Goal: Information Seeking & Learning: Learn about a topic

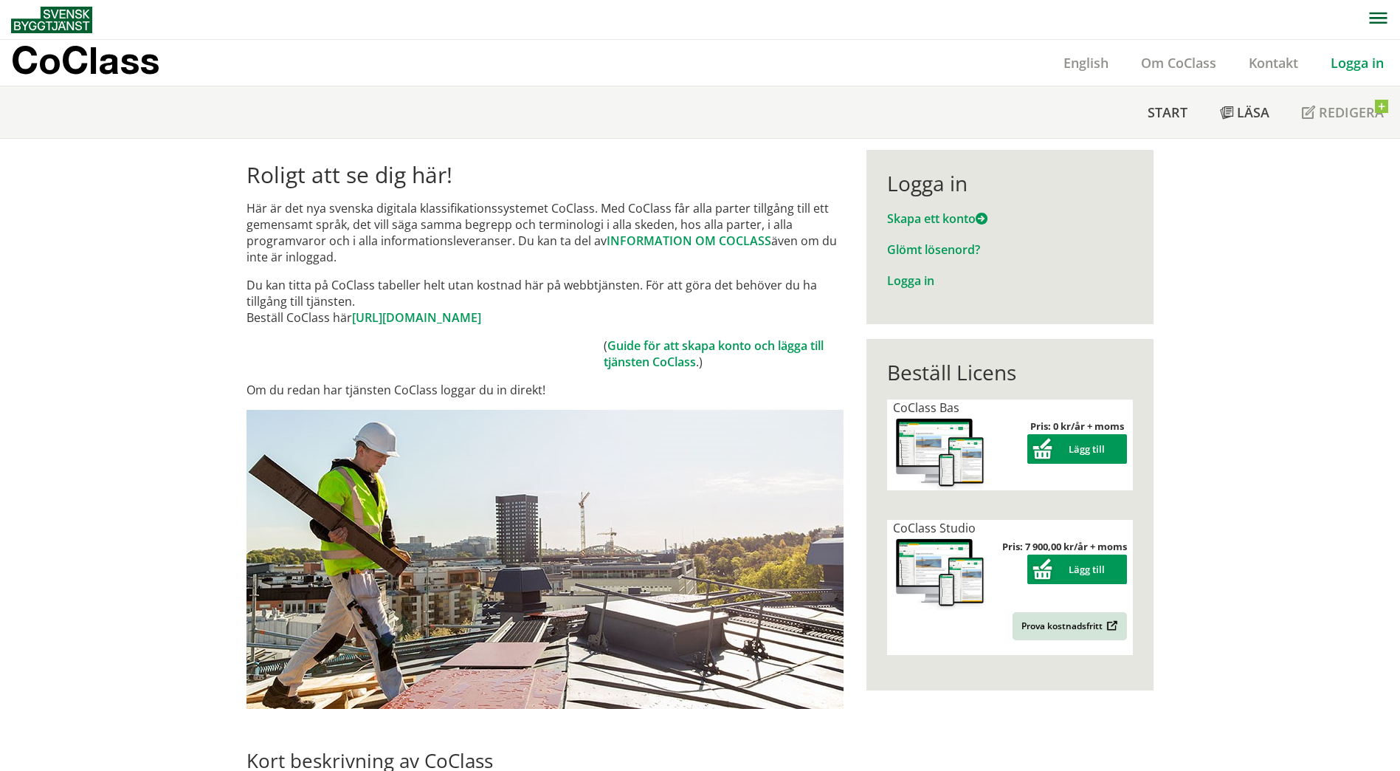
click at [1361, 59] on link "Logga in" at bounding box center [1357, 63] width 86 height 18
click at [1363, 66] on link "Logga in" at bounding box center [1357, 63] width 86 height 18
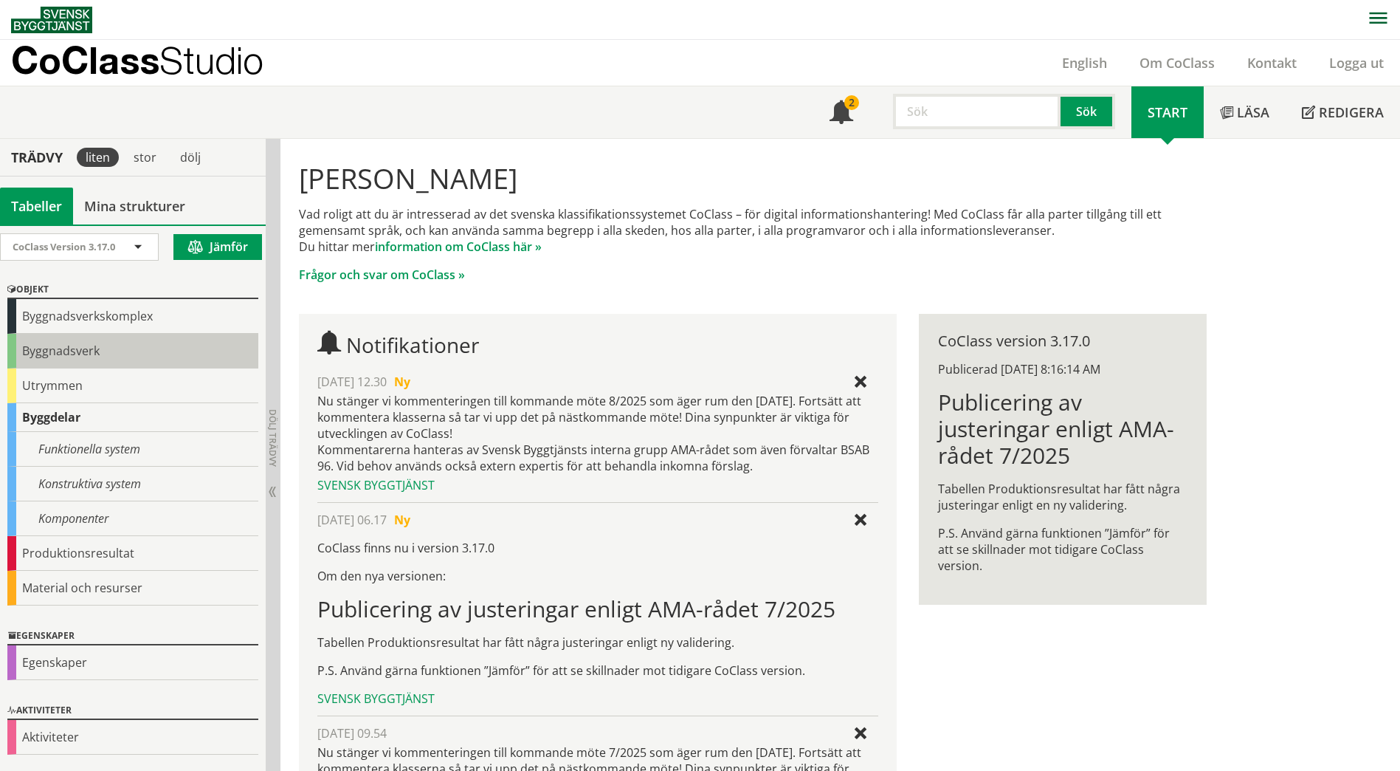
click at [134, 351] on div "Byggnadsverk" at bounding box center [132, 351] width 251 height 35
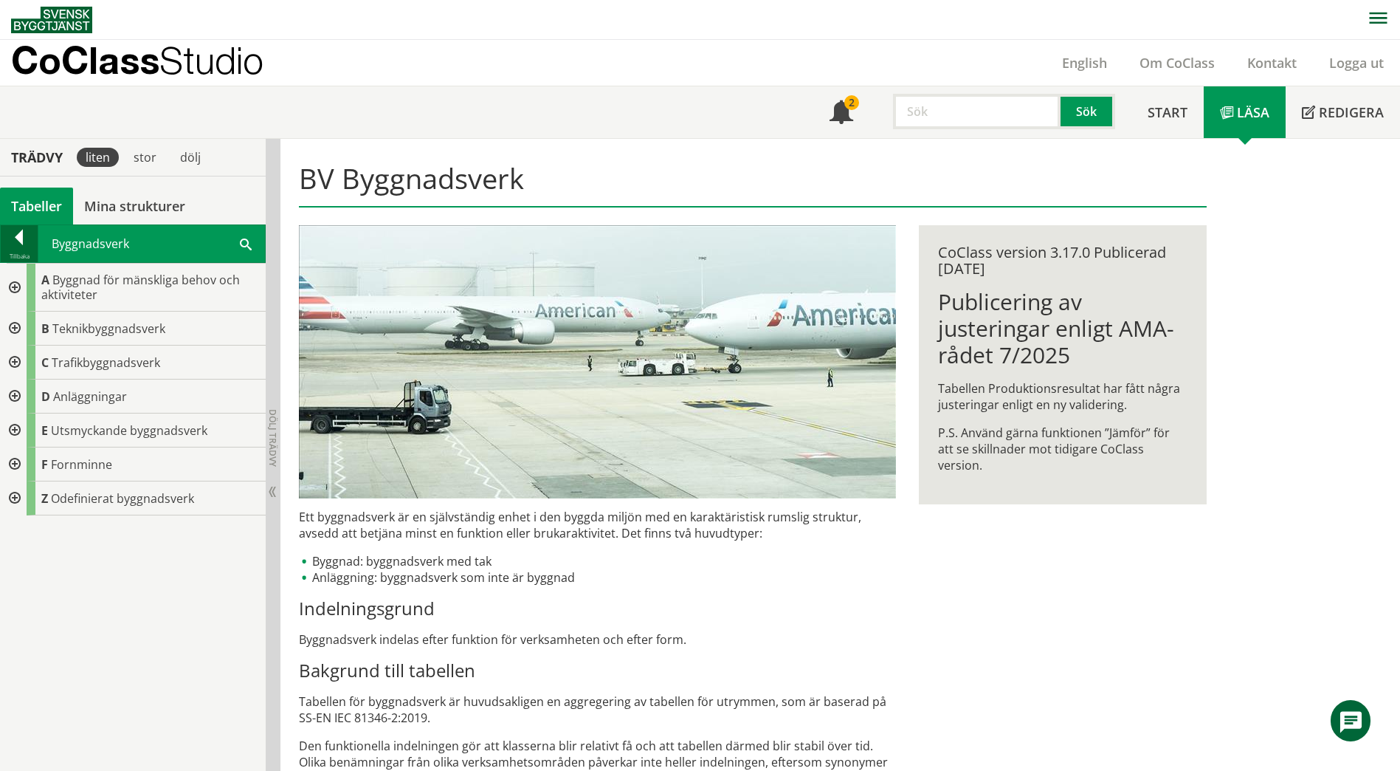
click at [7, 230] on div at bounding box center [19, 240] width 37 height 21
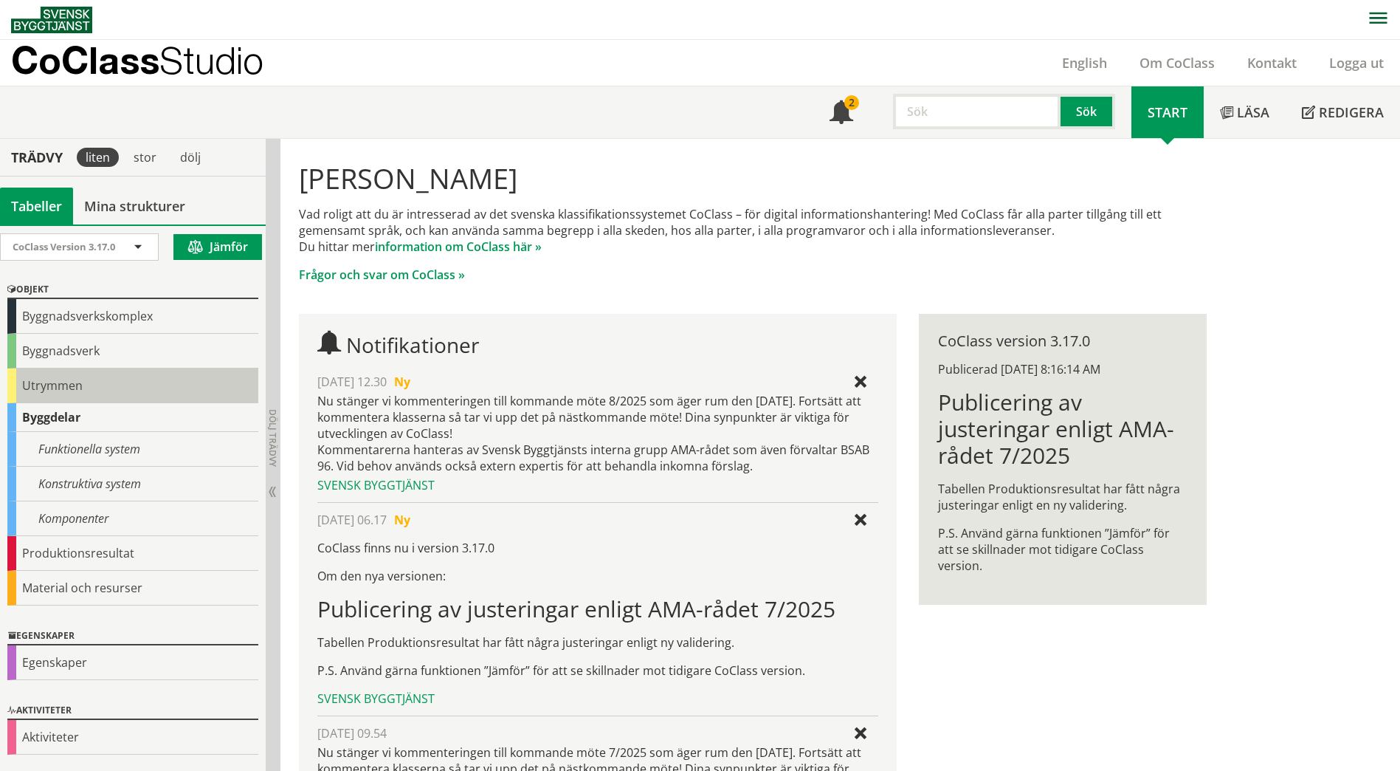
click at [39, 393] on div "Utrymmen" at bounding box center [132, 385] width 251 height 35
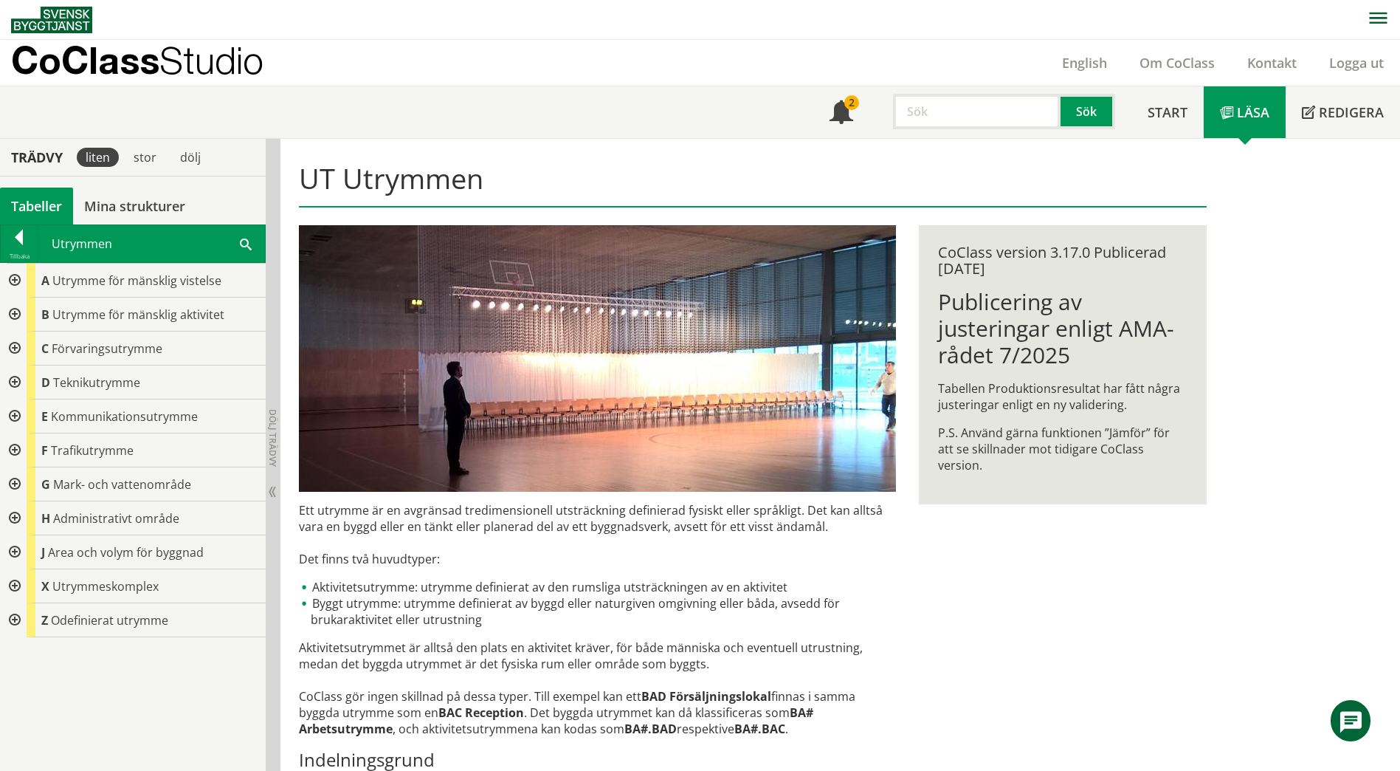
click at [15, 410] on div at bounding box center [13, 416] width 27 height 34
click at [25, 450] on div at bounding box center [25, 450] width 27 height 34
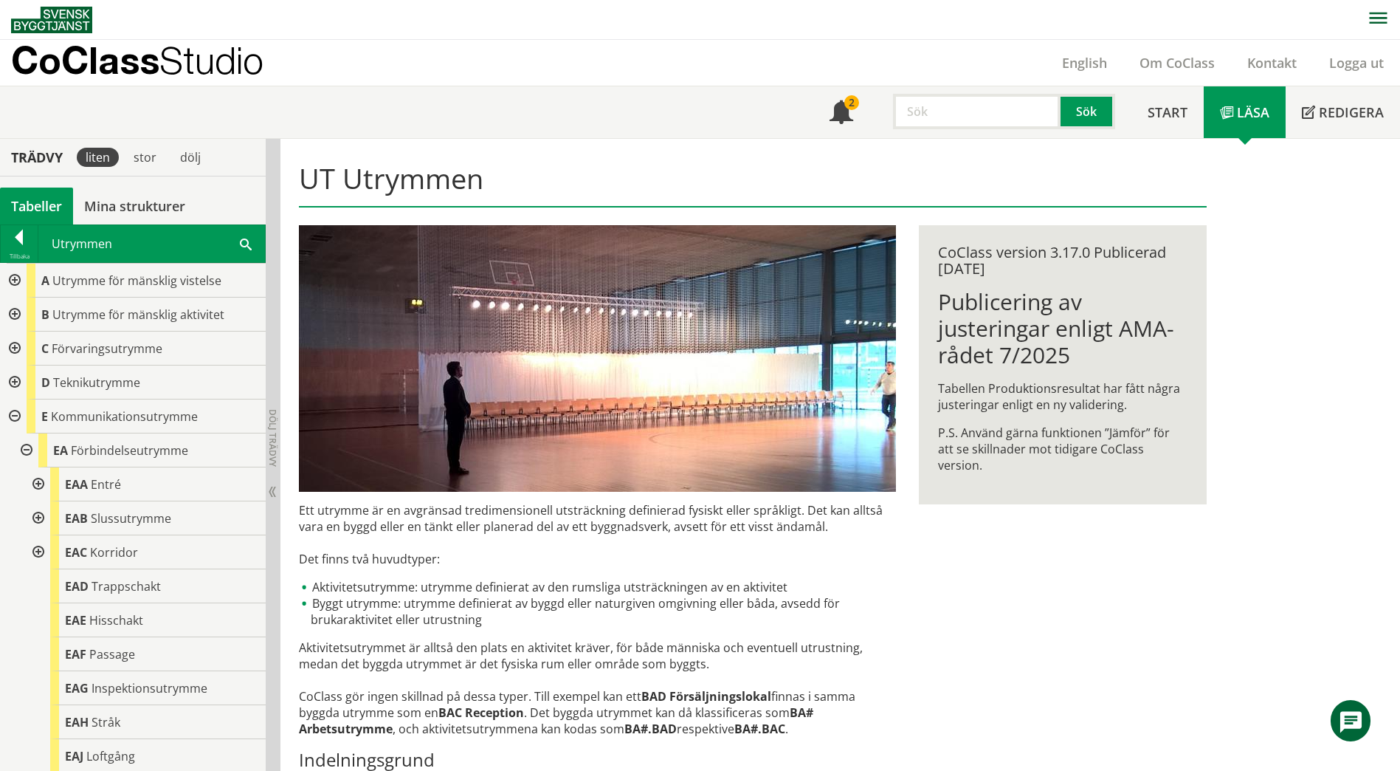
click at [25, 450] on div at bounding box center [25, 450] width 27 height 34
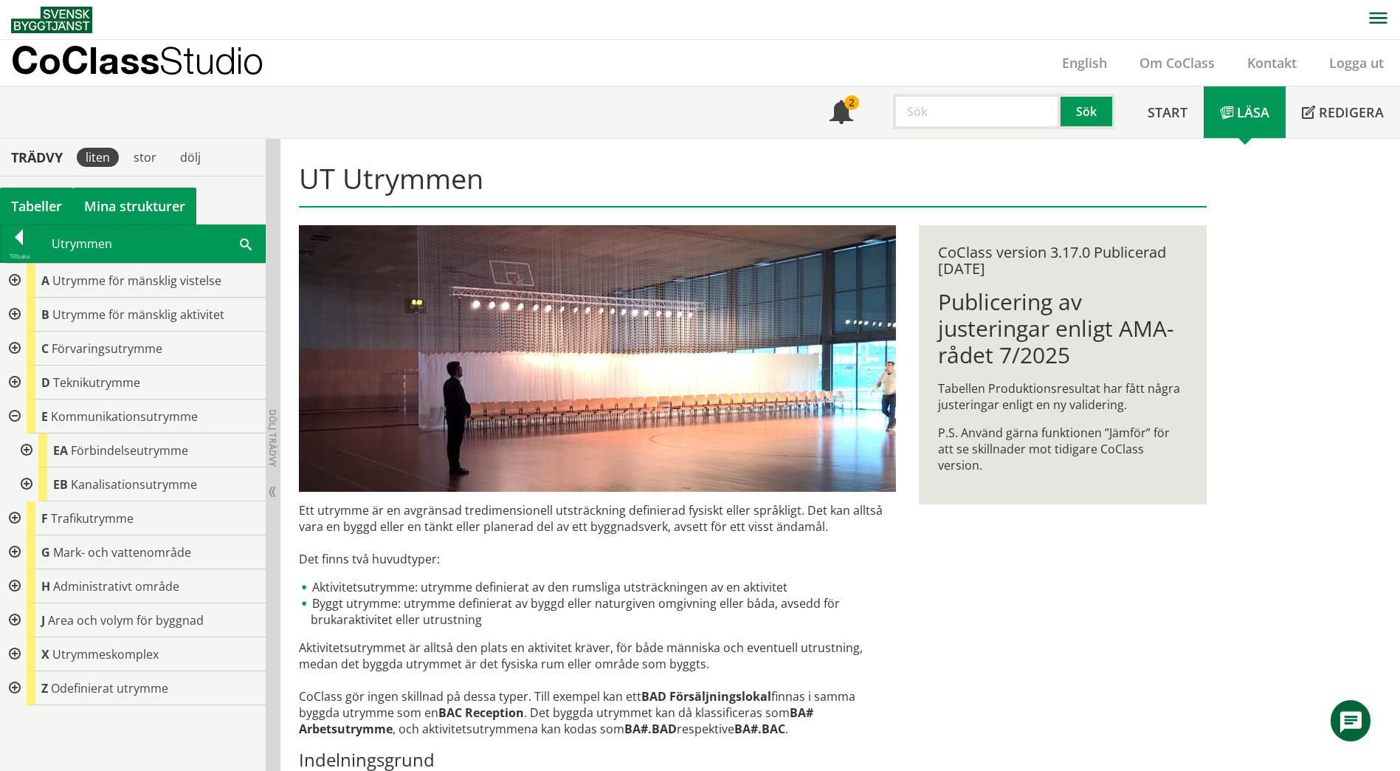
click at [173, 200] on link "Mina strukturer" at bounding box center [134, 205] width 123 height 37
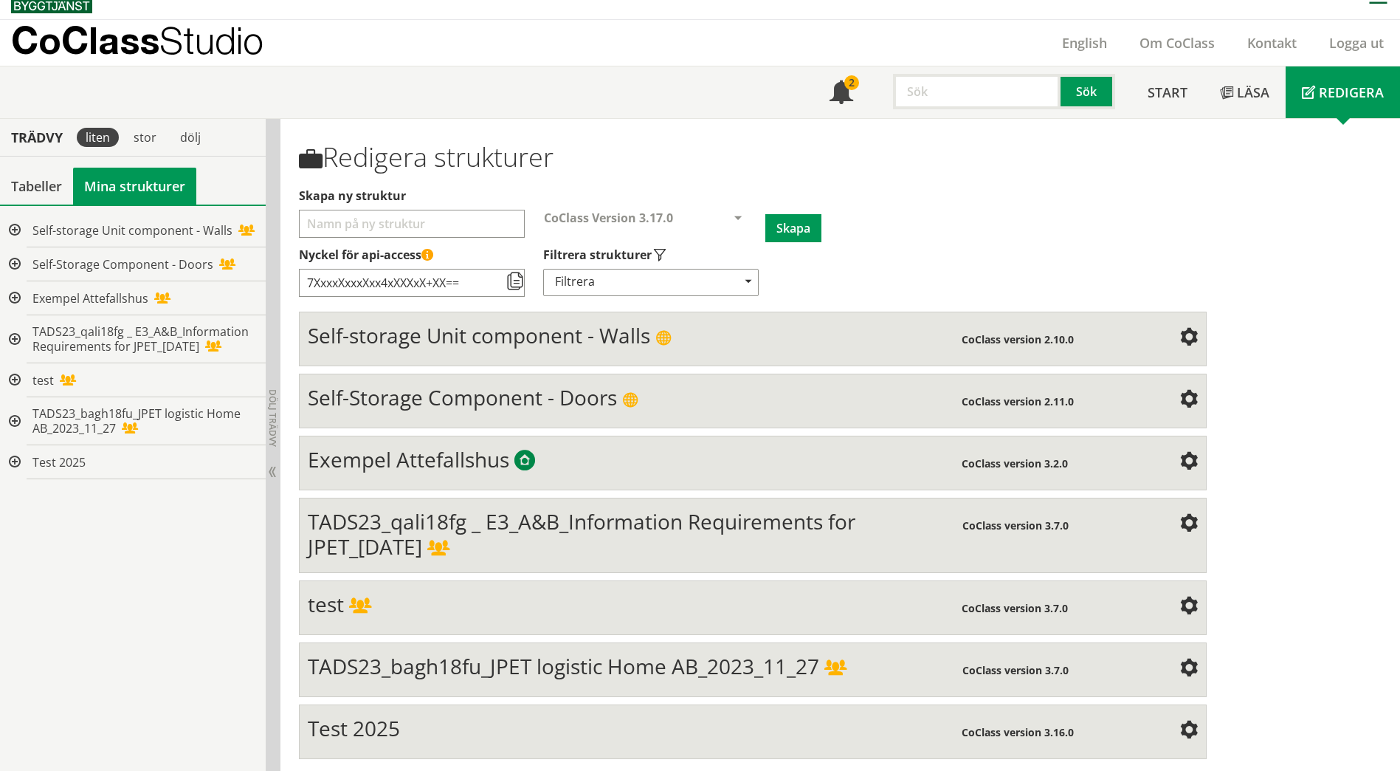
scroll to position [23, 0]
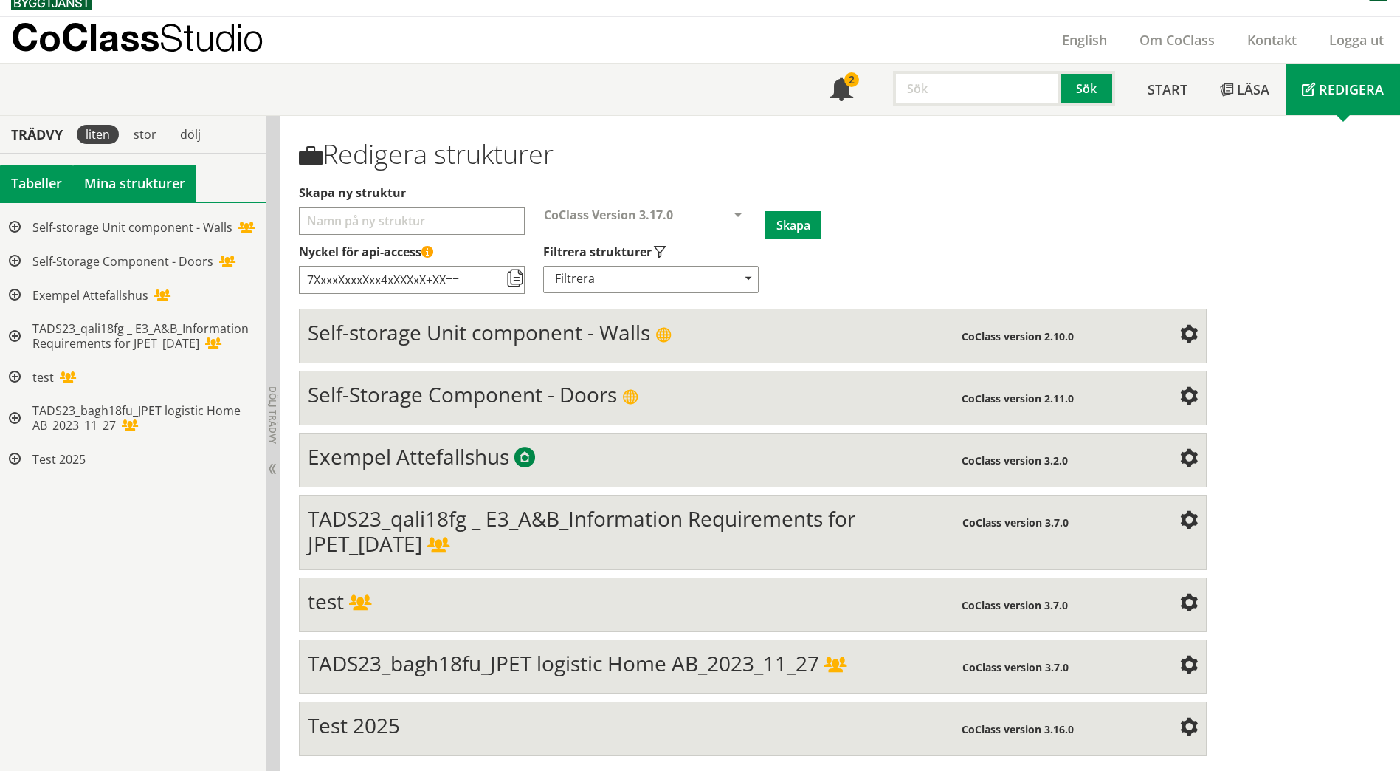
click at [44, 182] on div "Tabeller" at bounding box center [36, 183] width 73 height 37
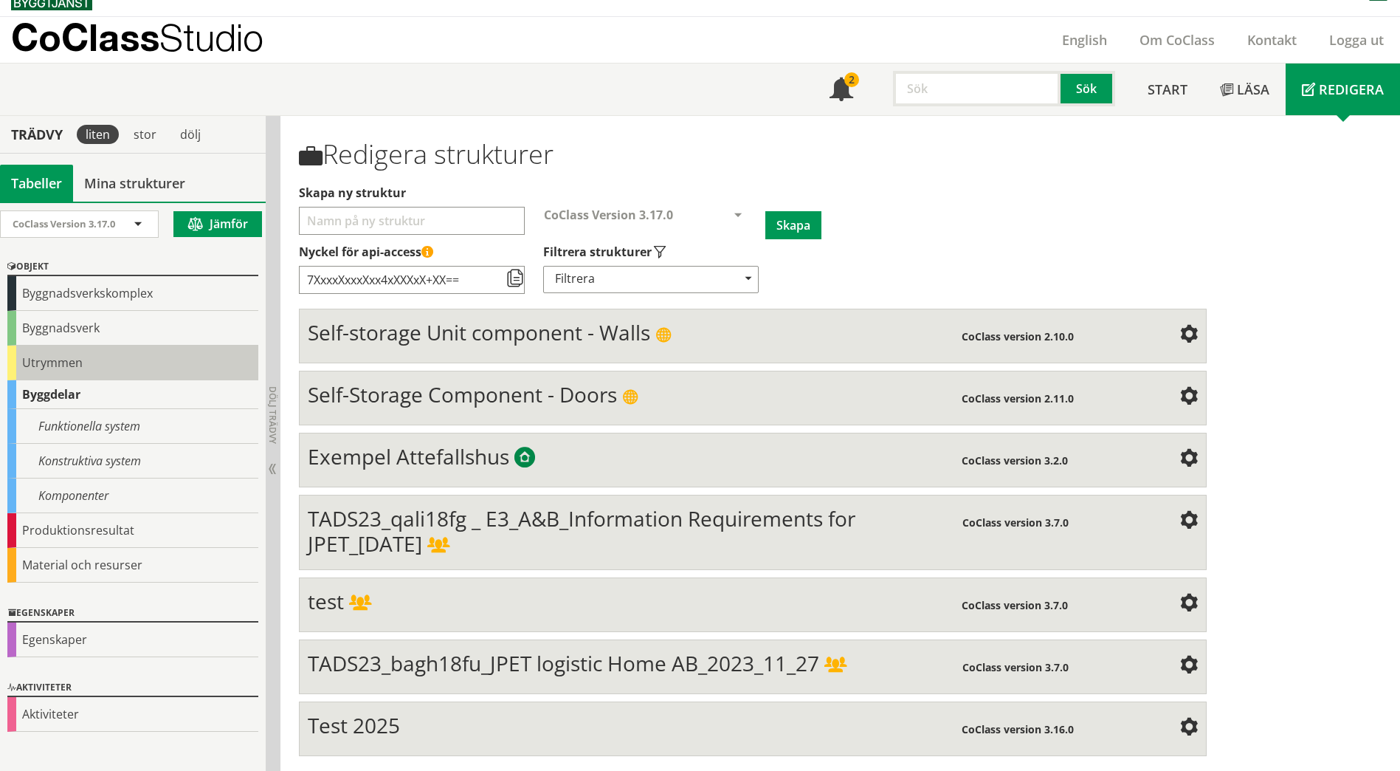
click at [24, 361] on div "Utrymmen" at bounding box center [132, 362] width 251 height 35
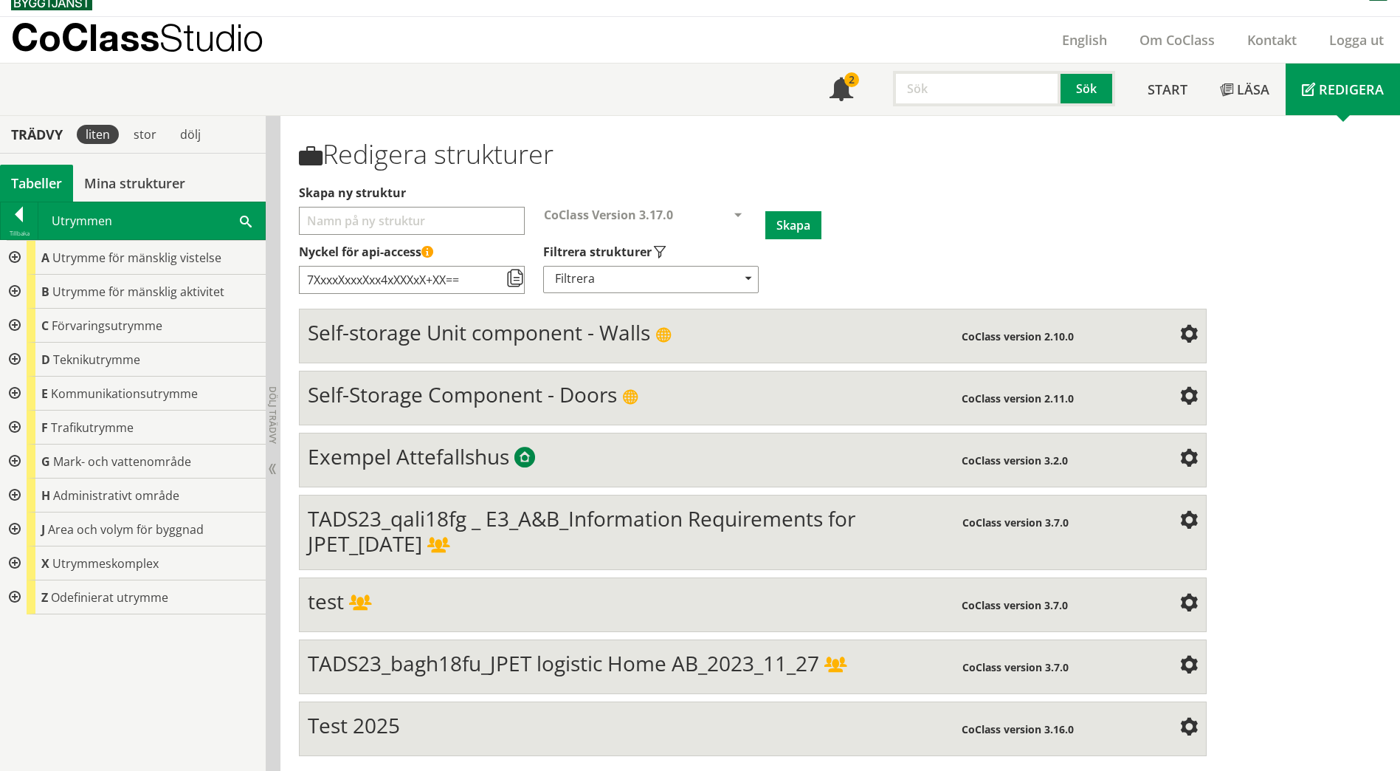
click at [186, 216] on div "Utrymmen Sök" at bounding box center [151, 220] width 227 height 37
click at [247, 224] on span at bounding box center [246, 220] width 12 height 15
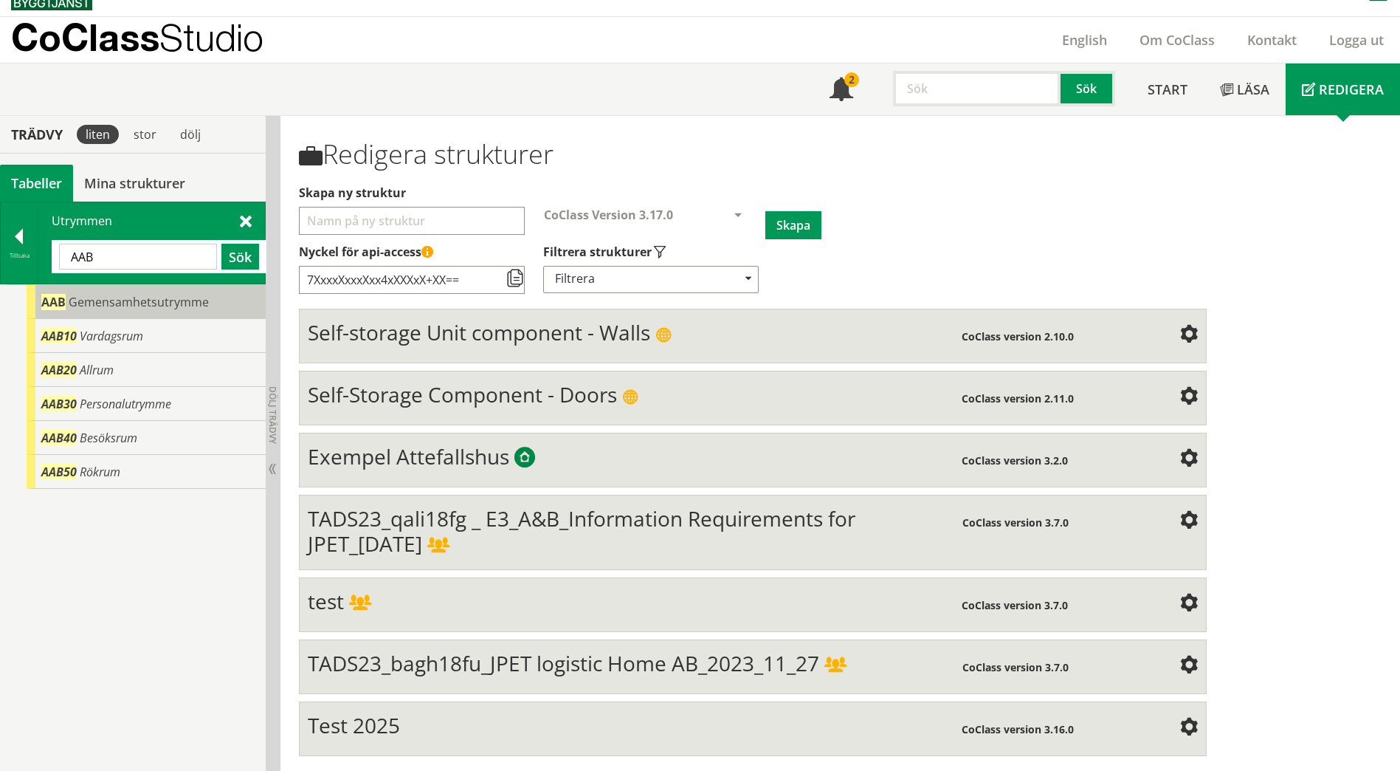
click at [146, 299] on body "AMA AMA Beskrivningsverktyg AMA Funktion BSAB Bygginfo Byggjura Byggkatalogen B…" at bounding box center [700, 362] width 1400 height 771
click at [168, 298] on span "Gemensamhetsutrymme" at bounding box center [139, 302] width 140 height 16
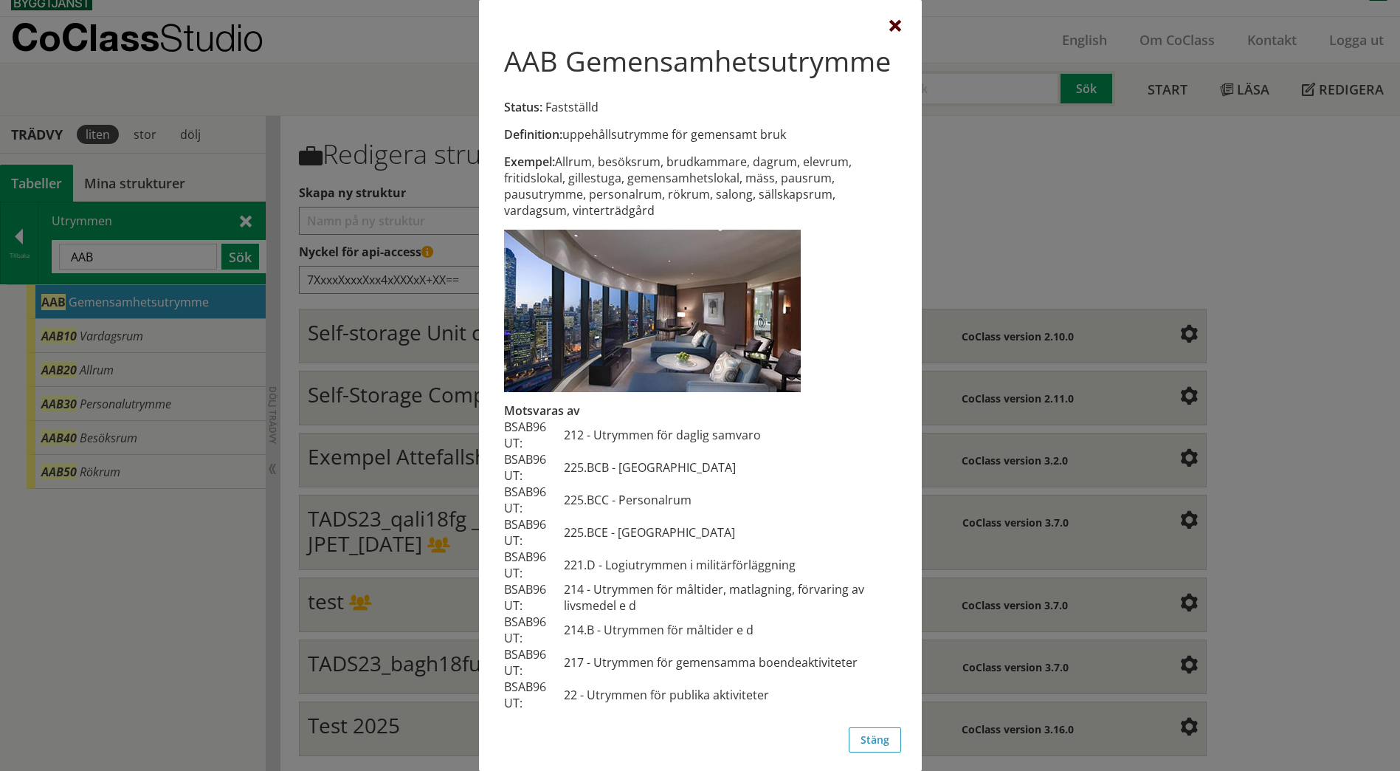
click at [889, 28] on div at bounding box center [895, 27] width 12 height 12
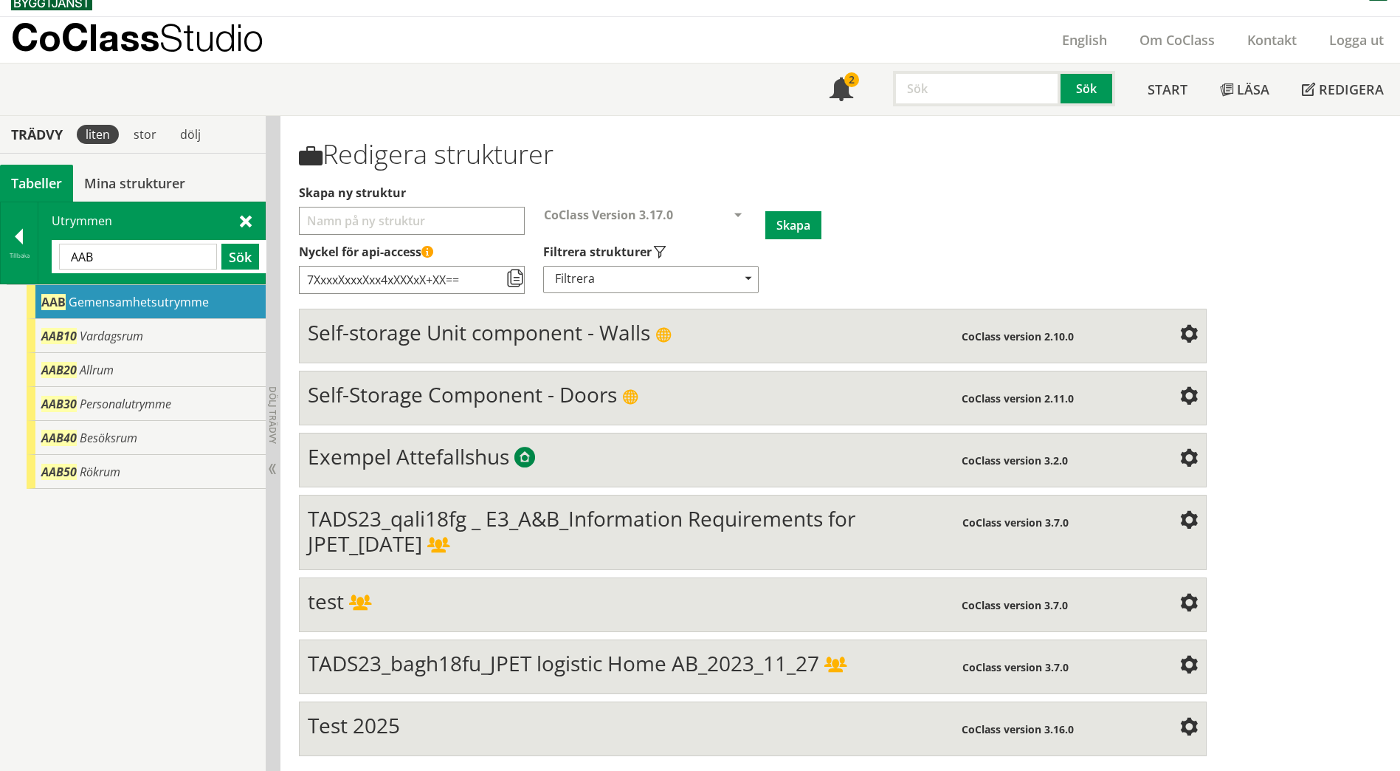
click at [207, 303] on div "AAB Gemensamhetsutrymme" at bounding box center [146, 302] width 239 height 34
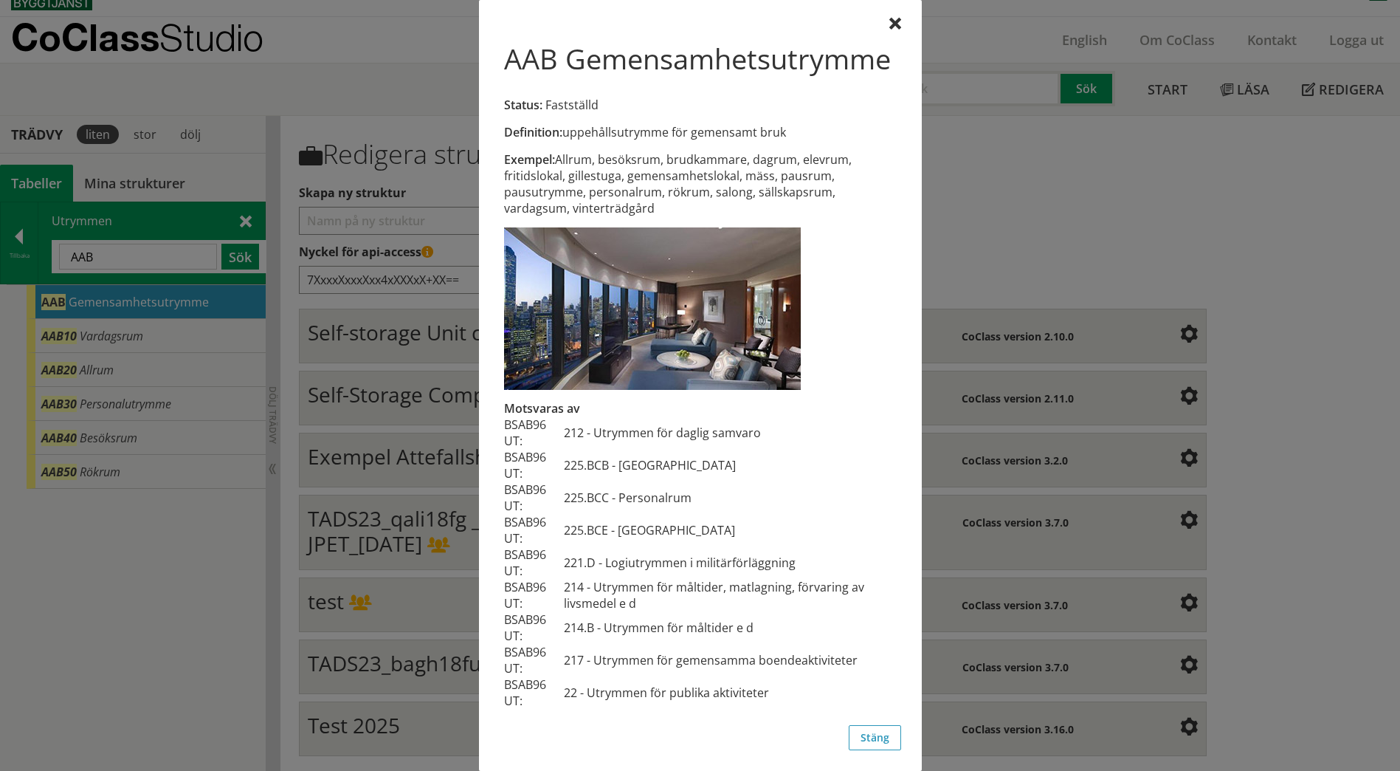
scroll to position [35, 0]
click at [1081, 255] on div at bounding box center [700, 385] width 1400 height 771
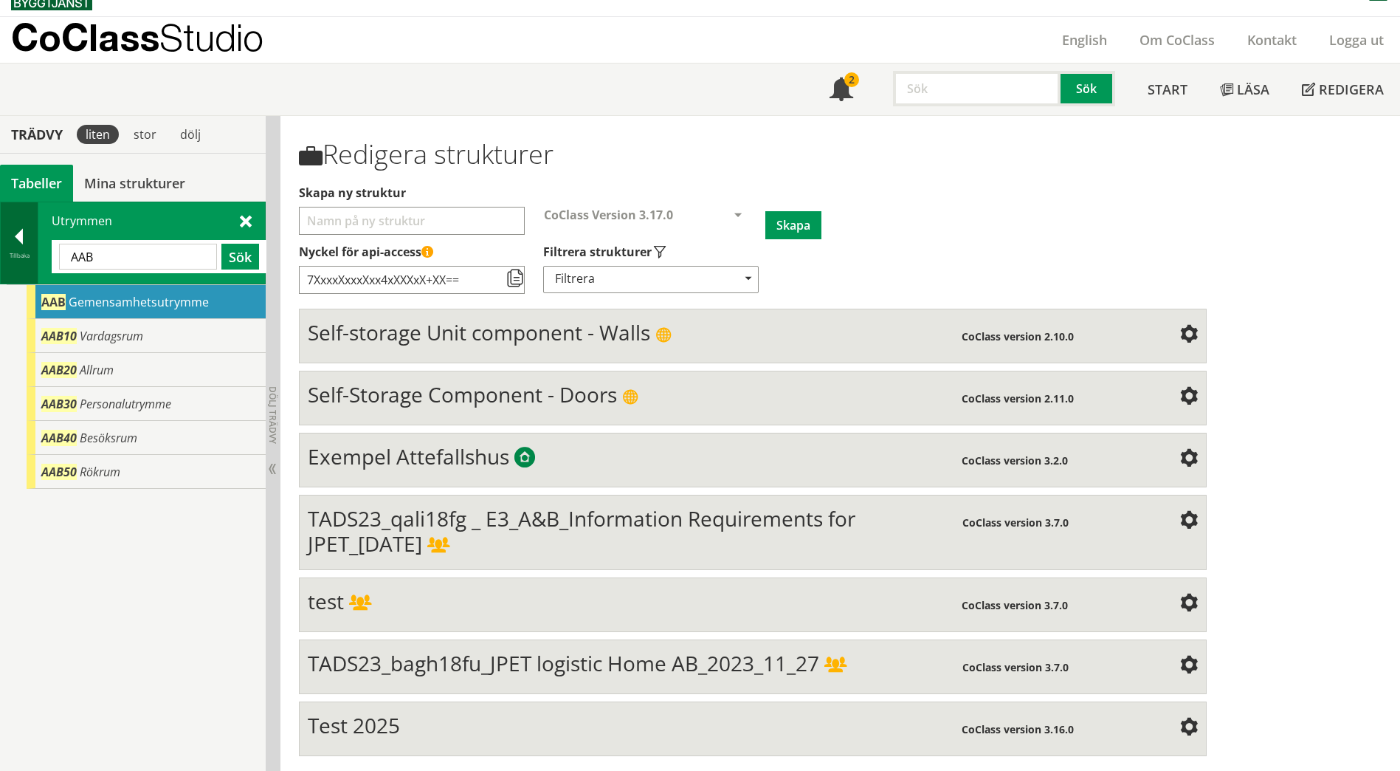
drag, startPoint x: 158, startPoint y: 267, endPoint x: 35, endPoint y: 259, distance: 123.5
click at [35, 259] on div "Tillbaka Utrymmen AAB Sök" at bounding box center [133, 242] width 266 height 83
type input "WC"
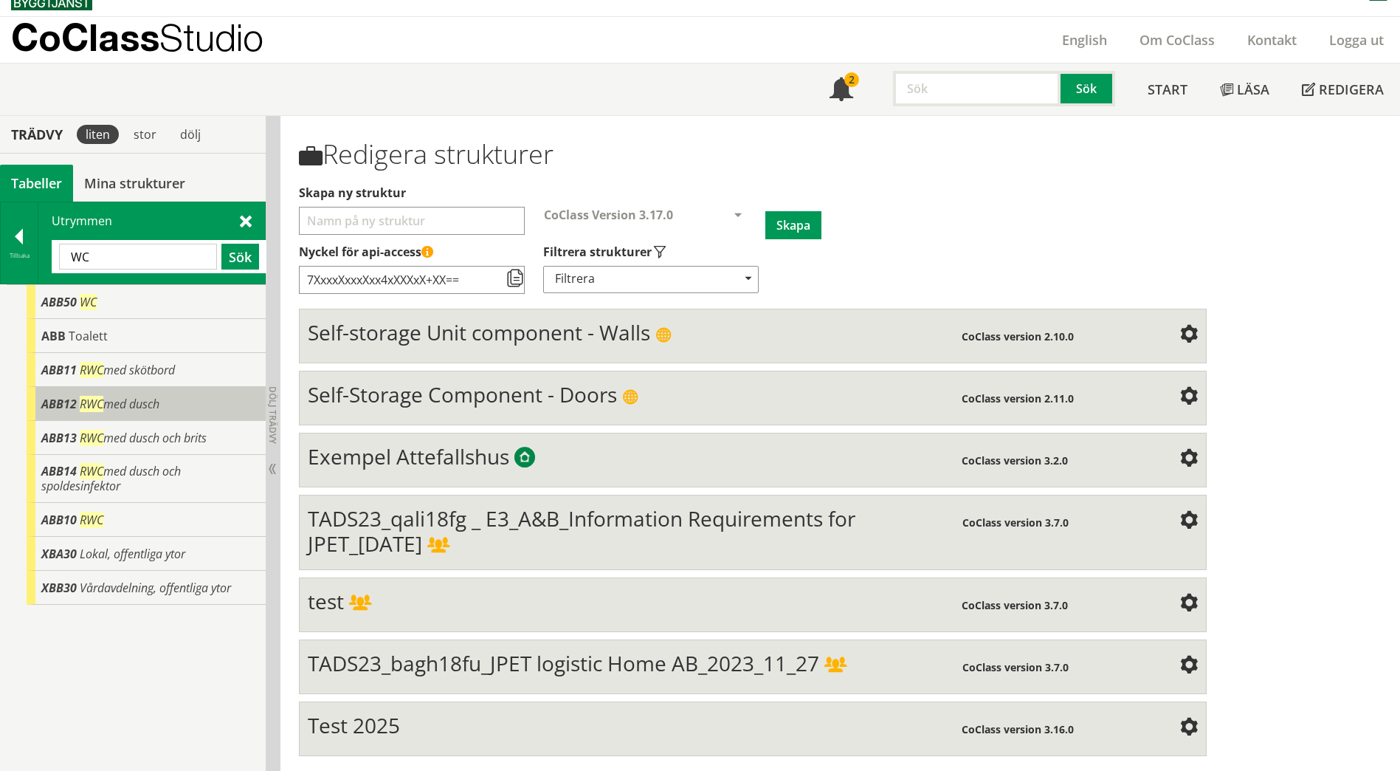
click at [58, 407] on span "ABB12" at bounding box center [58, 404] width 35 height 16
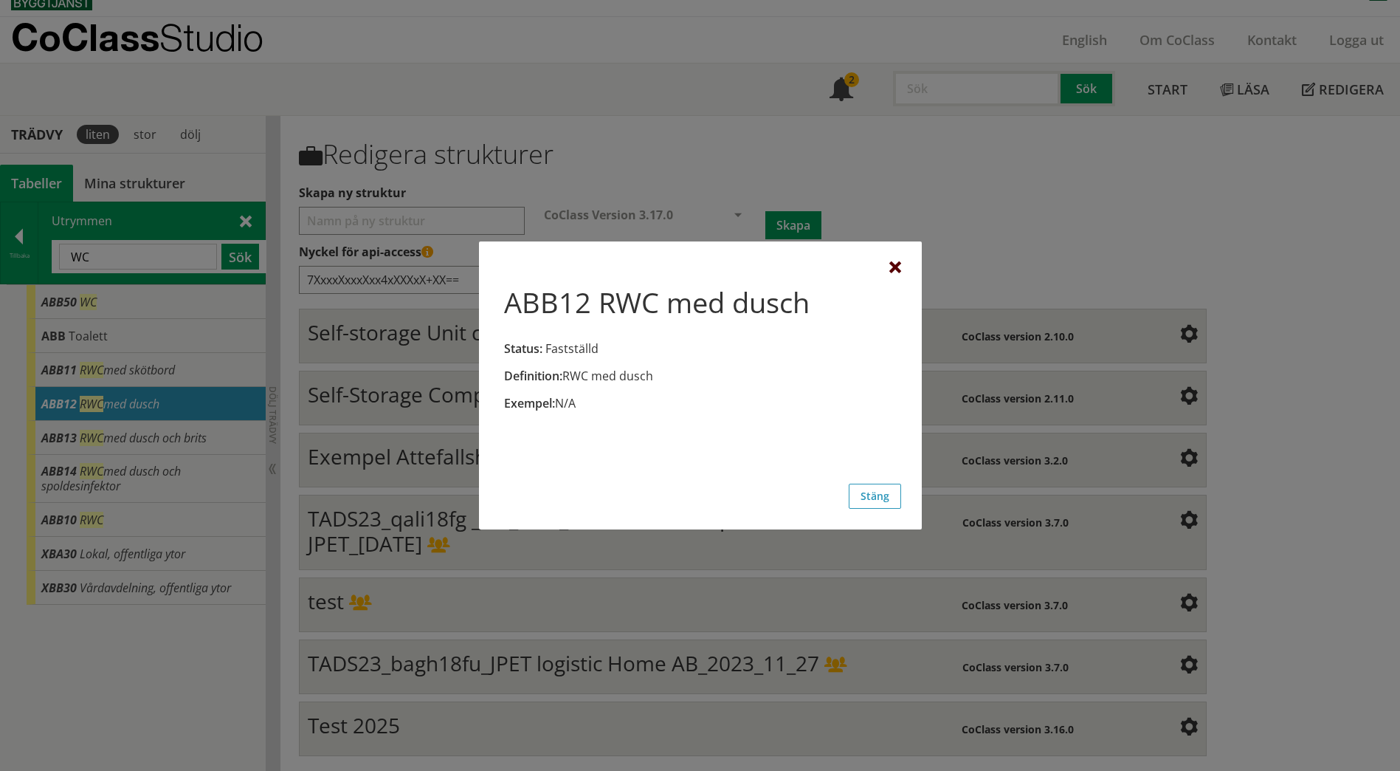
click at [900, 264] on div at bounding box center [895, 268] width 12 height 12
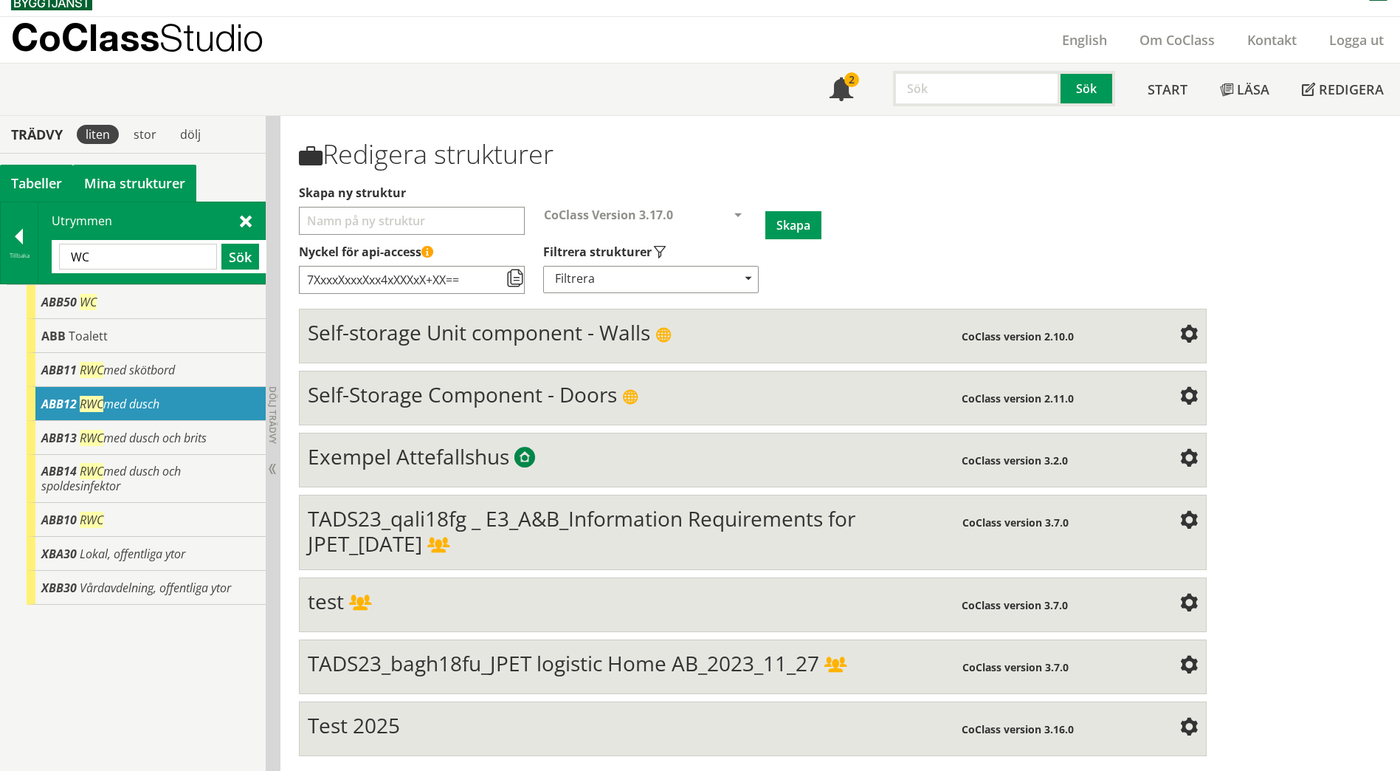
click at [138, 178] on link "Mina strukturer" at bounding box center [134, 183] width 123 height 37
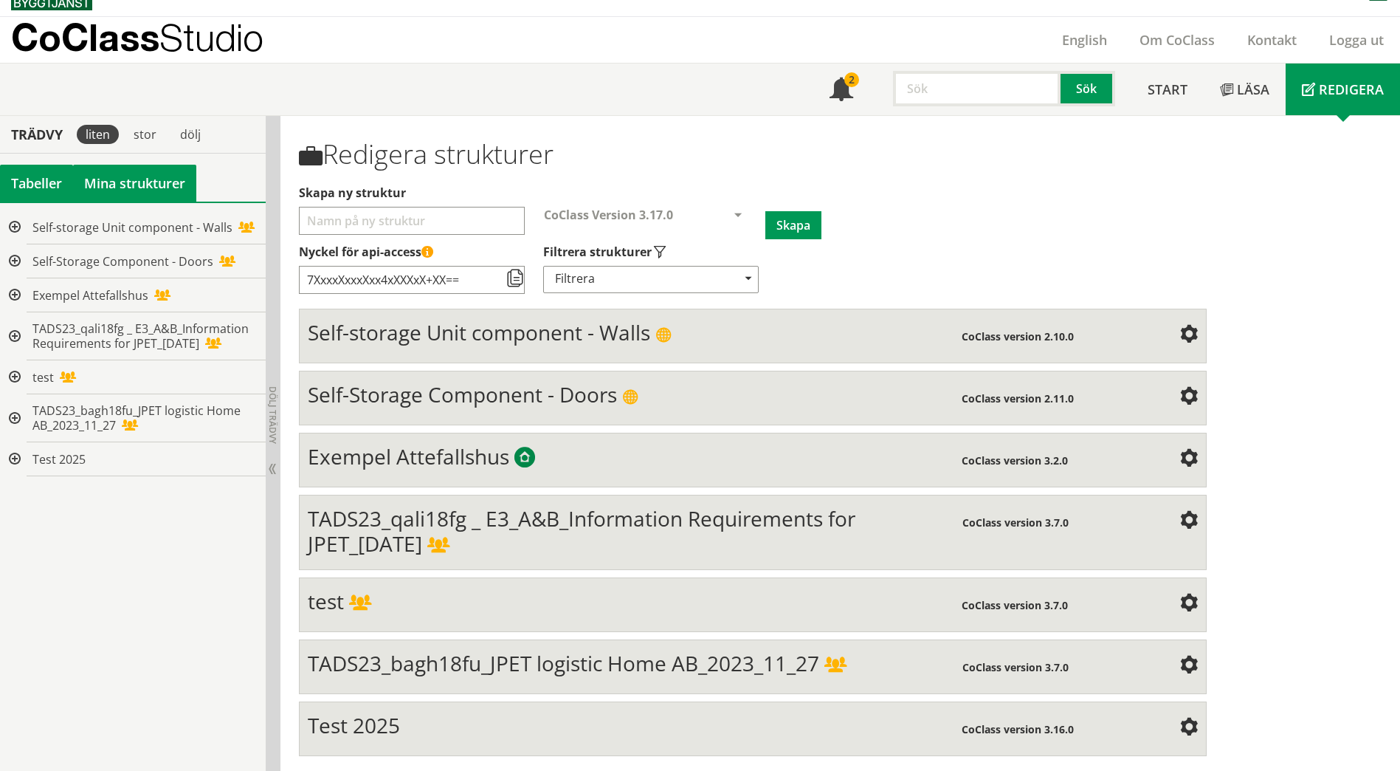
click at [24, 182] on div "Tabeller" at bounding box center [36, 183] width 73 height 37
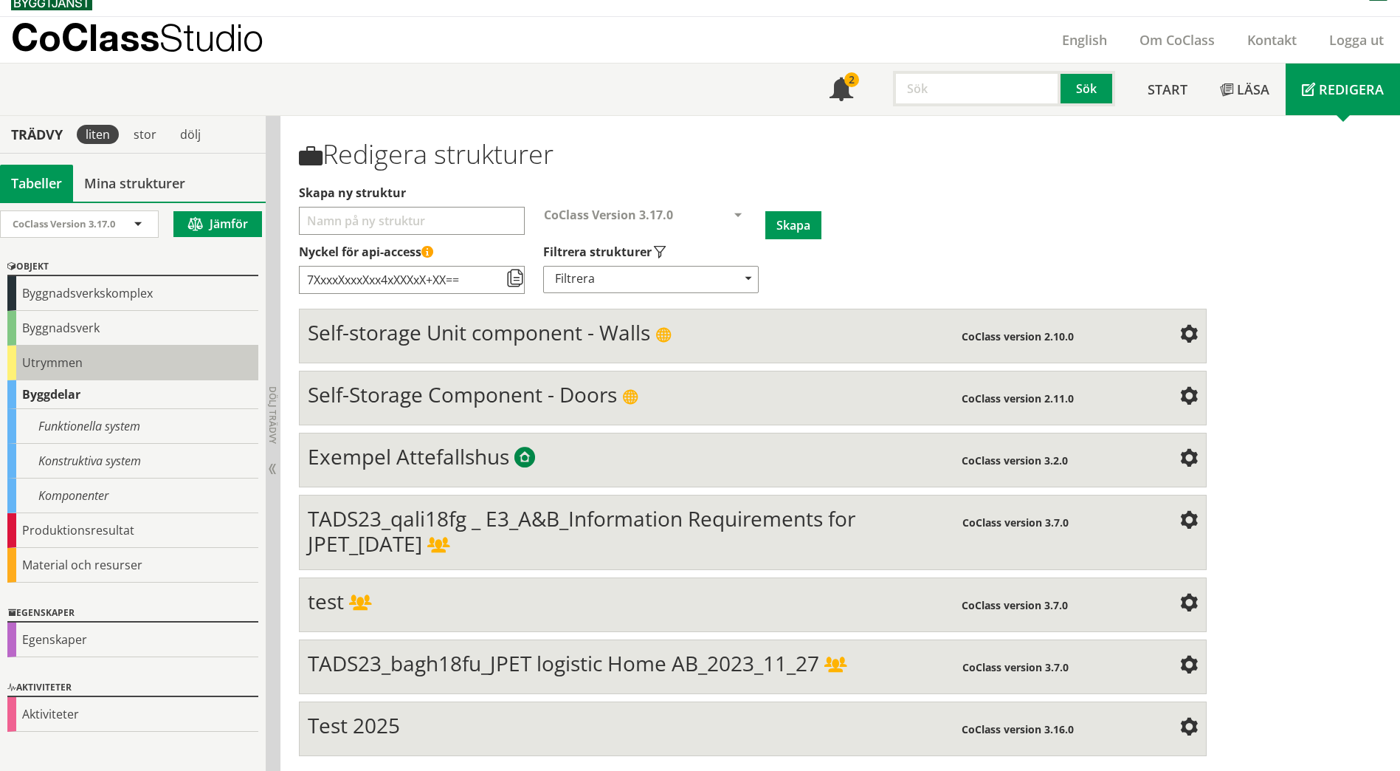
click at [47, 363] on div "Utrymmen" at bounding box center [132, 362] width 251 height 35
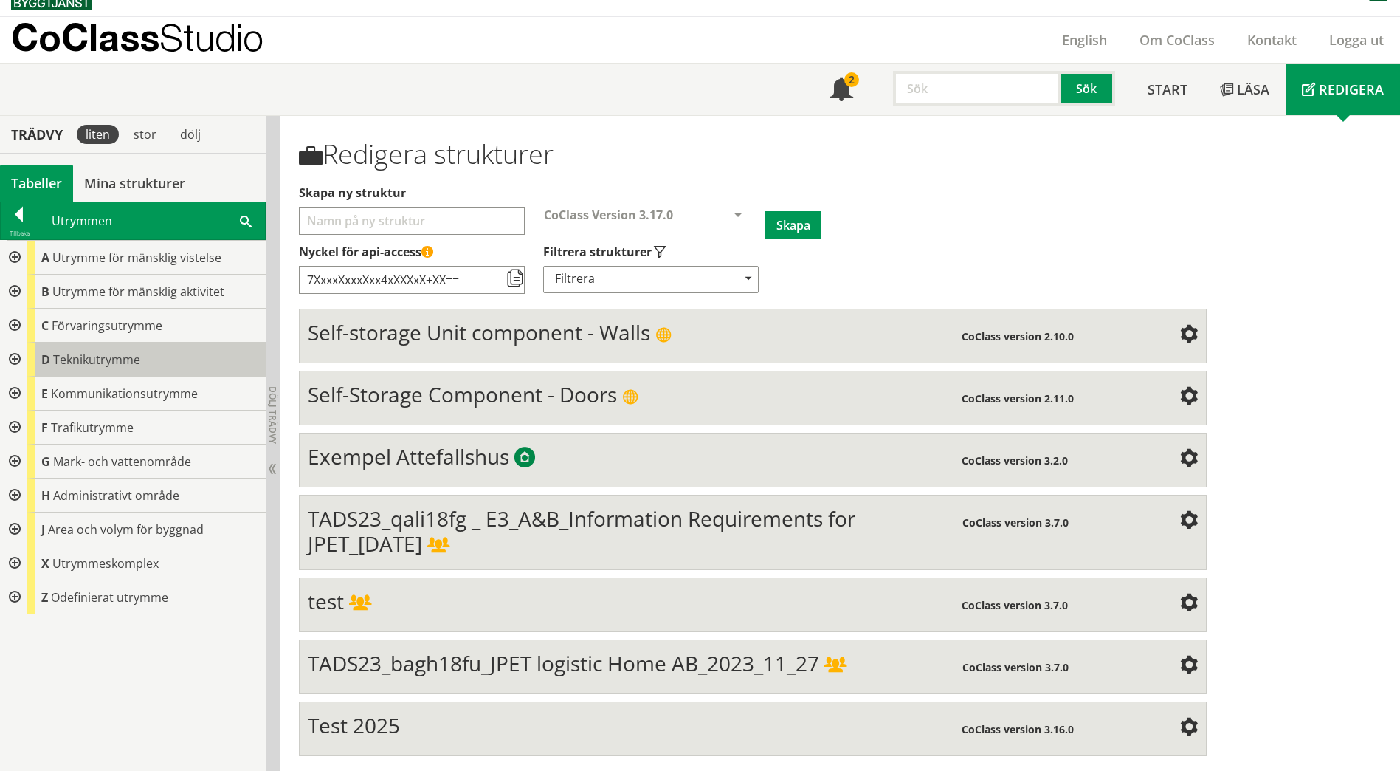
click at [52, 345] on div "D Teknikutrymme" at bounding box center [146, 359] width 239 height 34
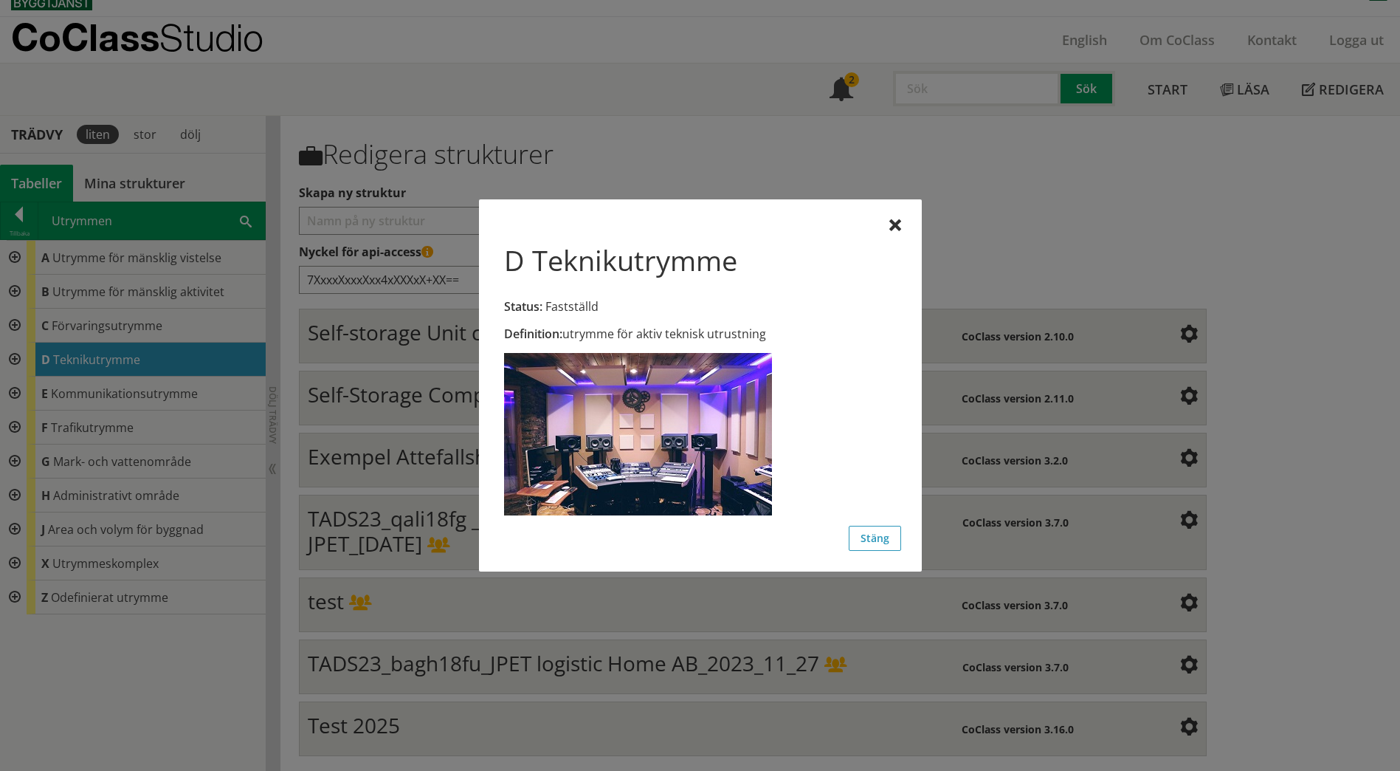
click at [910, 224] on div "D Teknikutrymme Status: Fastställd Definition: utrymme för aktiv teknisk utrust…" at bounding box center [700, 385] width 443 height 372
click at [896, 221] on div at bounding box center [895, 226] width 12 height 12
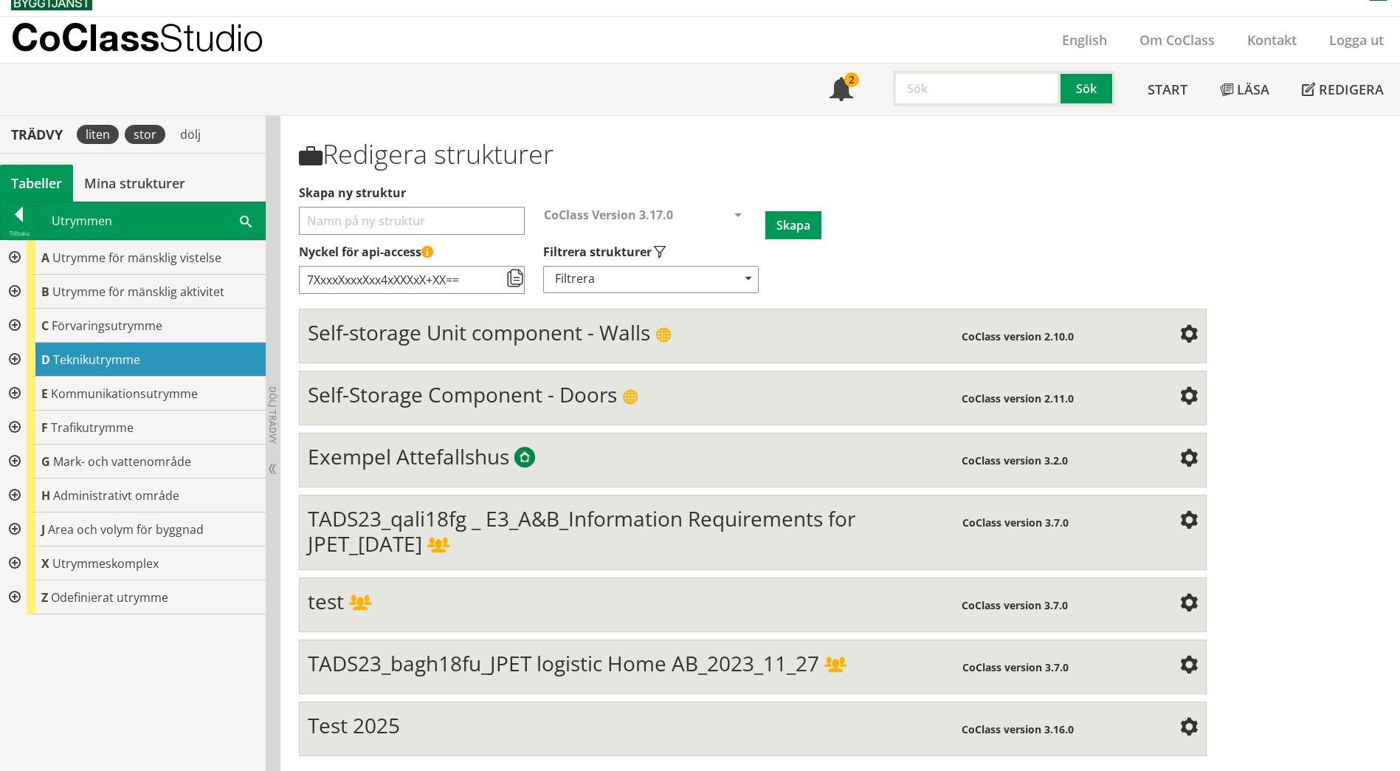
click at [151, 135] on div "stor" at bounding box center [145, 134] width 41 height 19
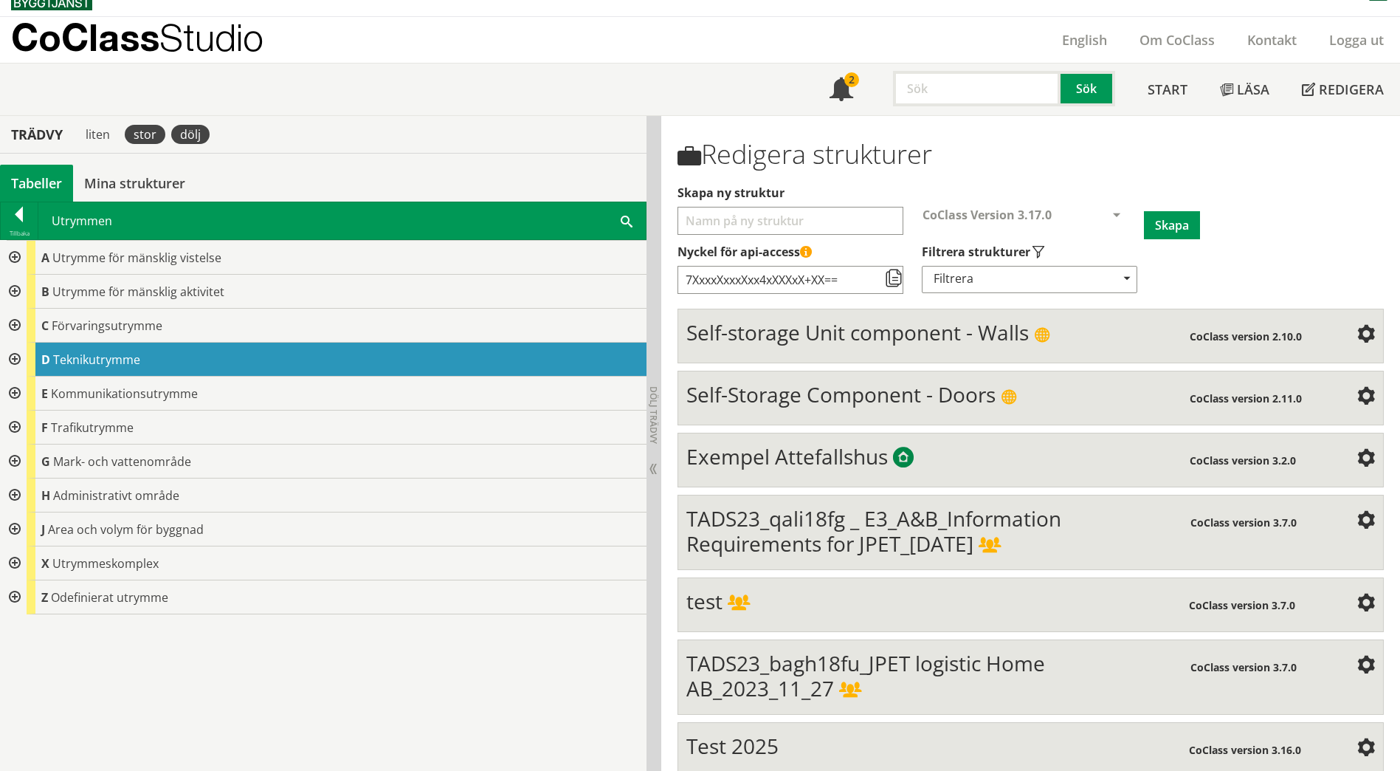
click at [197, 134] on div "dölj" at bounding box center [190, 134] width 38 height 19
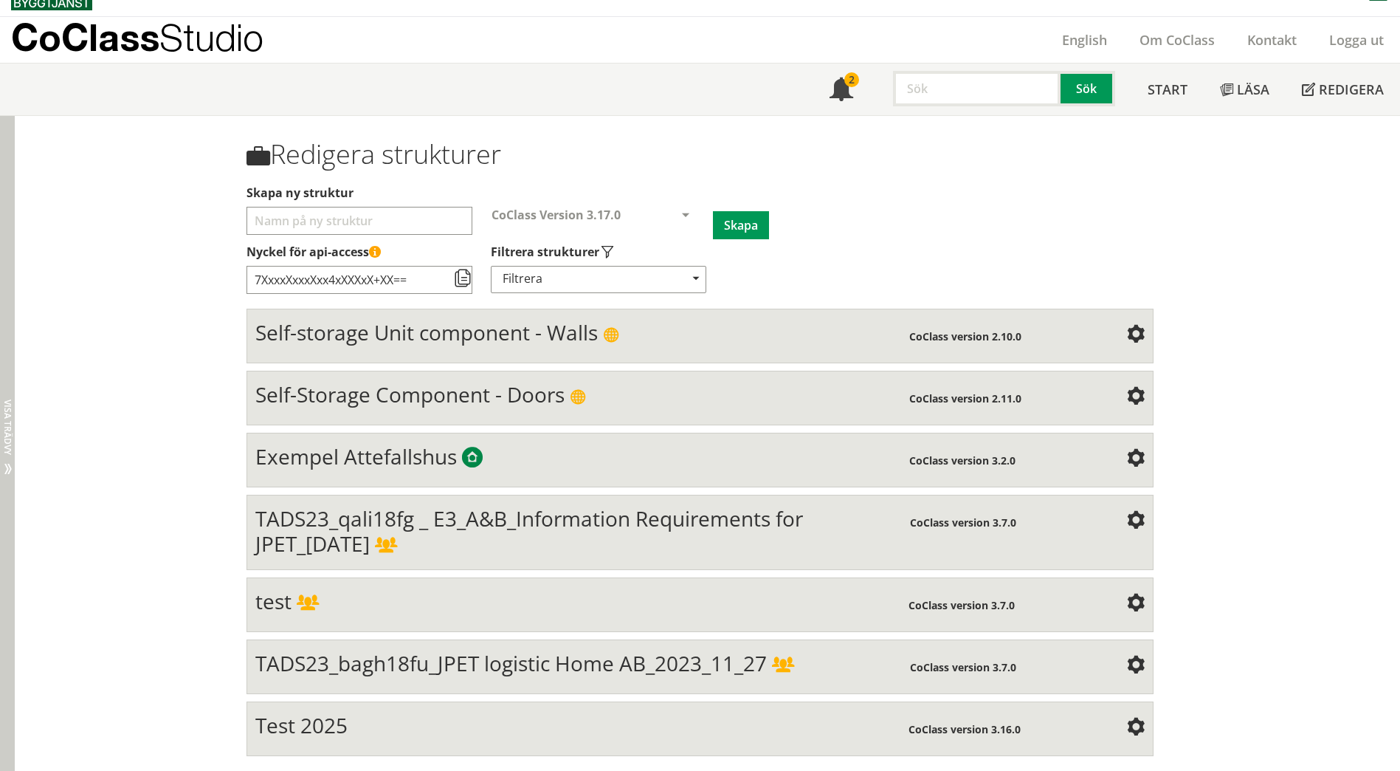
click at [0, 161] on html "AMA AMA Beskrivningsverktyg AMA Funktion BSAB Bygginfo Byggjura Byggkatalogen B…" at bounding box center [700, 362] width 1400 height 771
click at [1, 469] on div "Dölj trädvy Visa trädvy" at bounding box center [7, 443] width 15 height 655
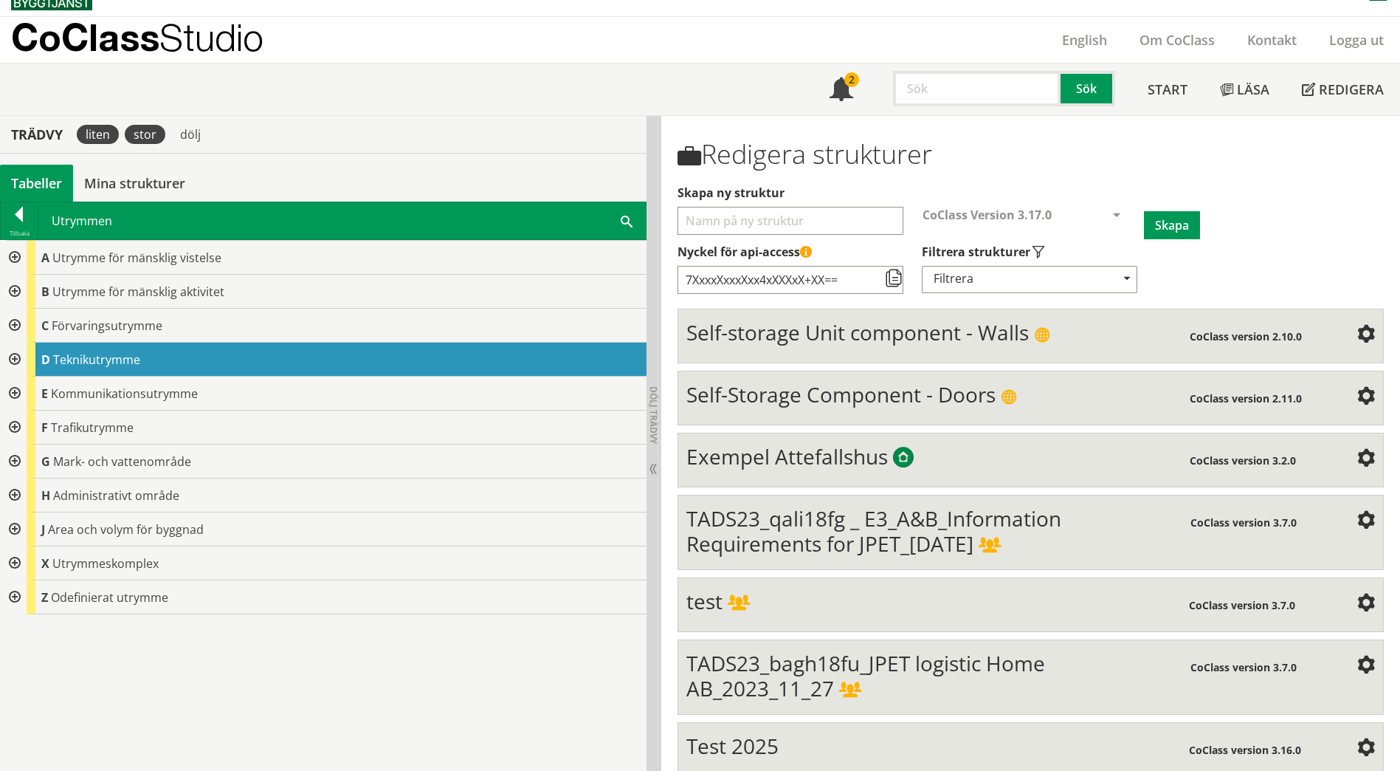
click at [106, 143] on div "liten" at bounding box center [98, 134] width 42 height 19
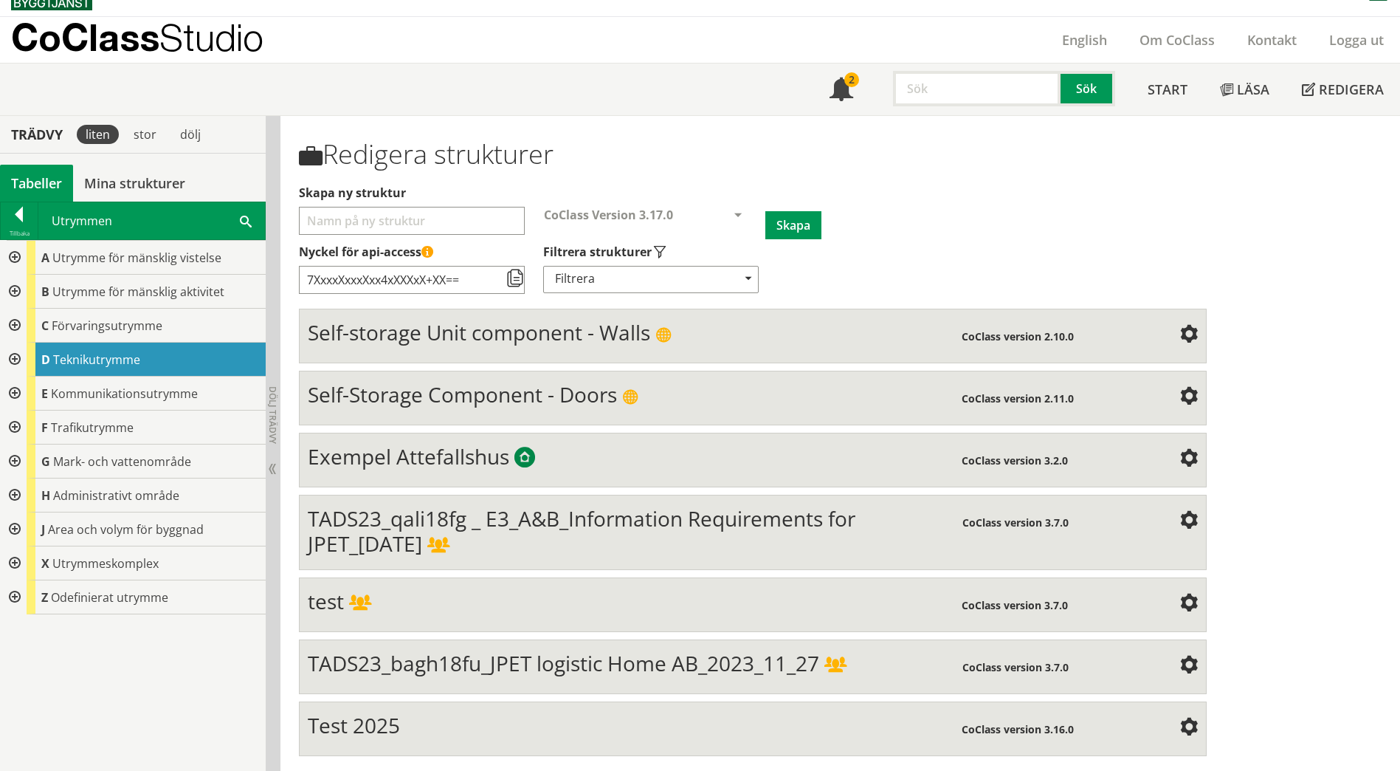
click at [84, 217] on div "Utrymmen Sök" at bounding box center [151, 220] width 227 height 37
click at [64, 257] on span "Utrymme för mänsklig vistelse" at bounding box center [136, 257] width 169 height 16
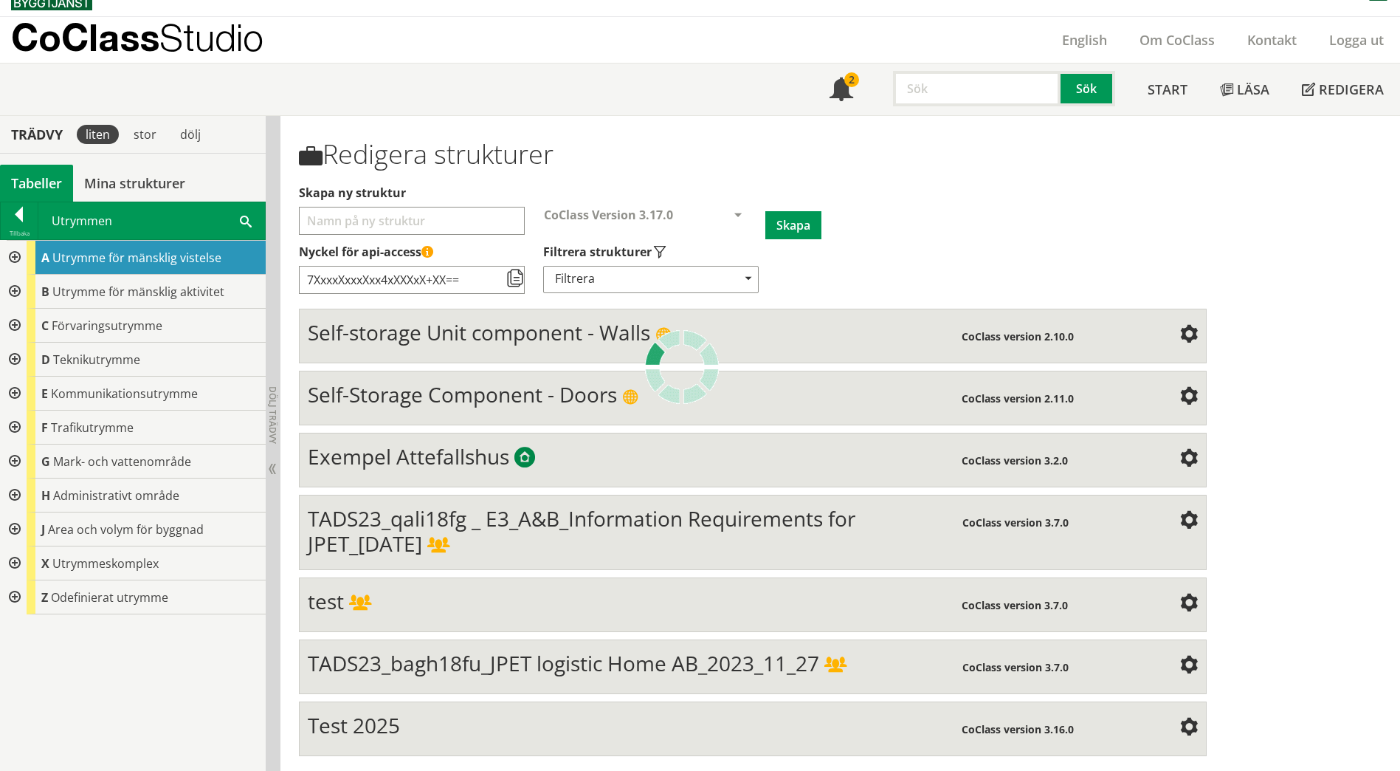
click at [64, 257] on span "Utrymme för mänsklig vistelse" at bounding box center [136, 257] width 169 height 16
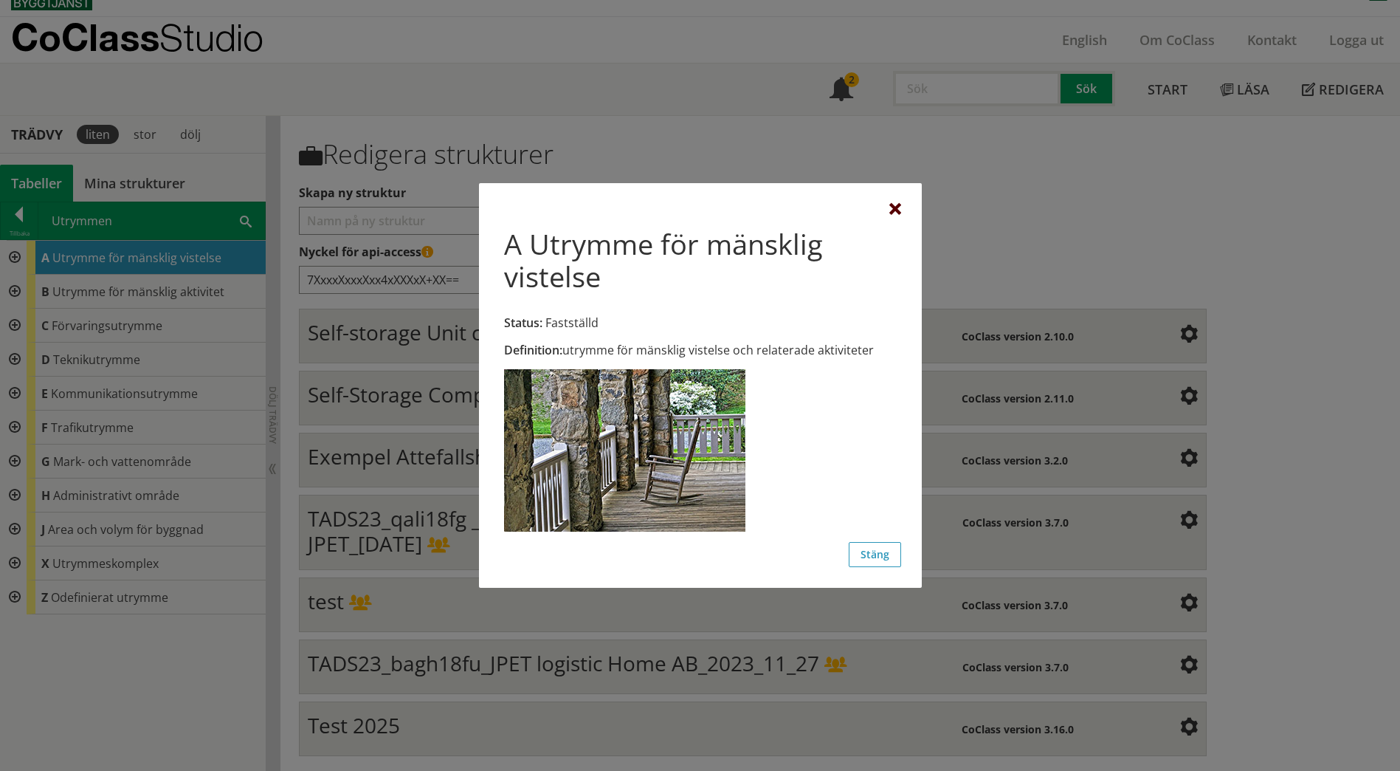
click at [898, 211] on div at bounding box center [895, 210] width 12 height 12
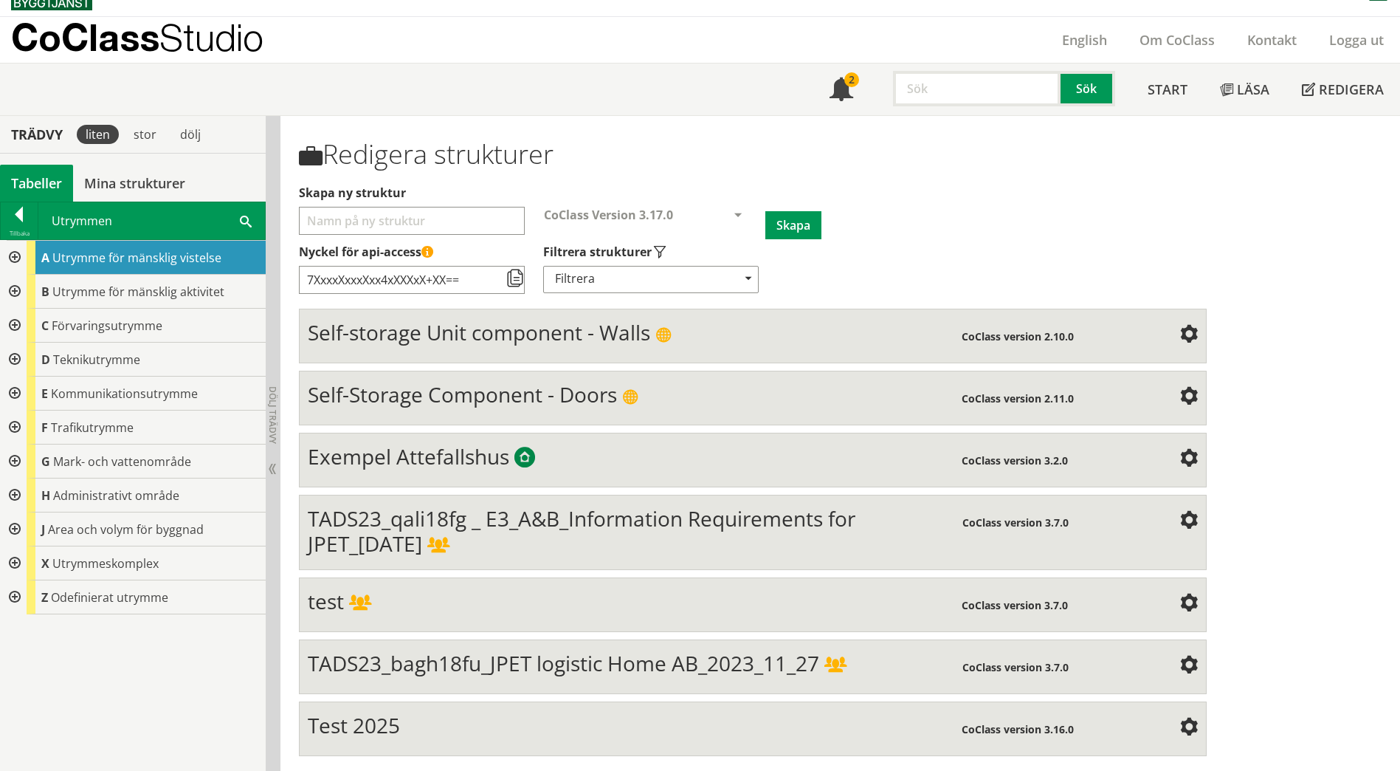
click at [7, 562] on div at bounding box center [13, 563] width 27 height 34
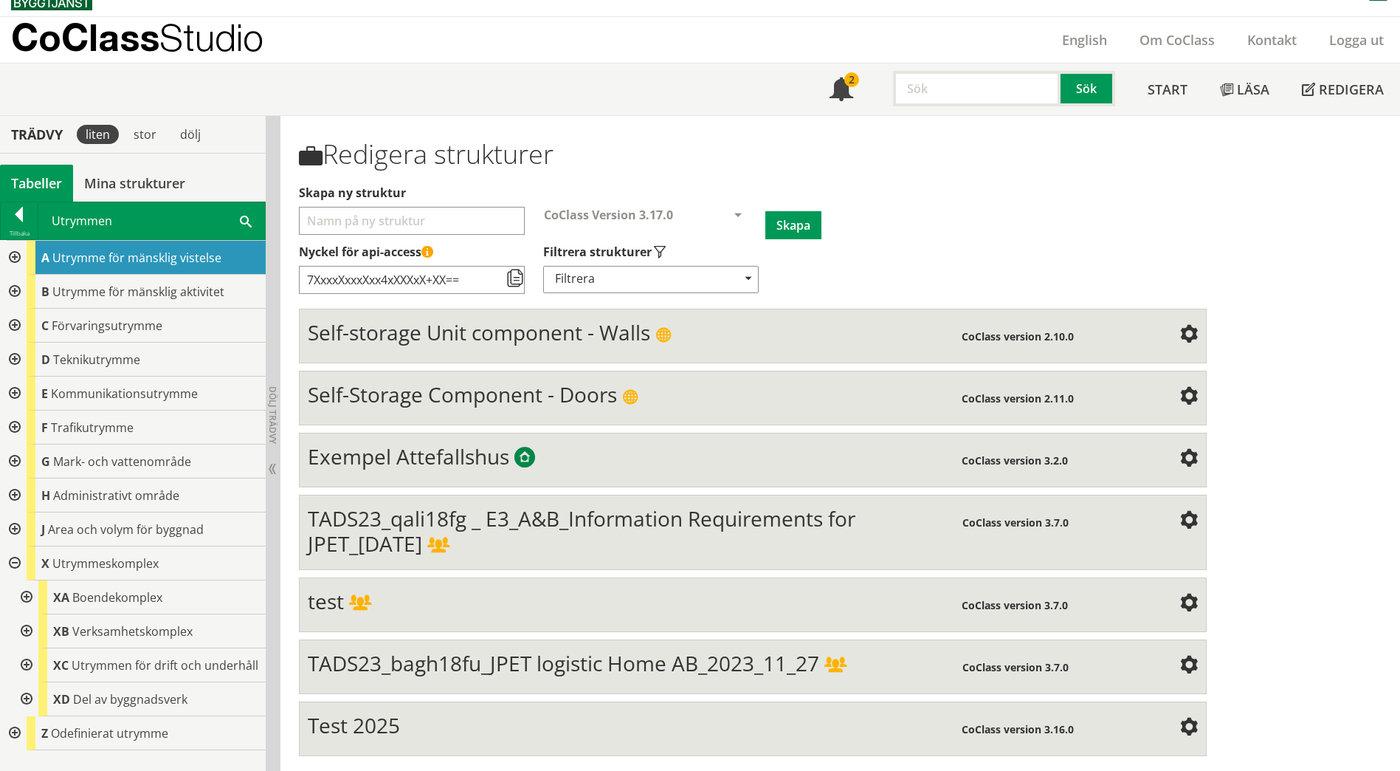
click at [30, 594] on div at bounding box center [25, 597] width 27 height 34
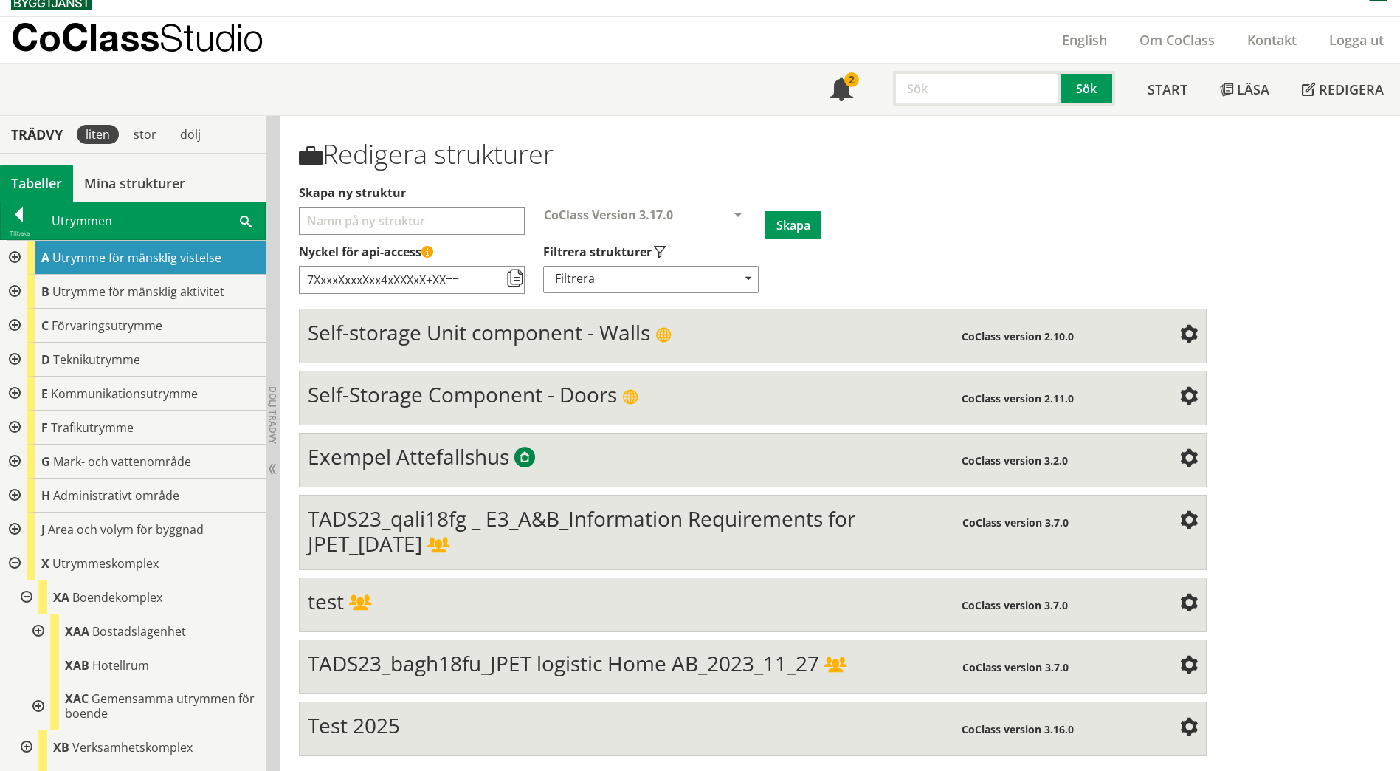
click at [35, 701] on div at bounding box center [37, 706] width 27 height 48
click at [36, 706] on div at bounding box center [37, 706] width 27 height 48
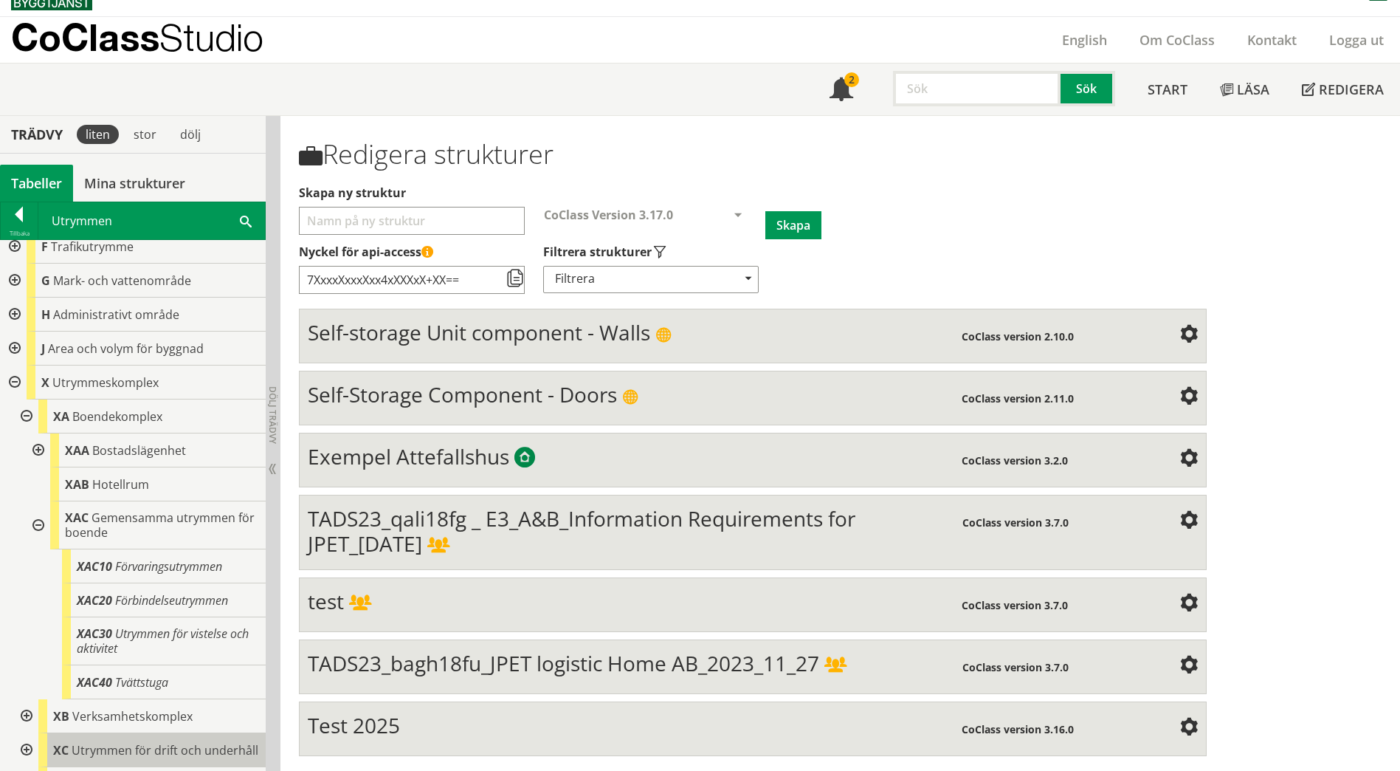
scroll to position [221, 0]
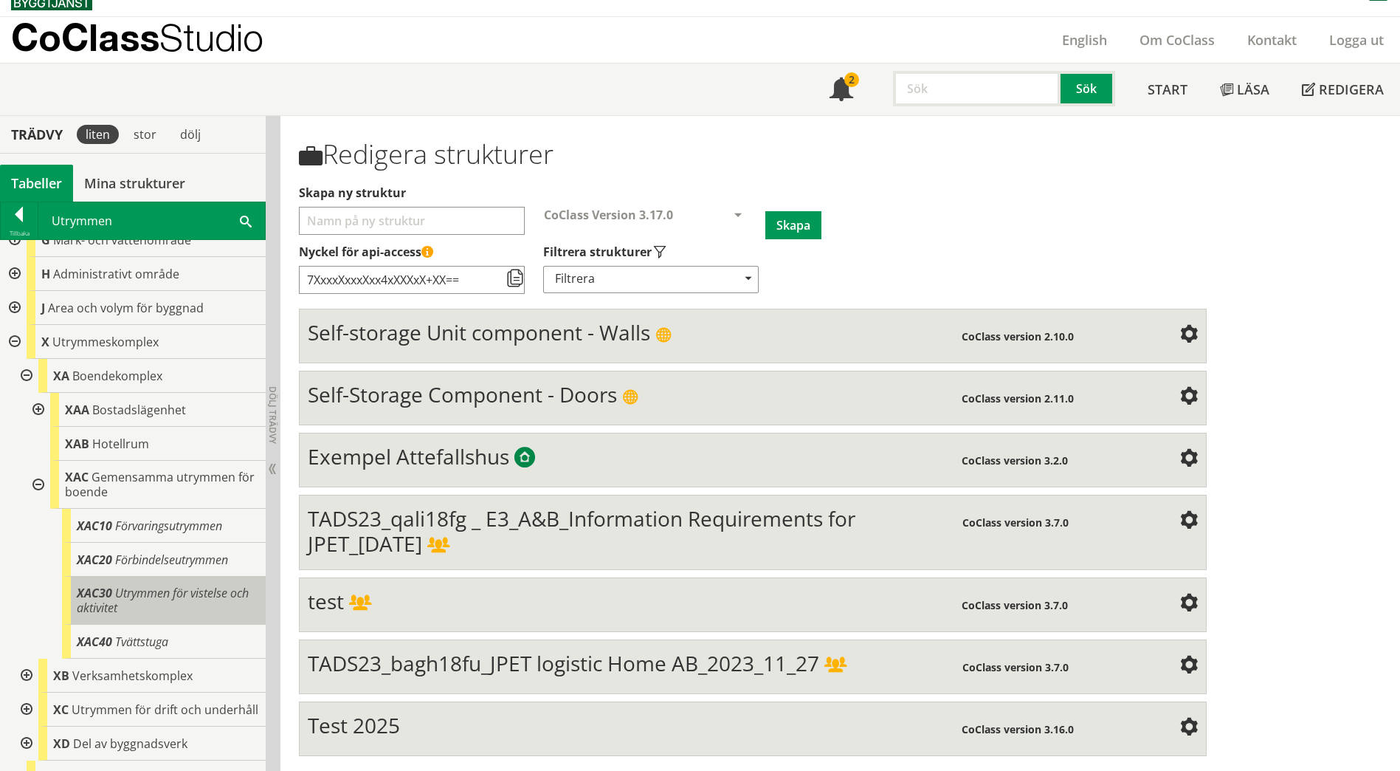
click at [175, 608] on div "XAC30 Utrymmen för vistelse och aktivitet" at bounding box center [164, 600] width 204 height 48
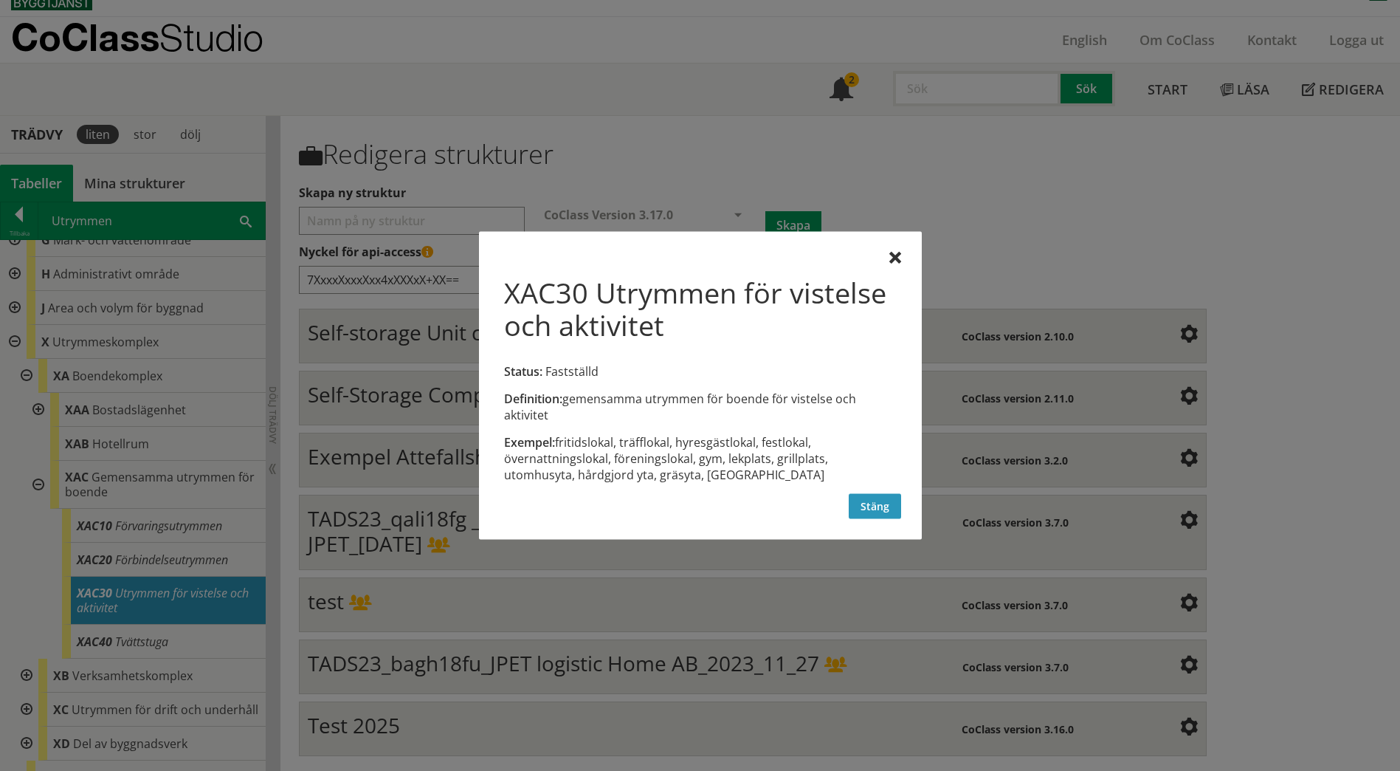
click at [875, 511] on button "Stäng" at bounding box center [875, 506] width 52 height 25
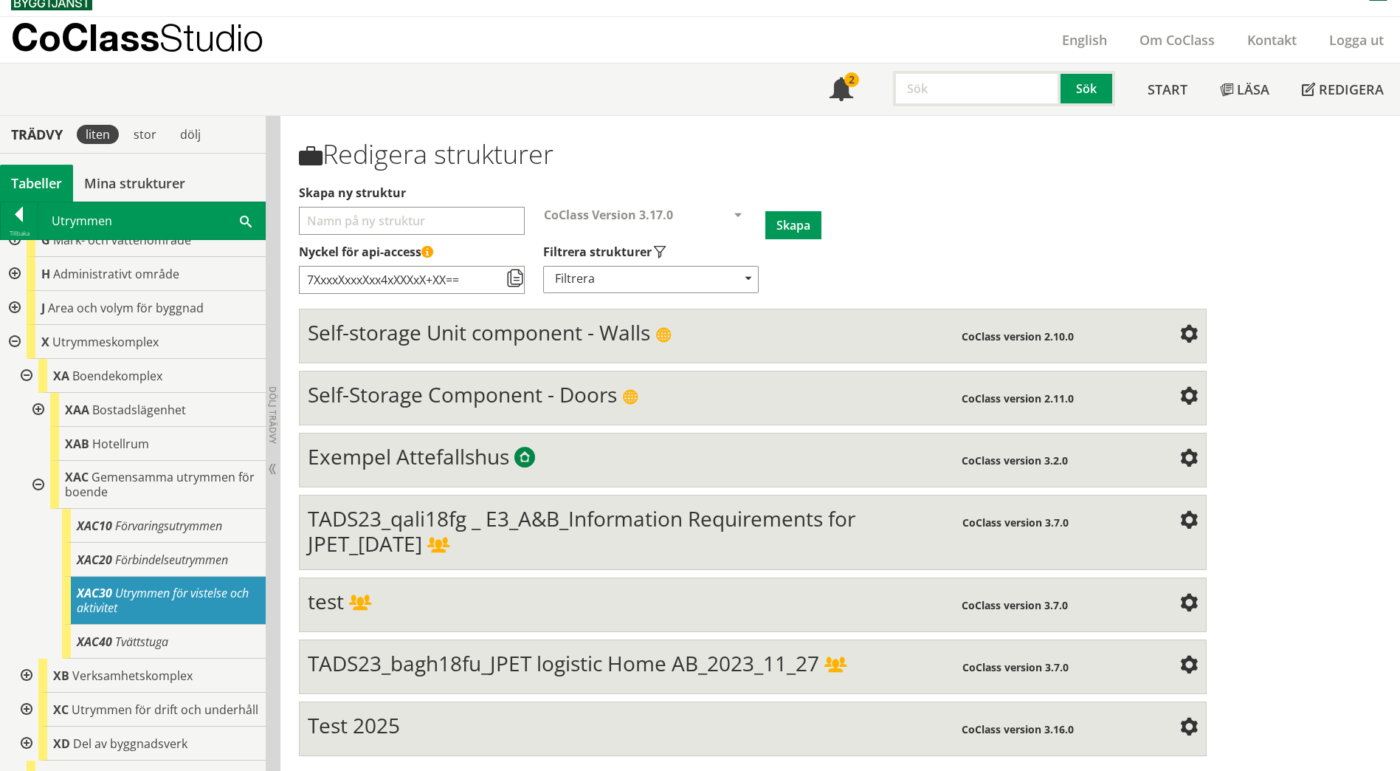
click at [248, 218] on span at bounding box center [246, 220] width 12 height 15
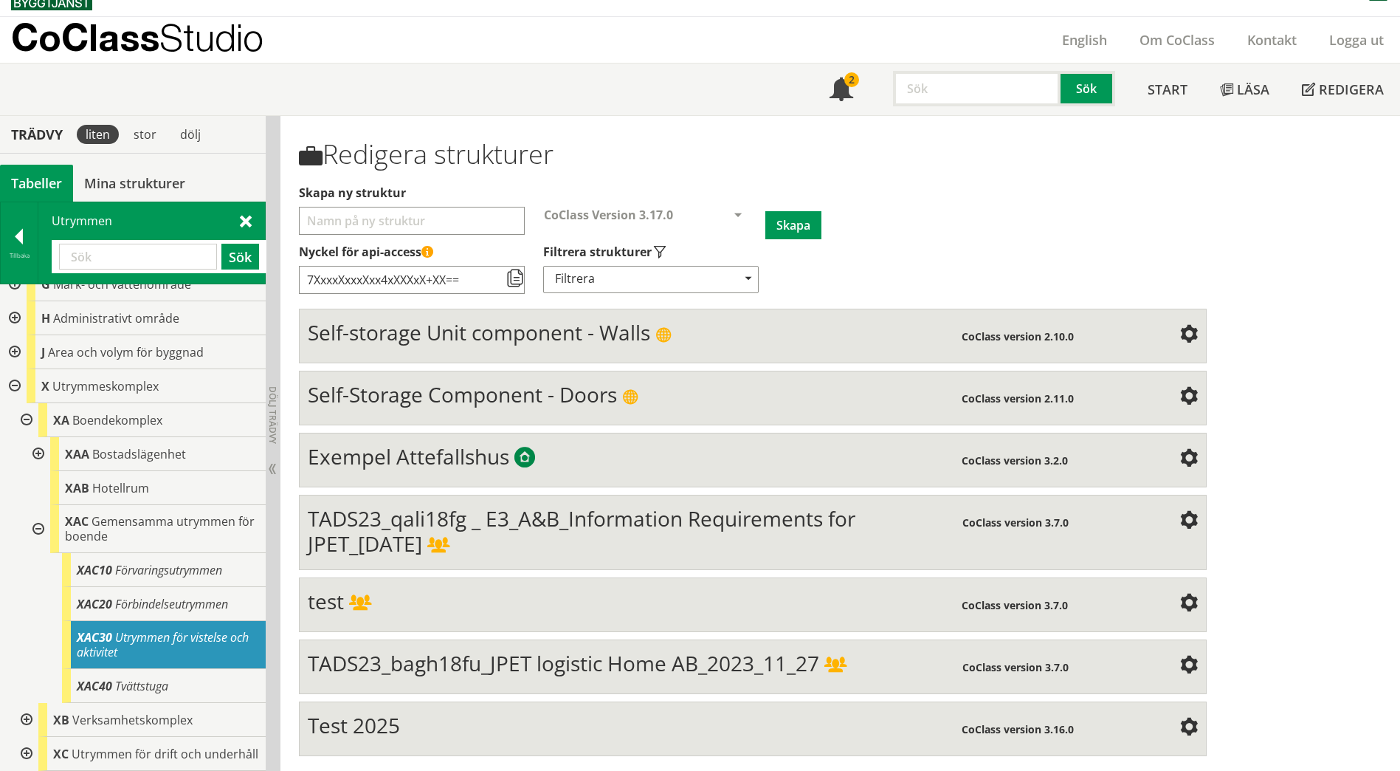
click at [125, 261] on input "text" at bounding box center [138, 257] width 158 height 26
paste input "aktivitet"
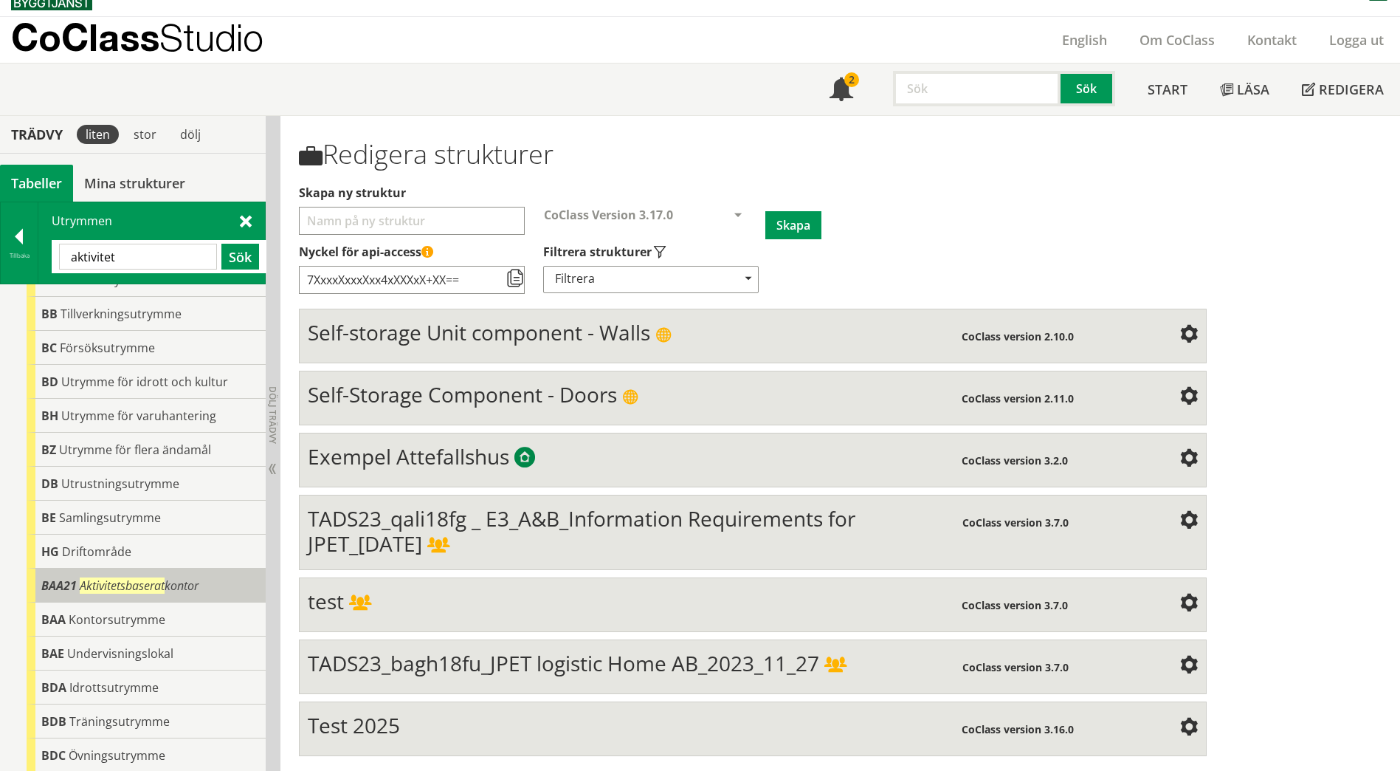
click at [197, 590] on span "Aktivitetsbaserat kontor" at bounding box center [139, 585] width 119 height 16
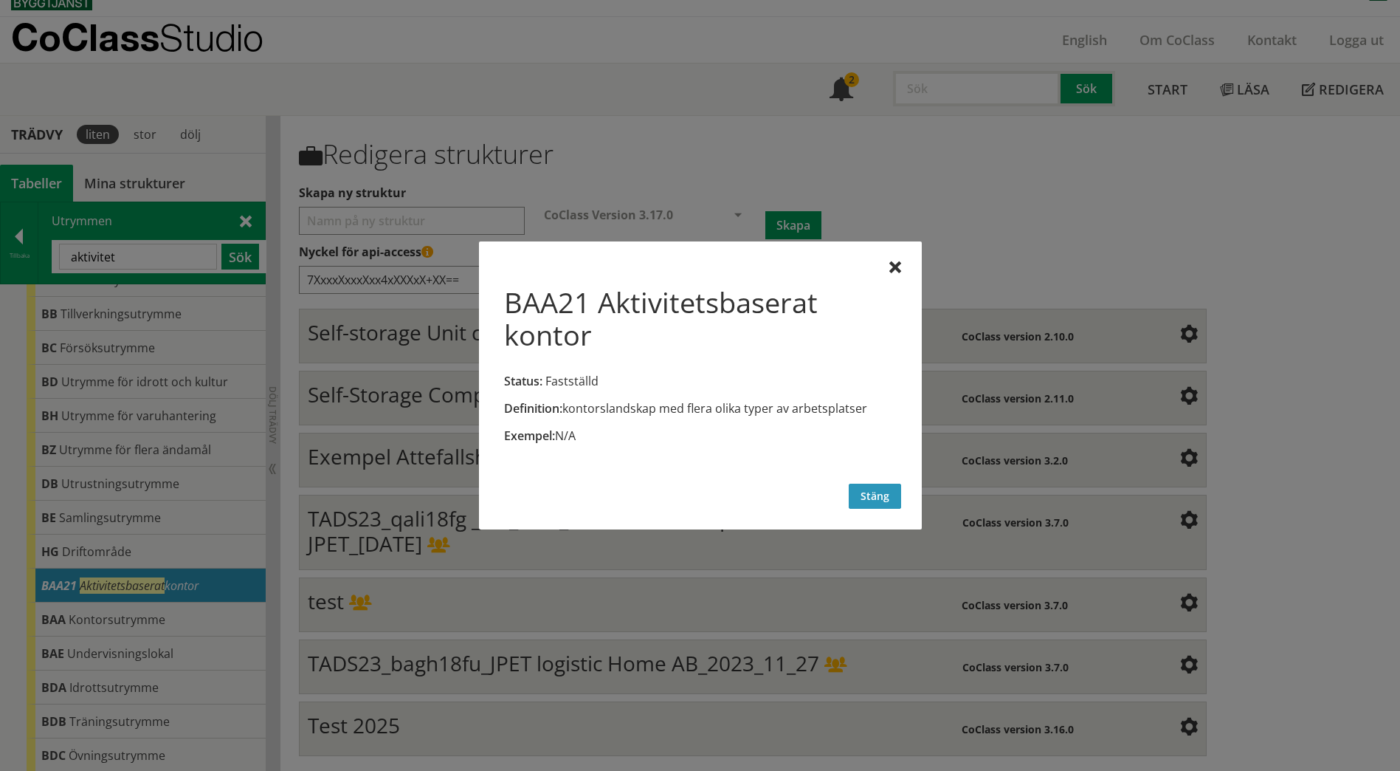
click at [864, 490] on button "Stäng" at bounding box center [875, 495] width 52 height 25
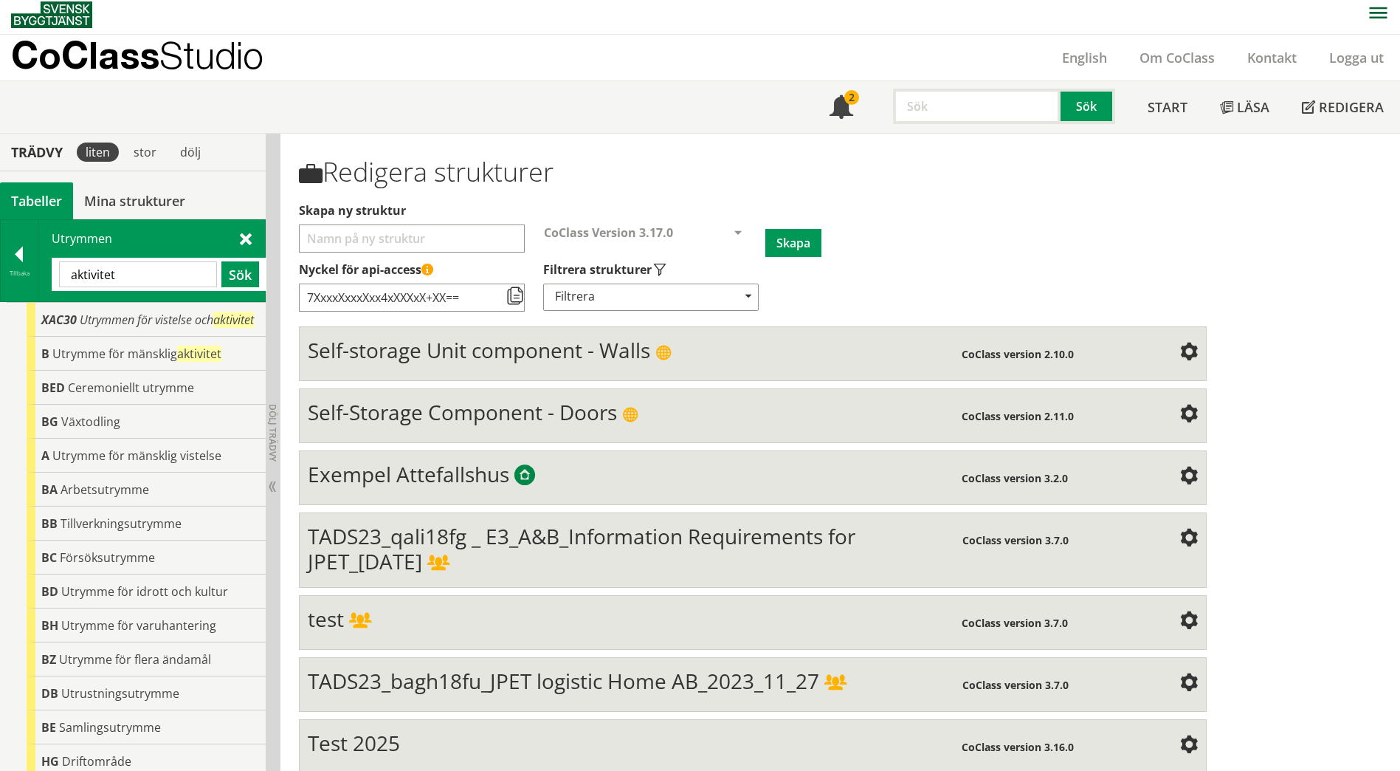
scroll to position [0, 0]
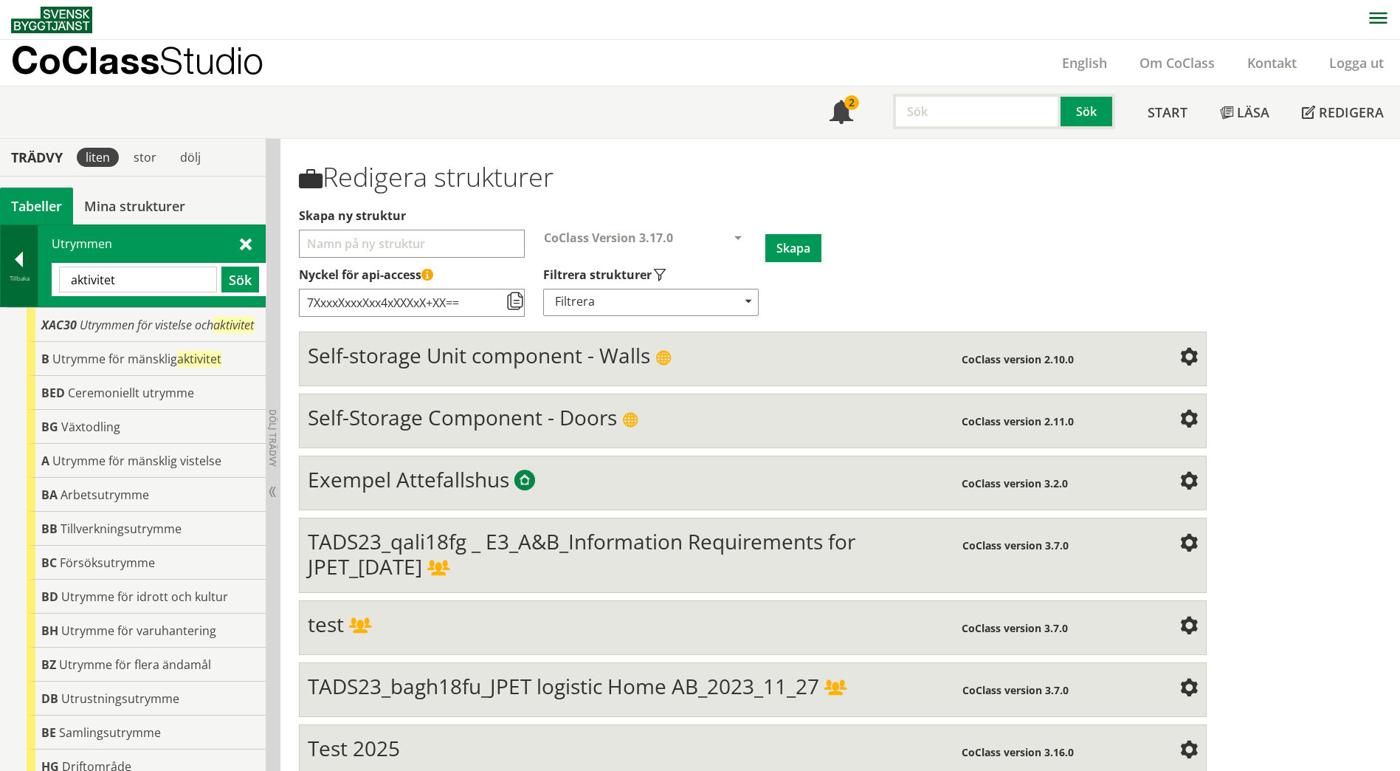
drag, startPoint x: 140, startPoint y: 288, endPoint x: 29, endPoint y: 263, distance: 114.1
click at [29, 263] on div "Tillbaka Utrymmen aktivitet Sök" at bounding box center [133, 265] width 266 height 83
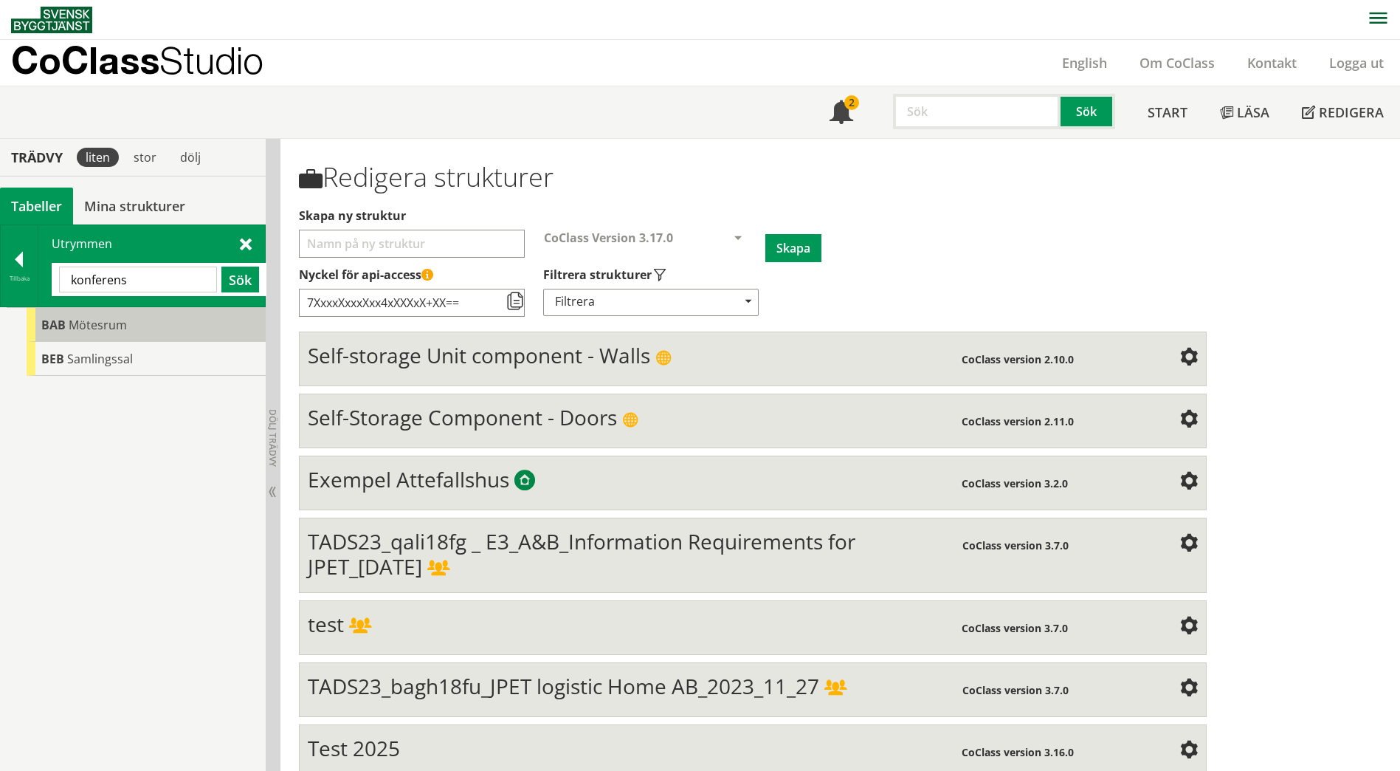
click at [58, 335] on div "BAB Mötesrum" at bounding box center [146, 325] width 239 height 34
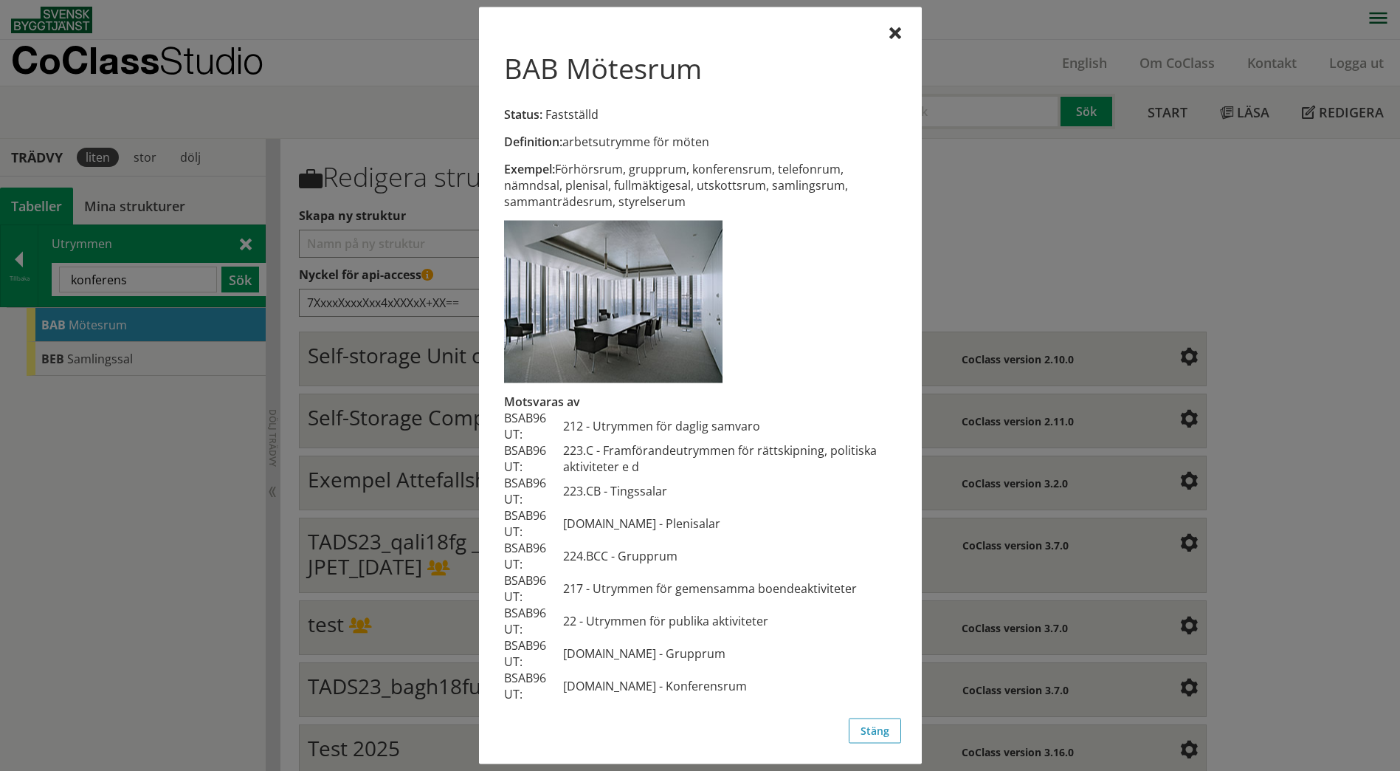
click at [614, 689] on td "222.BE - Konferensrum" at bounding box center [729, 685] width 333 height 32
click at [621, 683] on td "222.BE - Konferensrum" at bounding box center [729, 685] width 333 height 32
drag, startPoint x: 695, startPoint y: 682, endPoint x: 579, endPoint y: 676, distance: 116.8
click at [579, 676] on td "222.BE - Konferensrum" at bounding box center [729, 685] width 333 height 32
click at [903, 38] on div "BAB Mötesrum Status: Fastställd Definition: arbetsutrymme för möten Exempel: Fö…" at bounding box center [700, 385] width 443 height 757
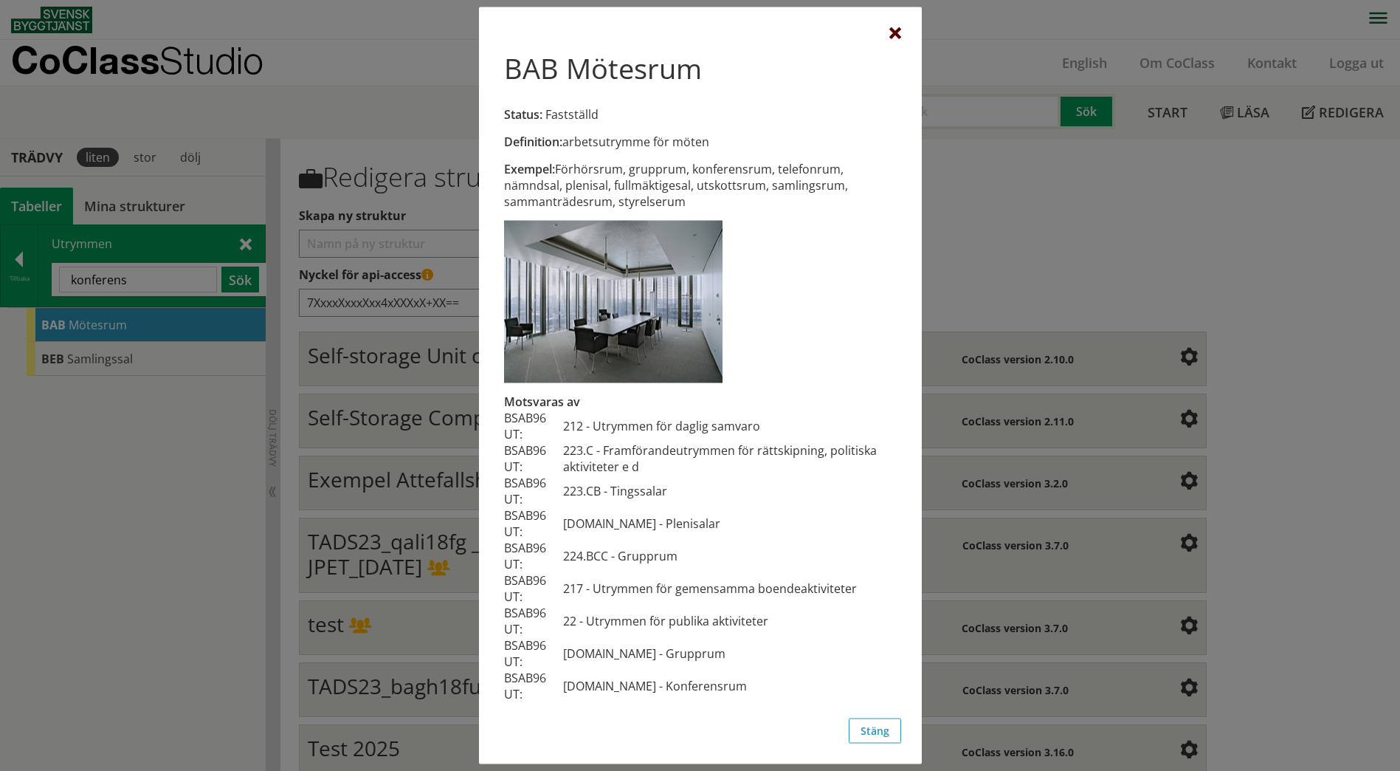
click at [895, 38] on div at bounding box center [895, 34] width 12 height 12
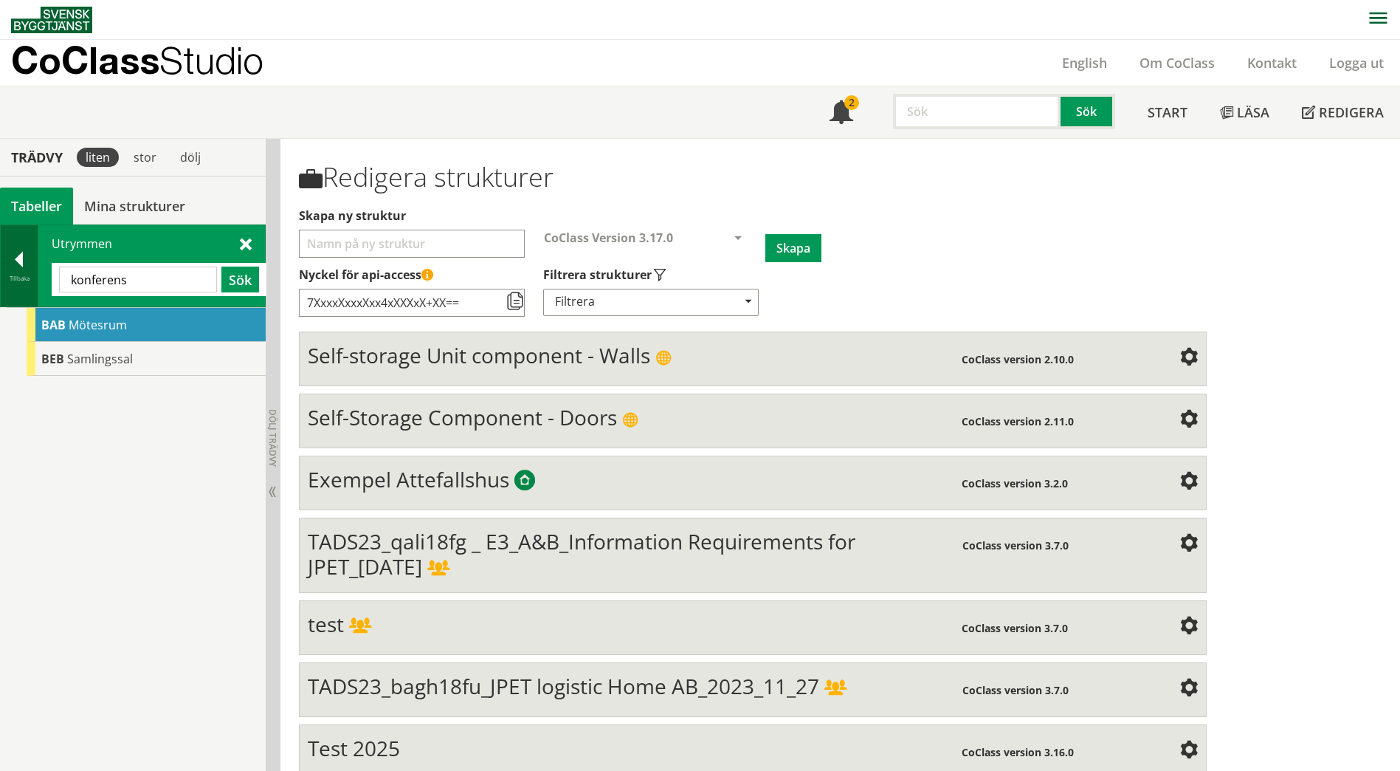
drag, startPoint x: 135, startPoint y: 283, endPoint x: 16, endPoint y: 284, distance: 118.8
click at [16, 284] on div "Tillbaka Utrymmen konferens Sök" at bounding box center [133, 265] width 266 height 83
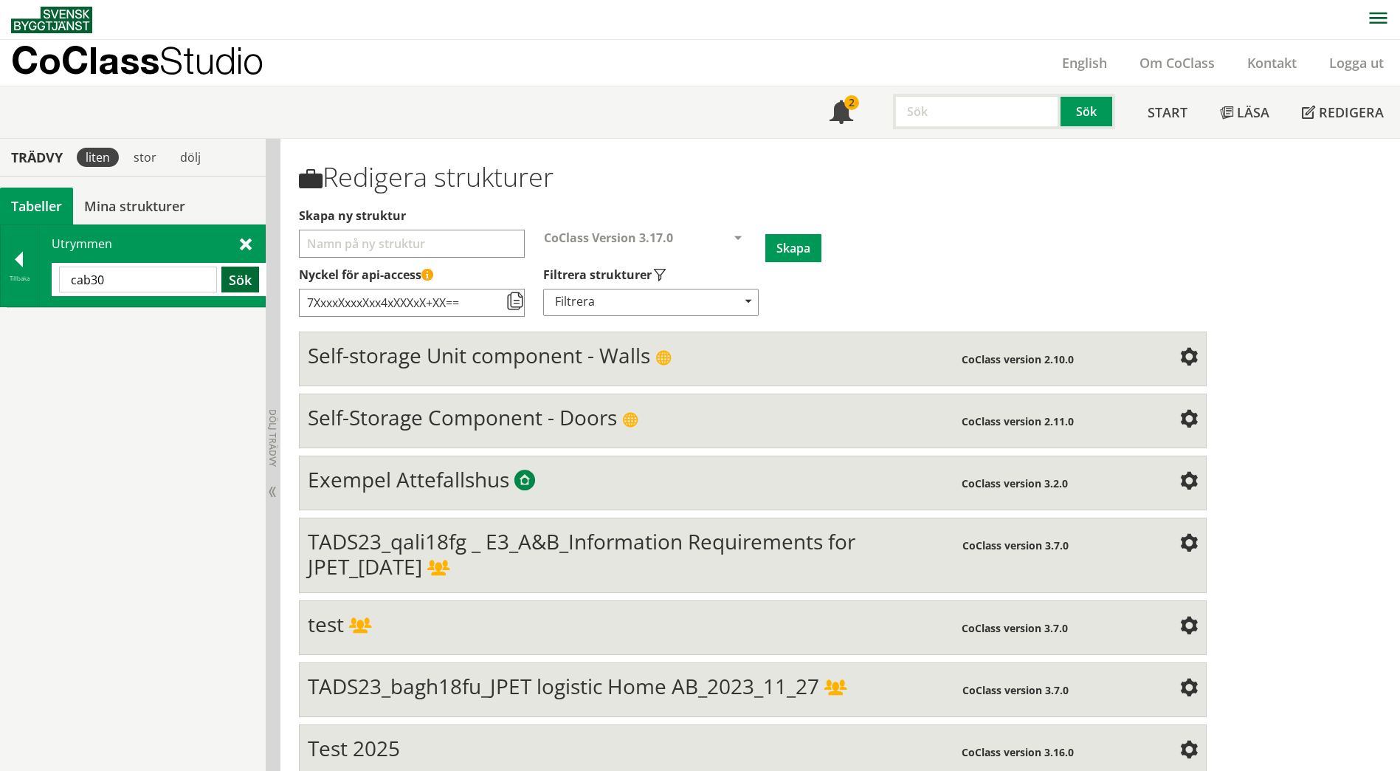
click at [256, 278] on button "Sök" at bounding box center [240, 279] width 38 height 26
drag, startPoint x: 137, startPoint y: 278, endPoint x: 46, endPoint y: 285, distance: 91.8
click at [46, 285] on div "Utrymmen cab30 Sök" at bounding box center [151, 265] width 227 height 81
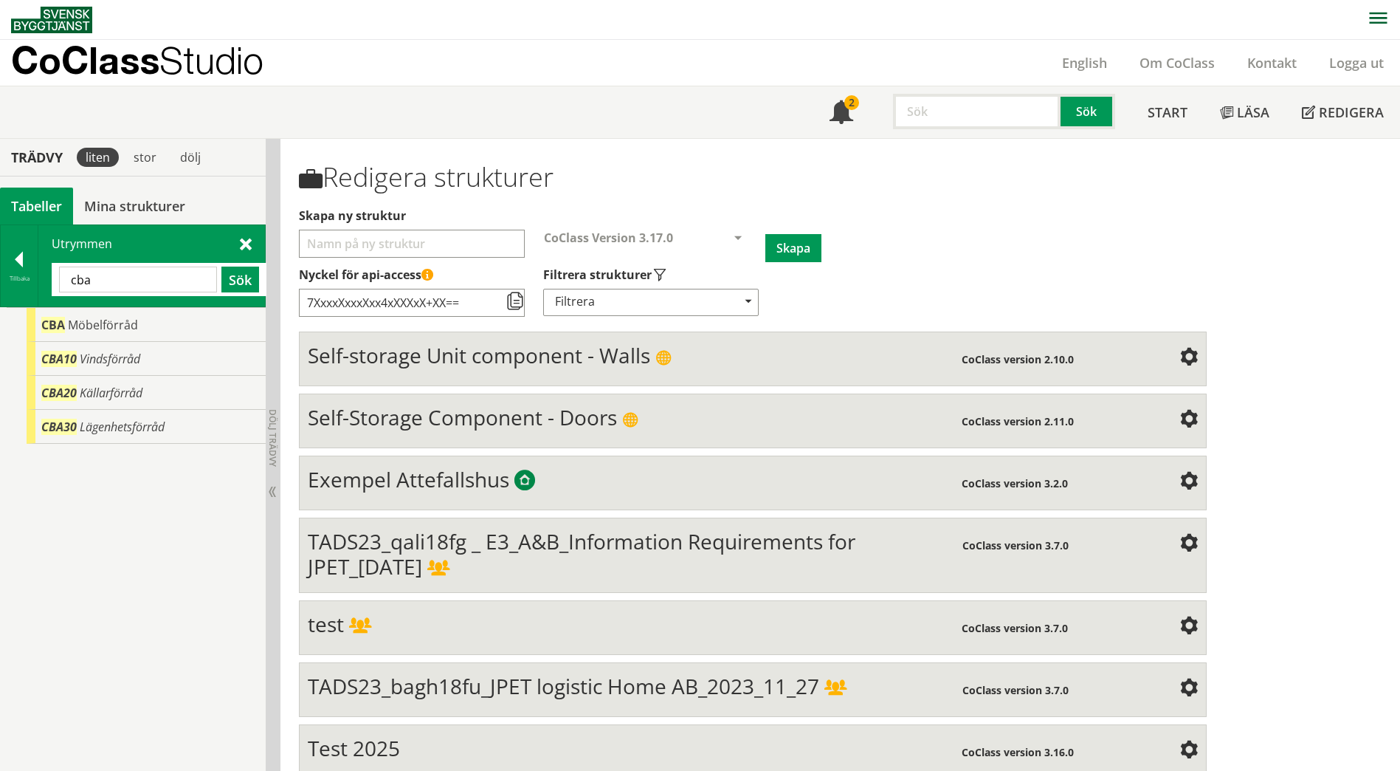
drag, startPoint x: 122, startPoint y: 277, endPoint x: 74, endPoint y: 284, distance: 48.5
click at [74, 284] on input "cba" at bounding box center [138, 279] width 158 height 26
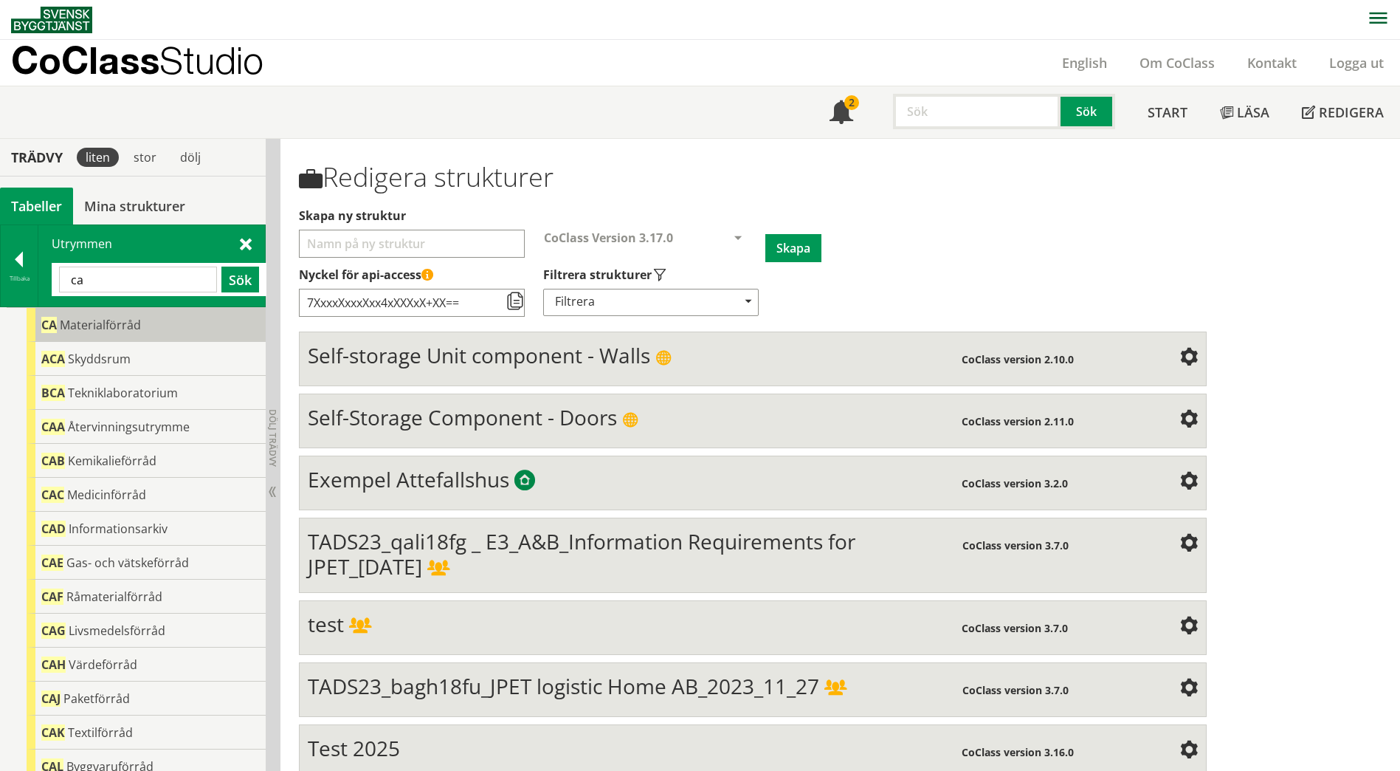
click at [49, 325] on span "CA" at bounding box center [48, 325] width 15 height 16
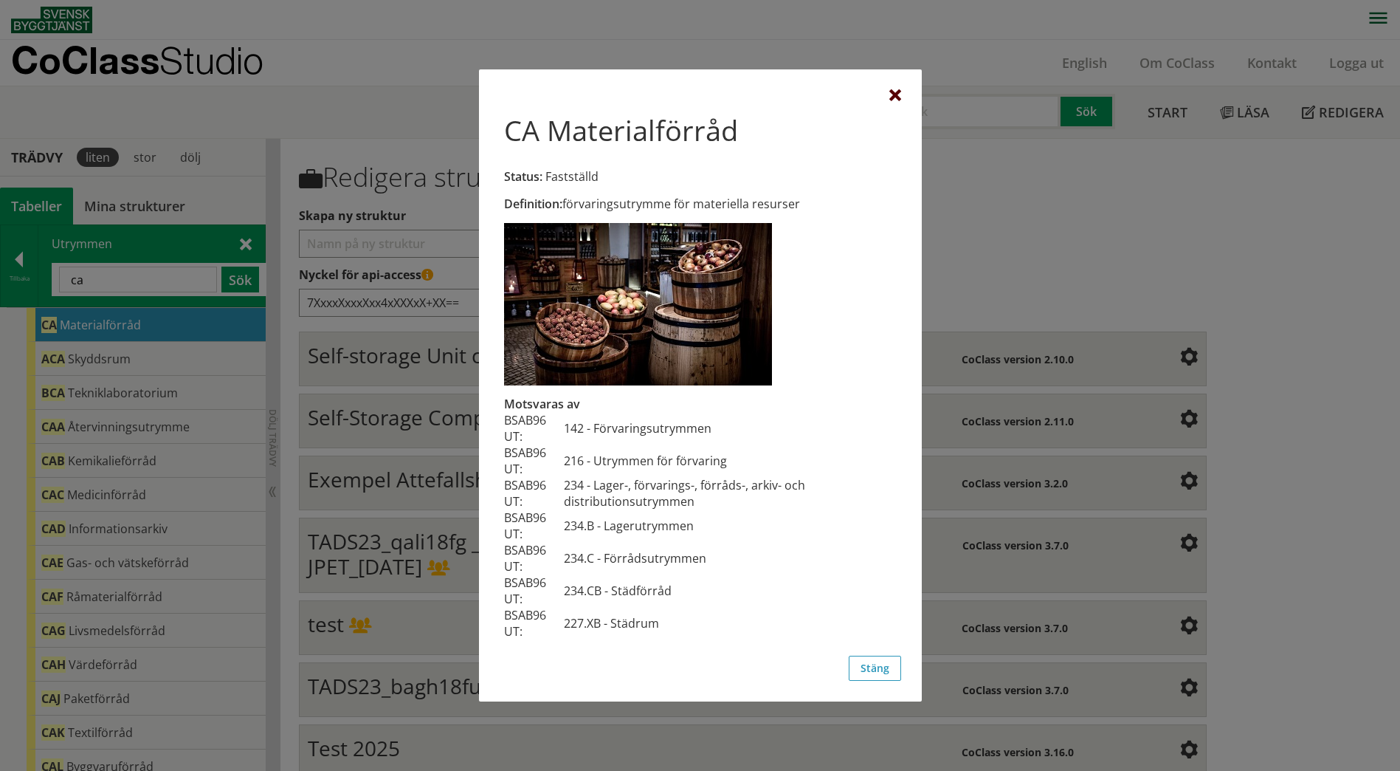
click at [900, 97] on div at bounding box center [895, 96] width 12 height 12
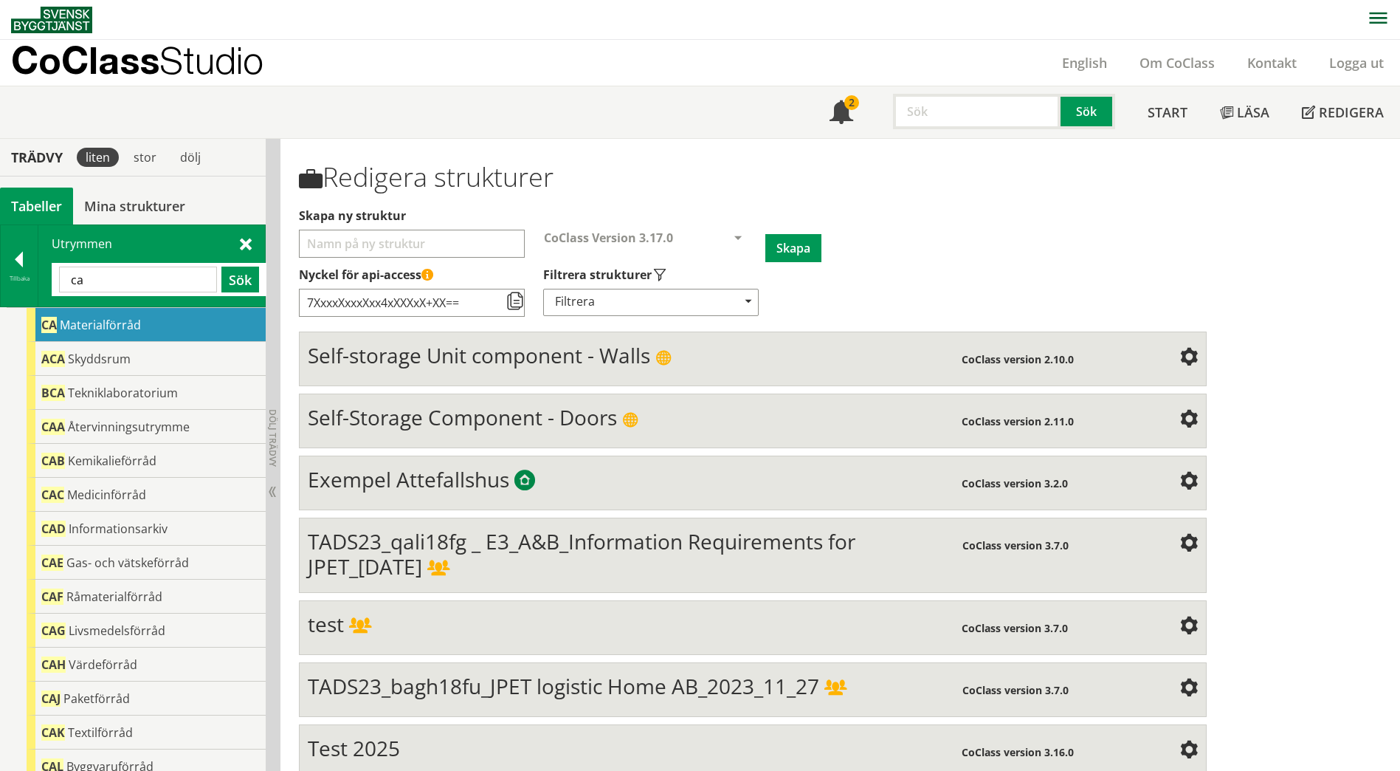
drag, startPoint x: 81, startPoint y: 280, endPoint x: 54, endPoint y: 280, distance: 27.3
click at [54, 280] on div "ca Sök" at bounding box center [159, 279] width 215 height 33
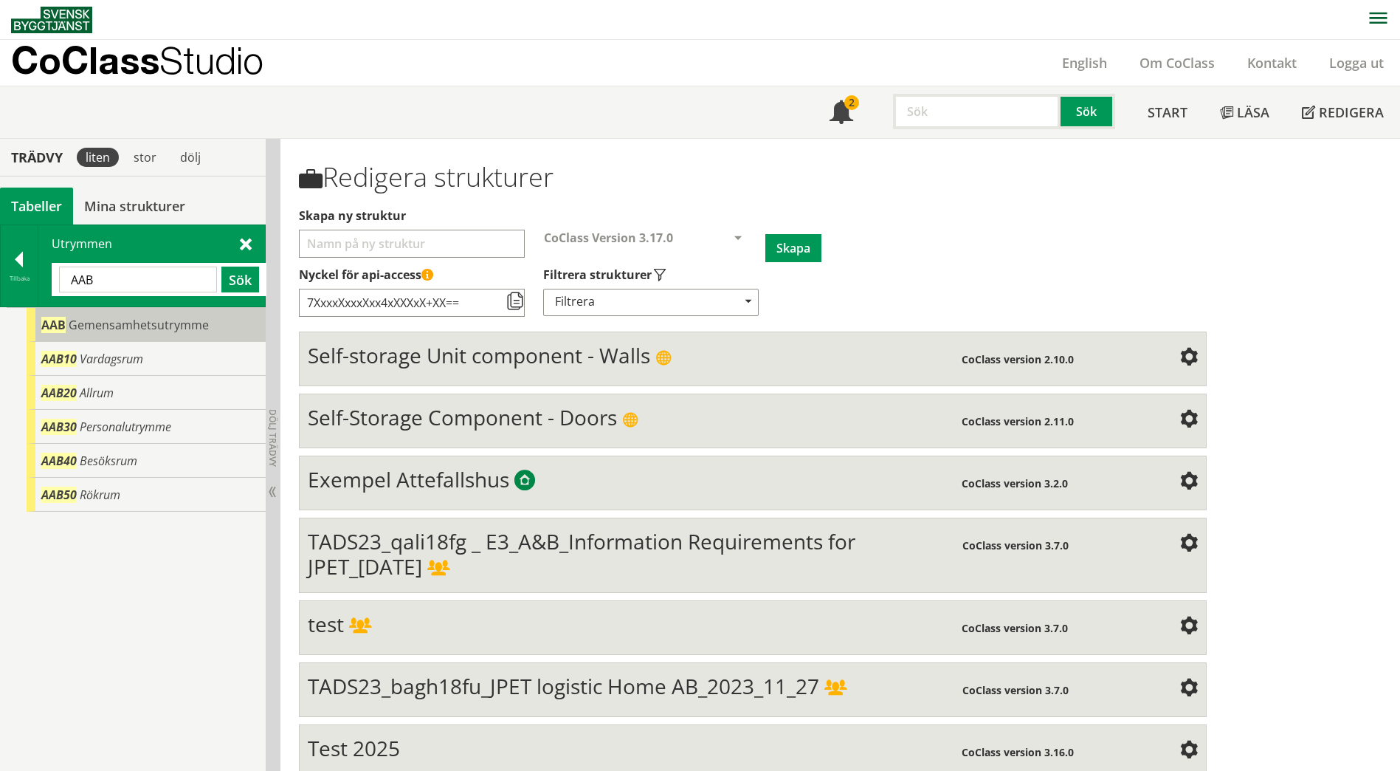
click at [132, 330] on span "Gemensamhetsutrymme" at bounding box center [139, 325] width 140 height 16
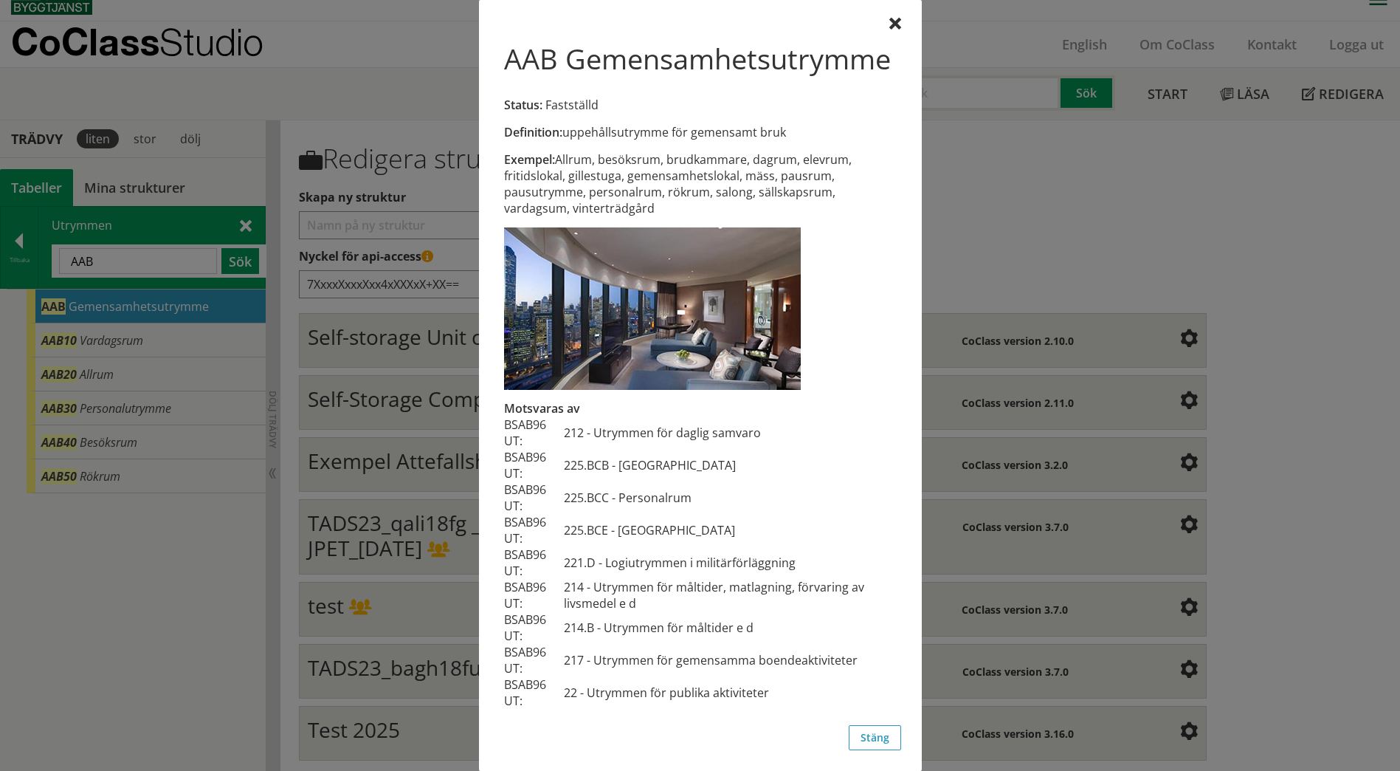
scroll to position [23, 0]
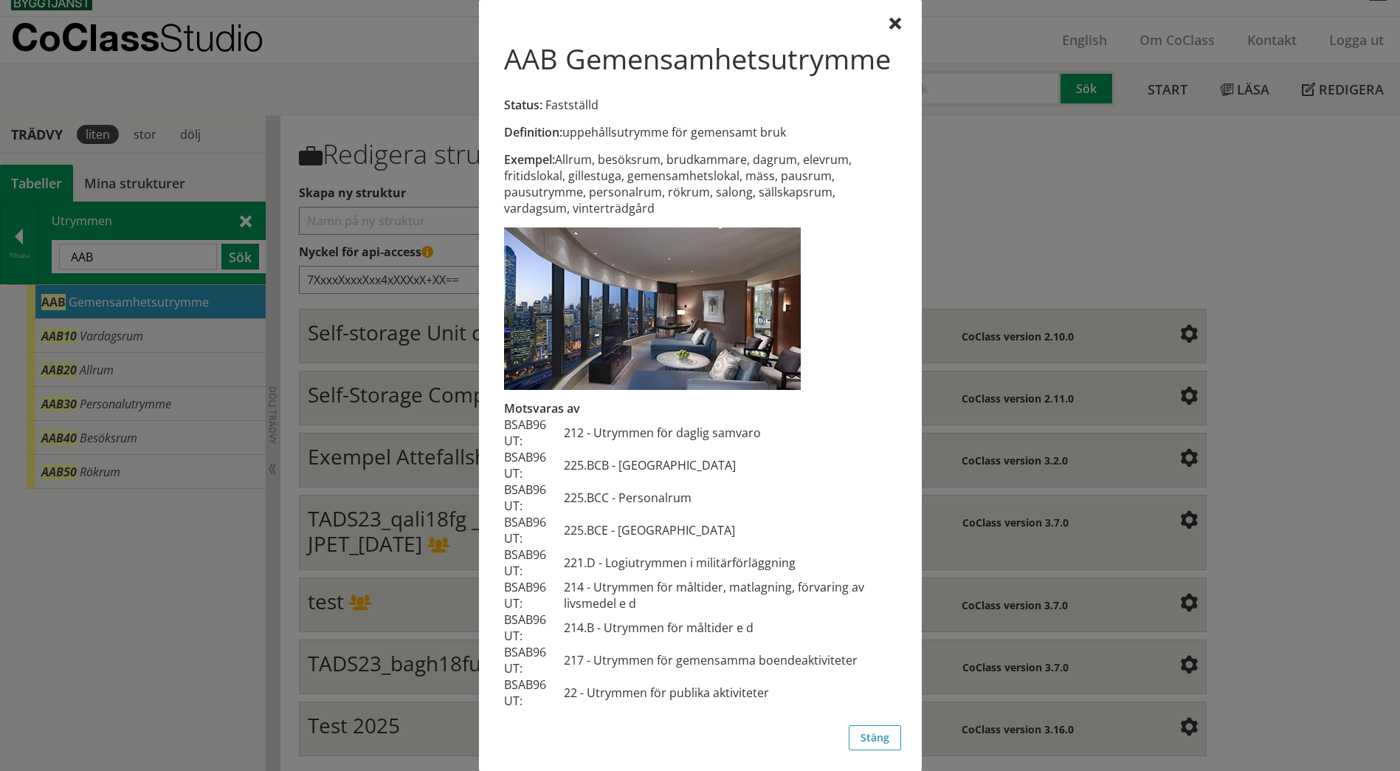
click at [1081, 218] on div at bounding box center [700, 385] width 1400 height 771
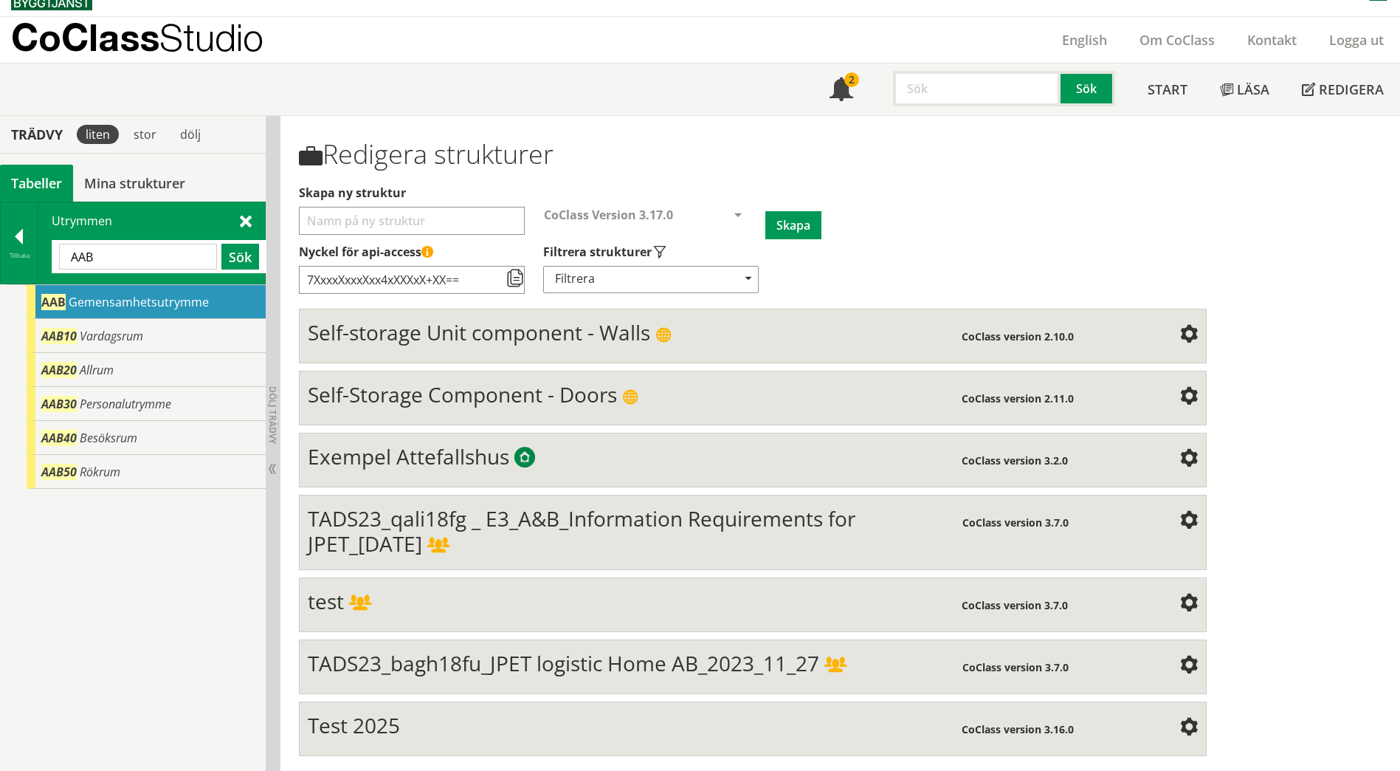
drag, startPoint x: 101, startPoint y: 264, endPoint x: 41, endPoint y: 262, distance: 60.6
click at [41, 262] on div "Utrymmen AAB Sök" at bounding box center [151, 242] width 227 height 81
type input "arbets"
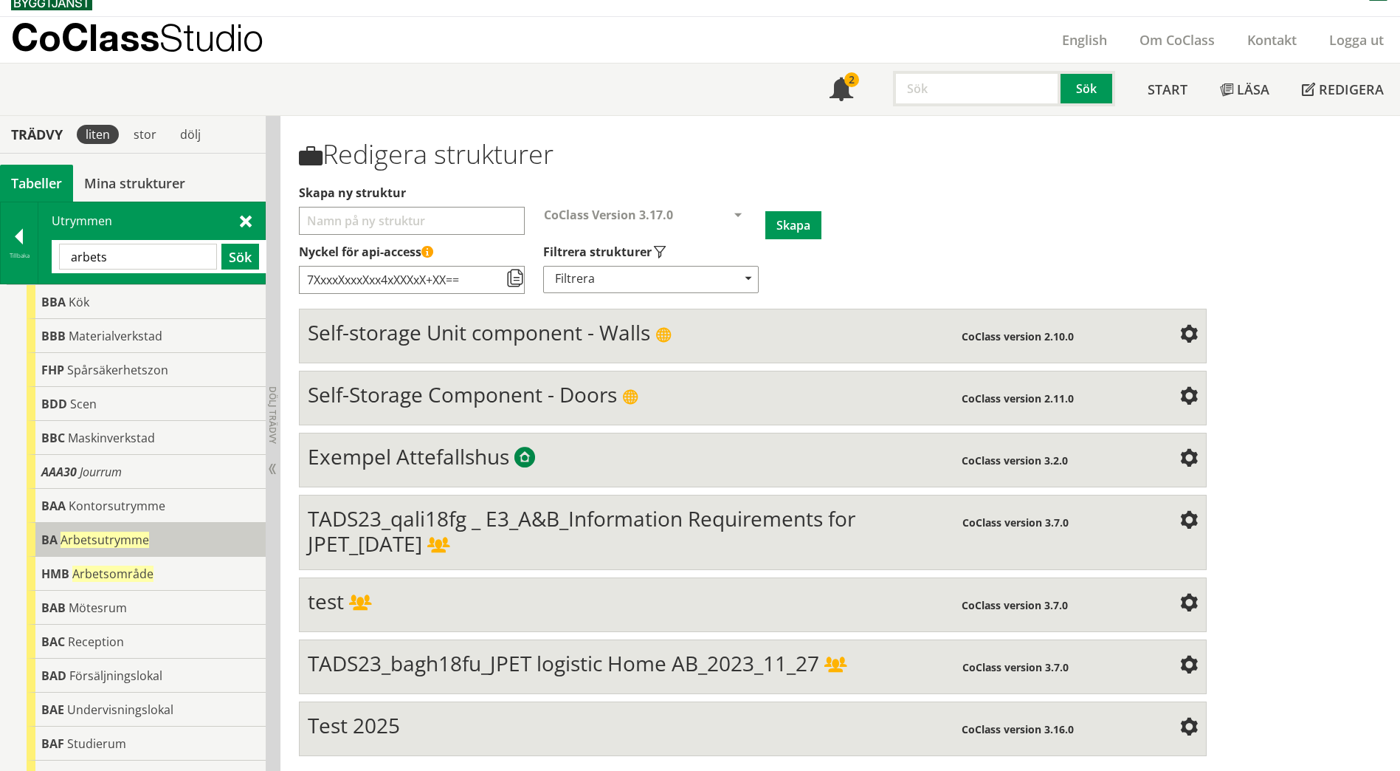
click at [161, 548] on div "BA Arbetsutrymme" at bounding box center [146, 540] width 239 height 34
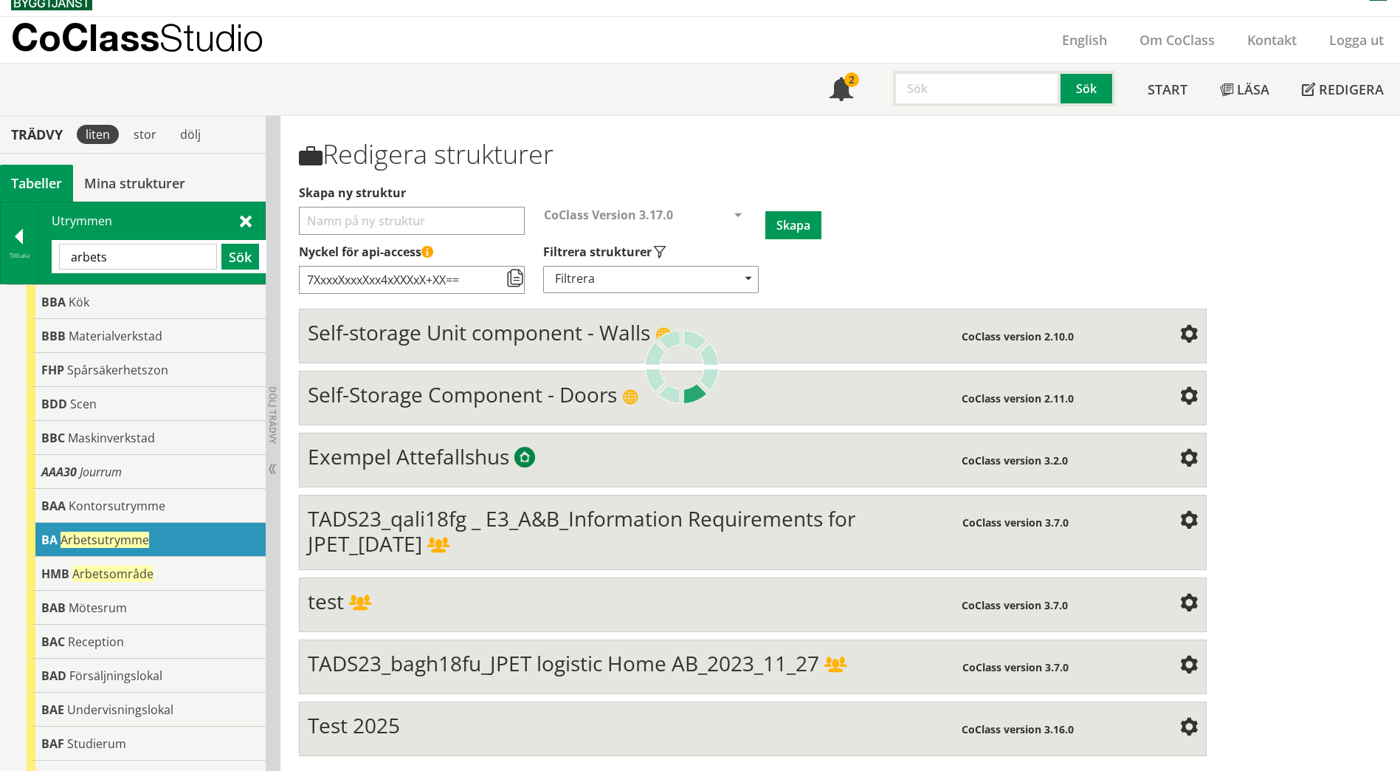
scroll to position [0, 0]
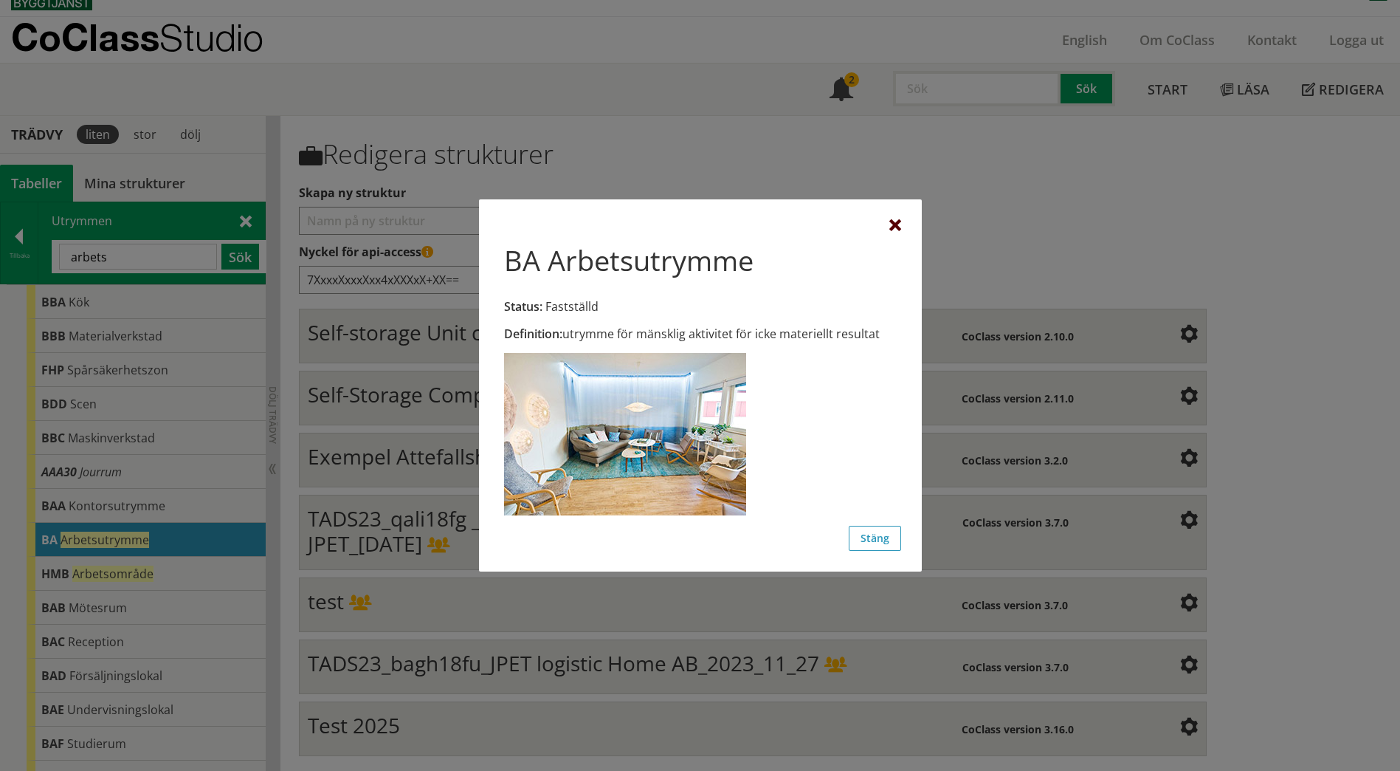
click at [896, 230] on div at bounding box center [895, 226] width 12 height 12
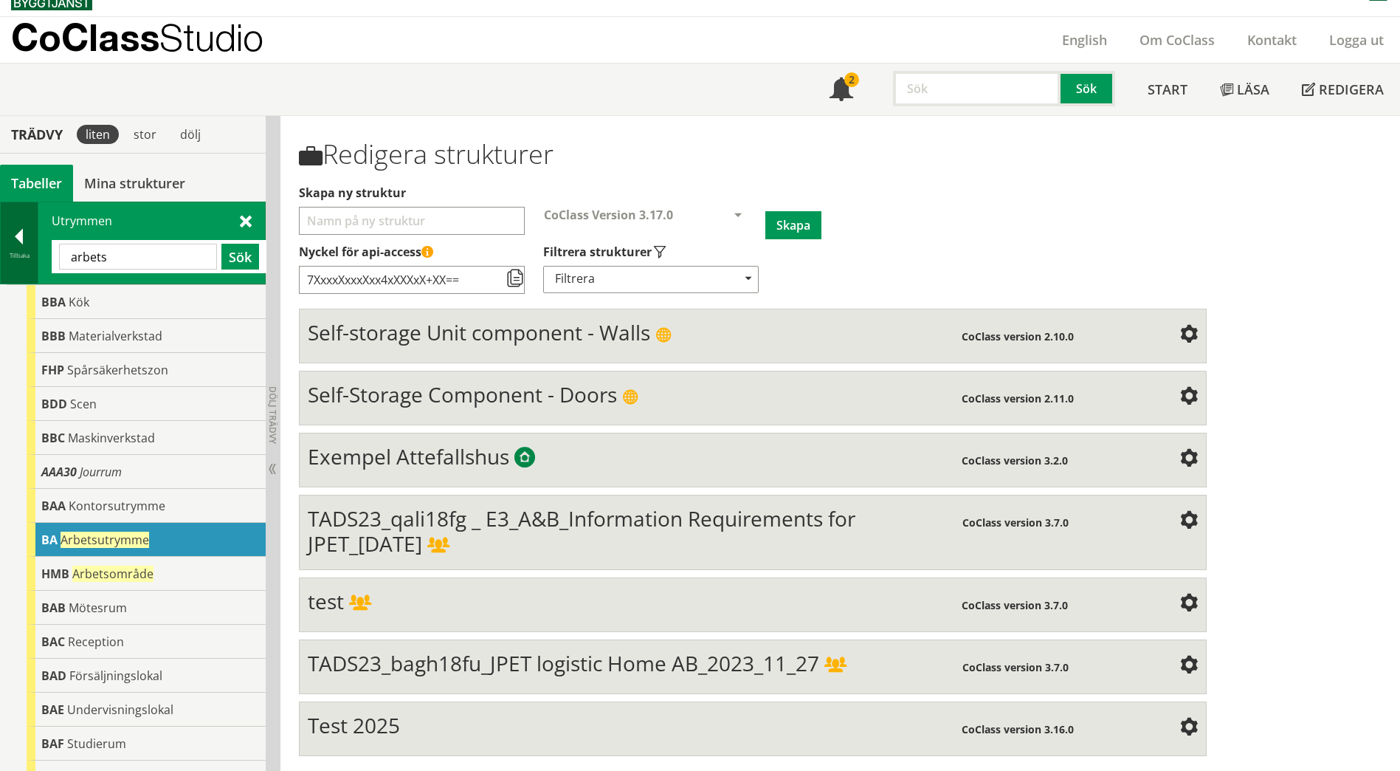
click at [11, 252] on div "Tillbaka" at bounding box center [19, 255] width 37 height 12
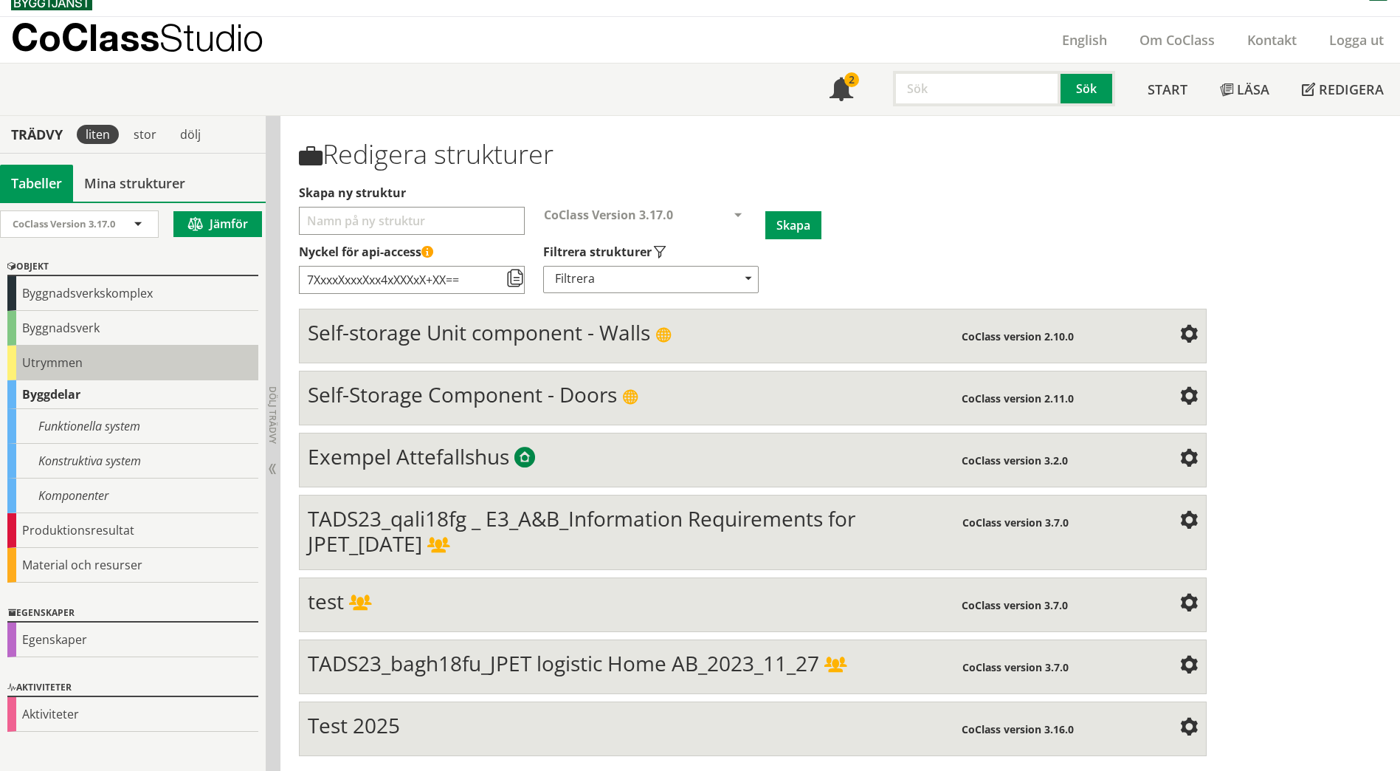
click at [30, 367] on div "Utrymmen" at bounding box center [132, 362] width 251 height 35
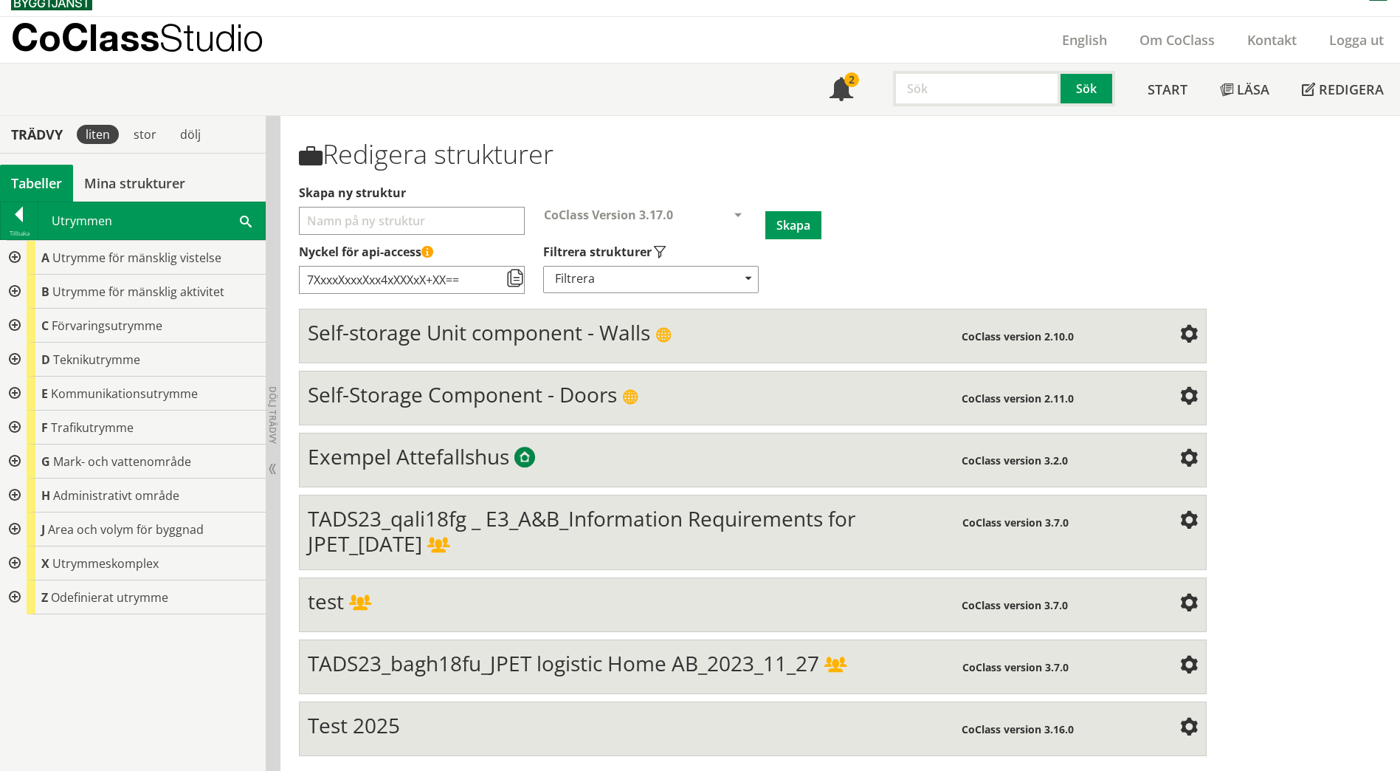
click at [15, 293] on div at bounding box center [13, 292] width 27 height 34
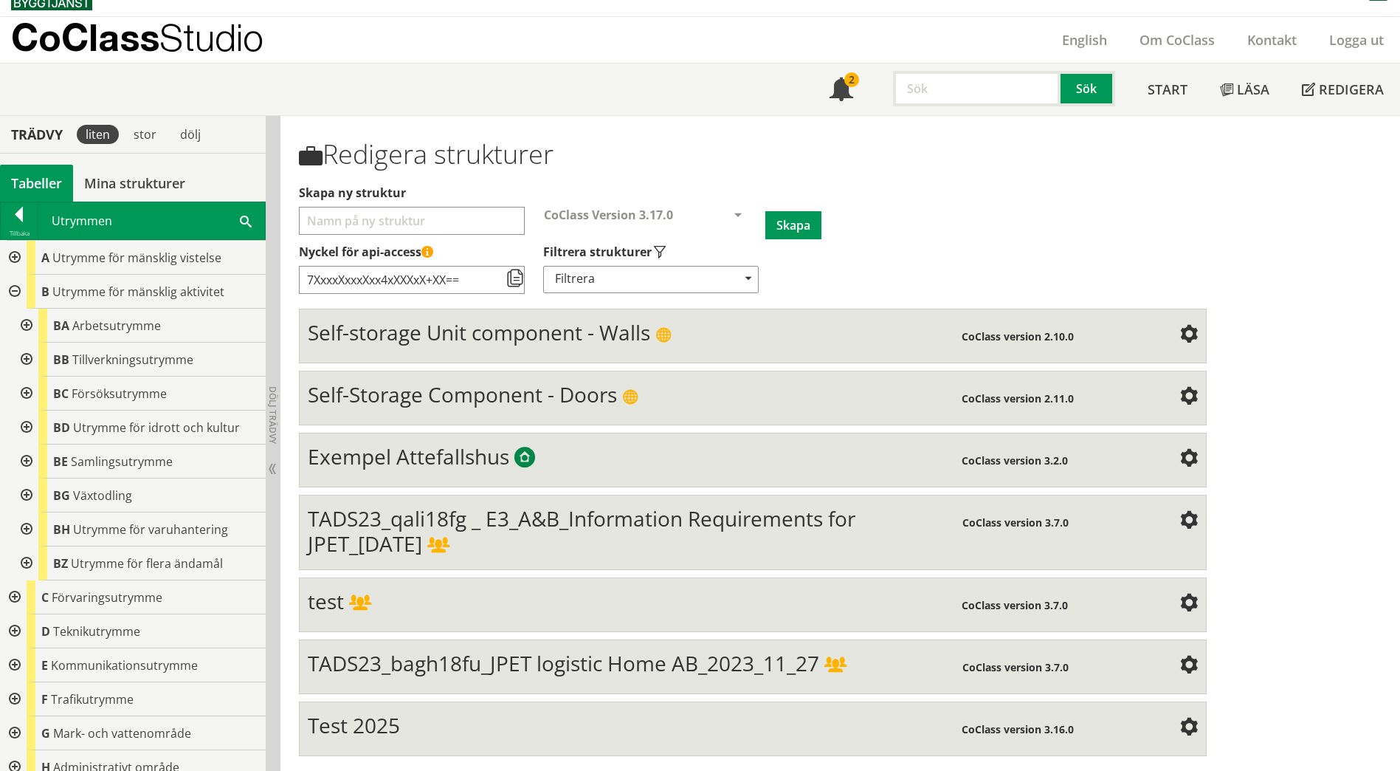
click at [24, 324] on div at bounding box center [25, 326] width 27 height 34
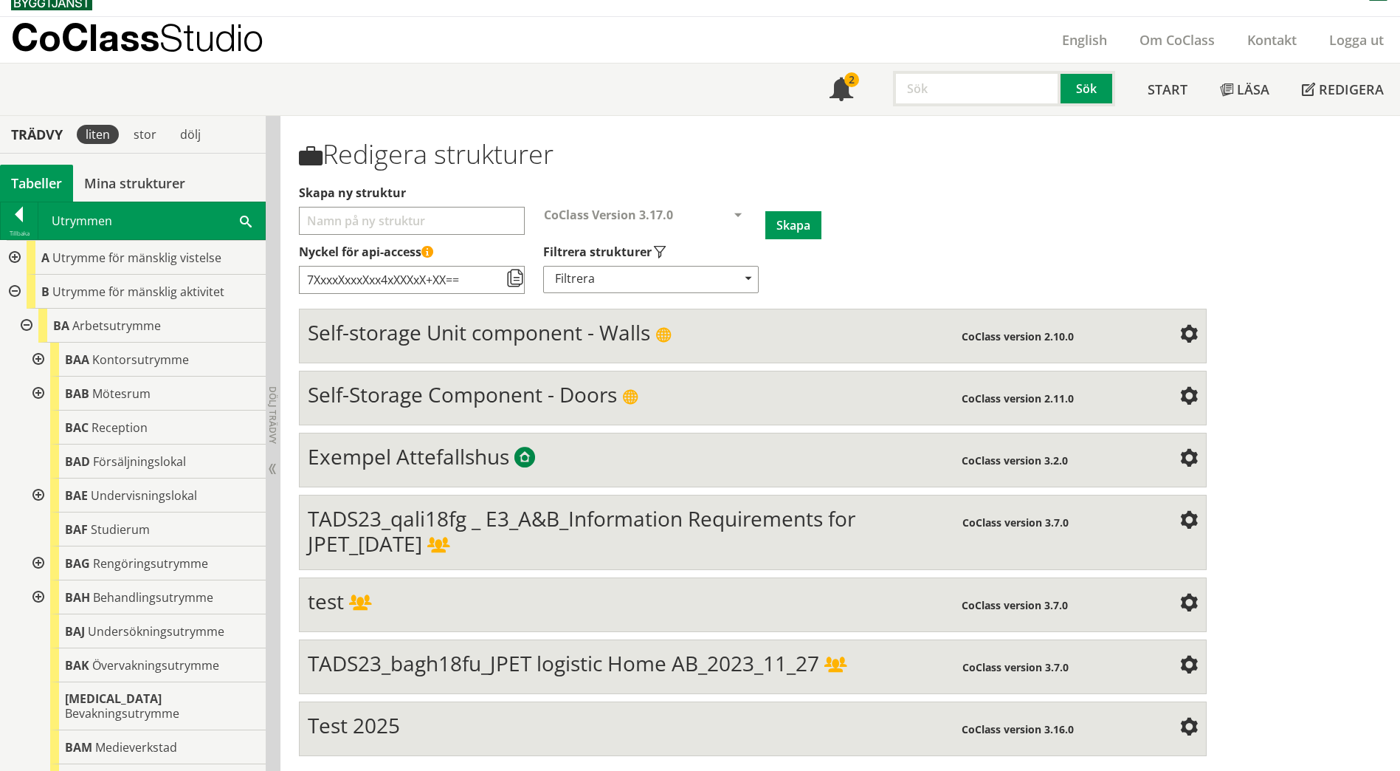
click at [35, 393] on div at bounding box center [37, 393] width 27 height 34
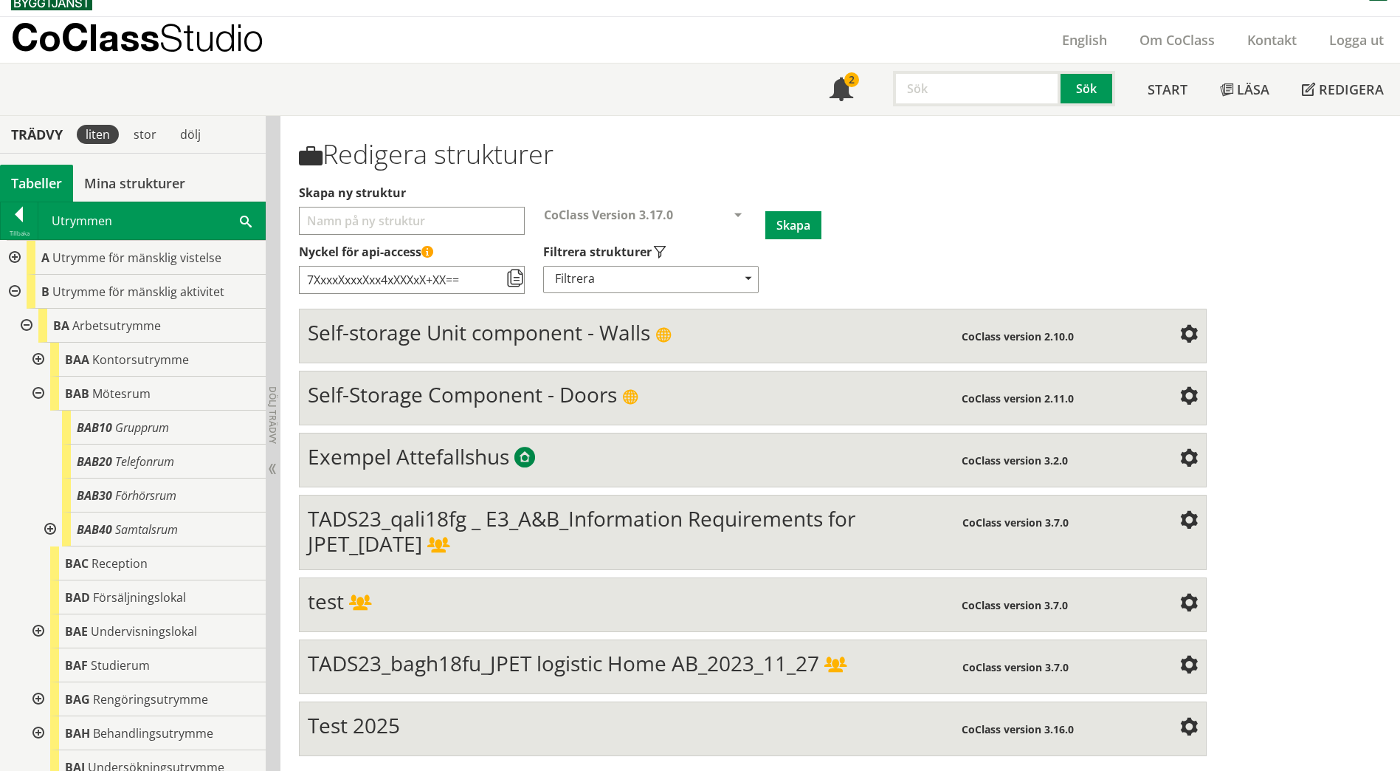
click at [35, 356] on div at bounding box center [37, 359] width 27 height 34
click at [135, 362] on span "Kontorsutrymme" at bounding box center [140, 359] width 97 height 16
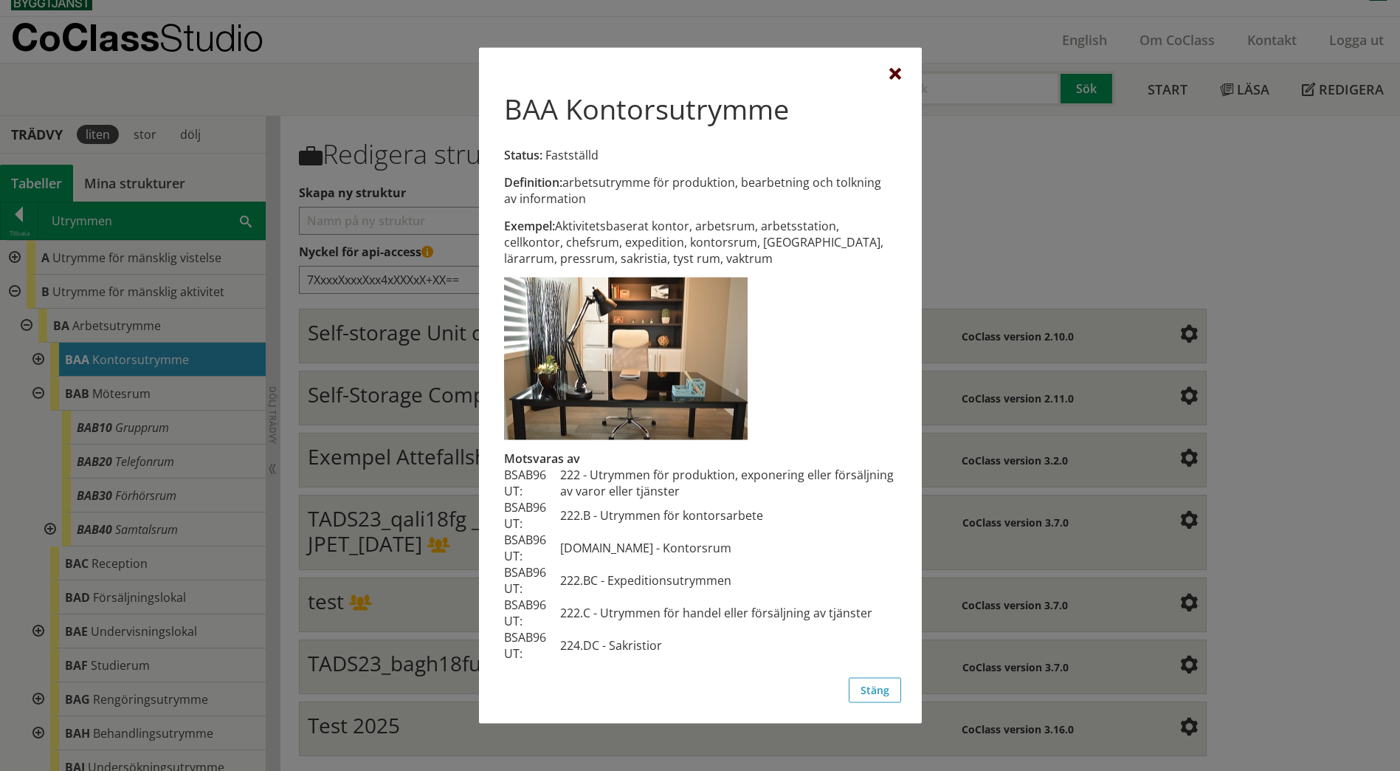
click at [895, 79] on div at bounding box center [895, 75] width 12 height 12
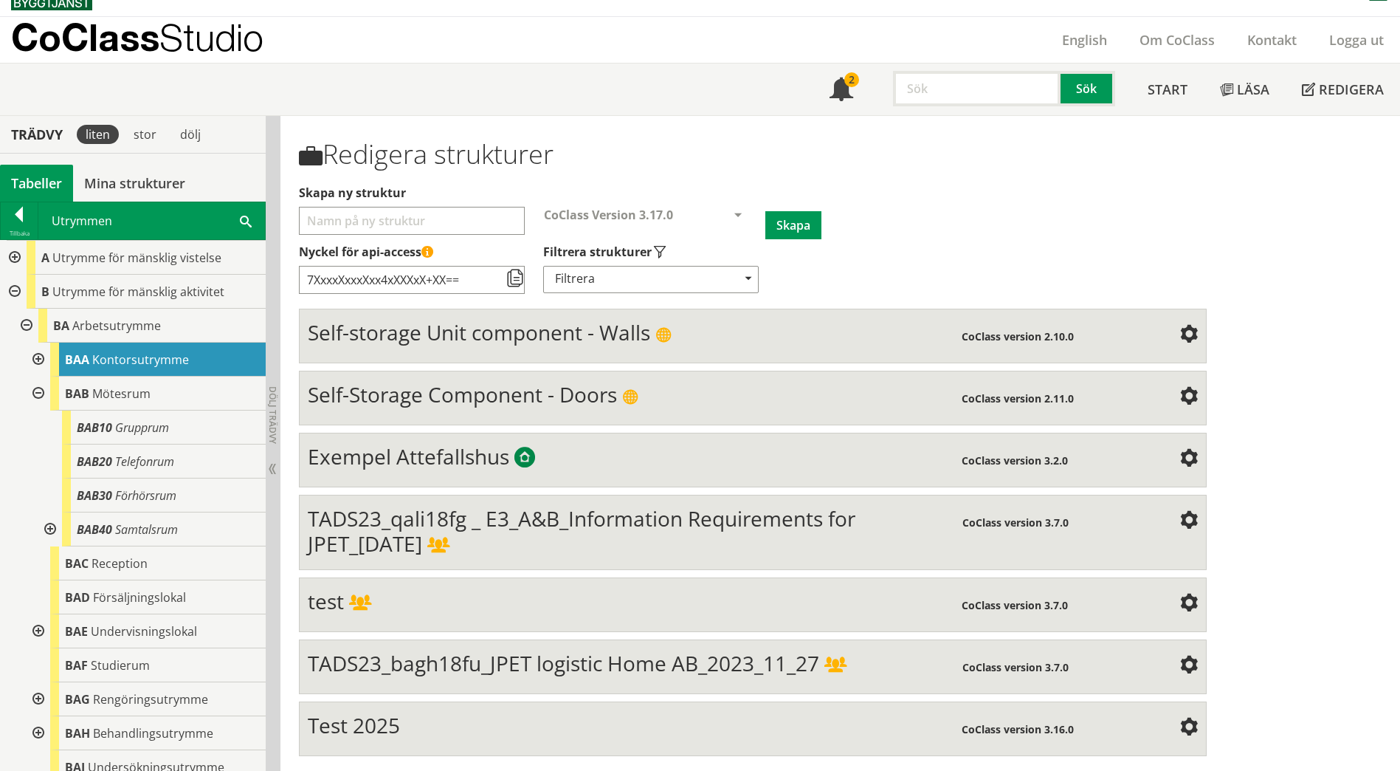
click at [243, 224] on span at bounding box center [246, 220] width 12 height 15
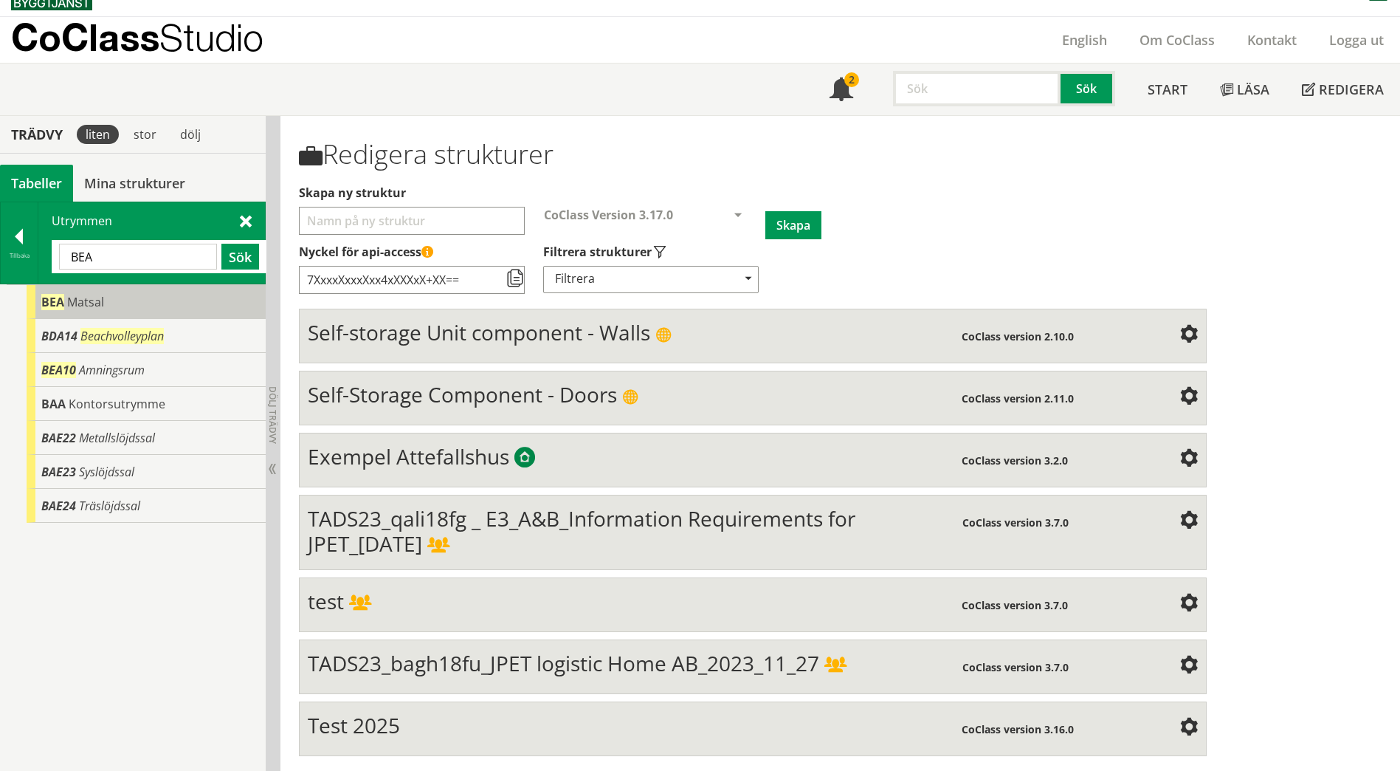
click at [91, 309] on span "Matsal" at bounding box center [85, 302] width 37 height 16
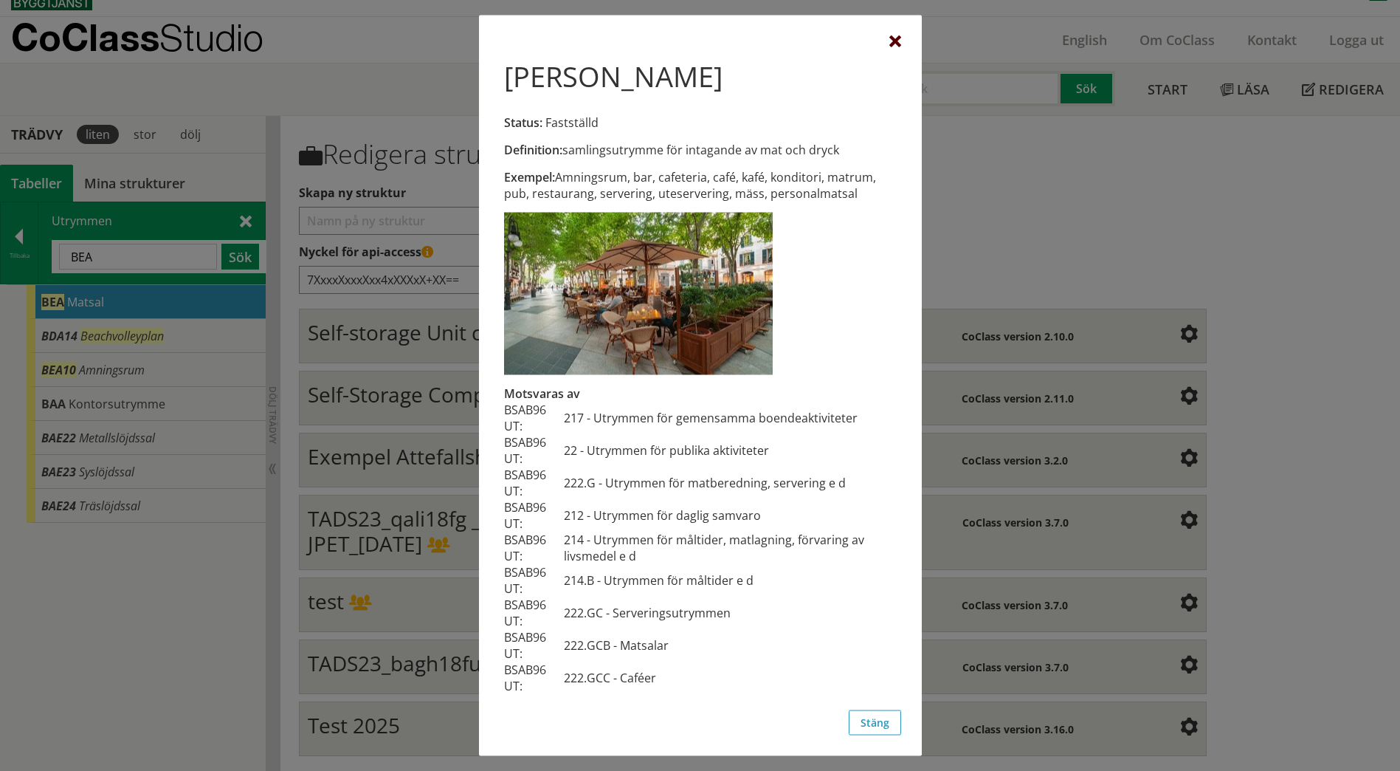
click at [891, 43] on div at bounding box center [895, 42] width 12 height 12
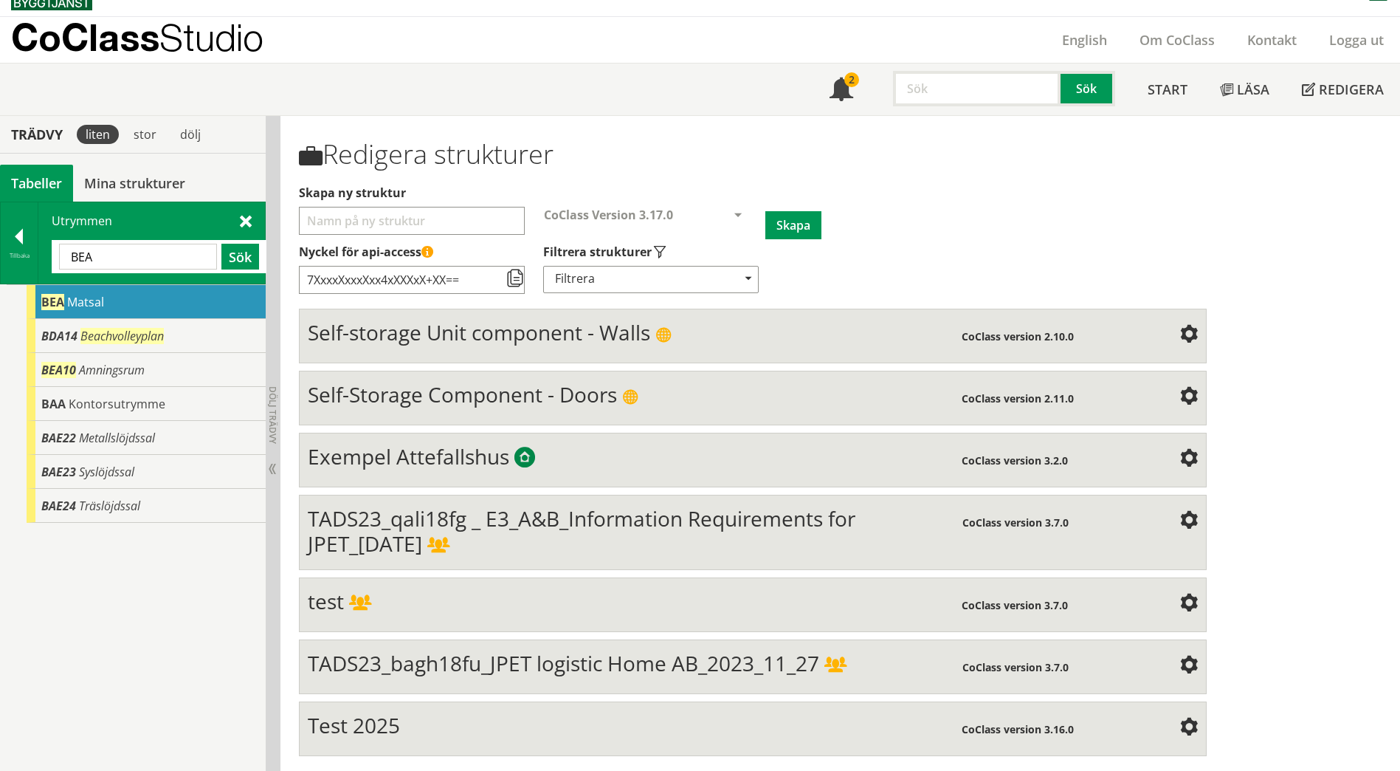
click at [137, 257] on input "BEA" at bounding box center [138, 257] width 158 height 26
type input "Bab"
click at [228, 256] on button "Sök" at bounding box center [240, 257] width 38 height 26
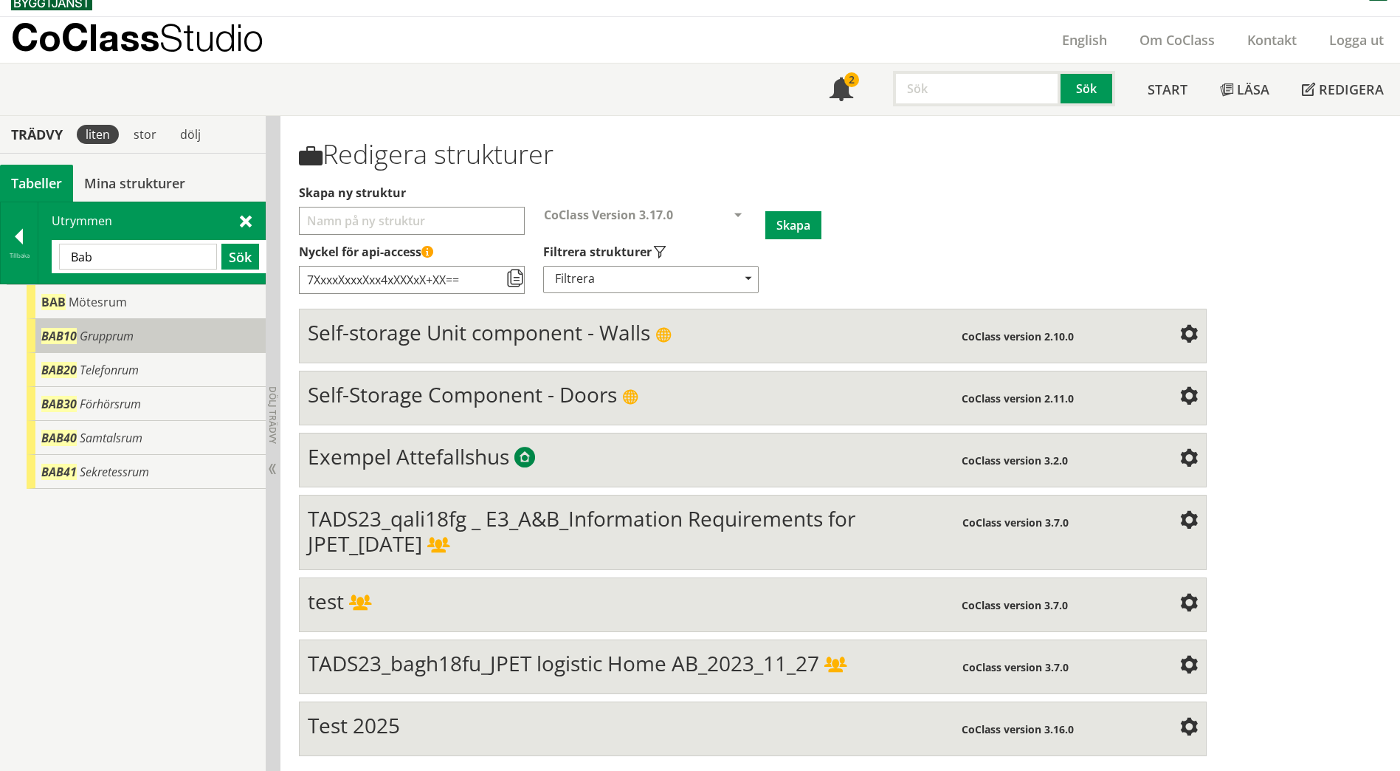
click at [110, 337] on span "Grupprum" at bounding box center [107, 336] width 54 height 16
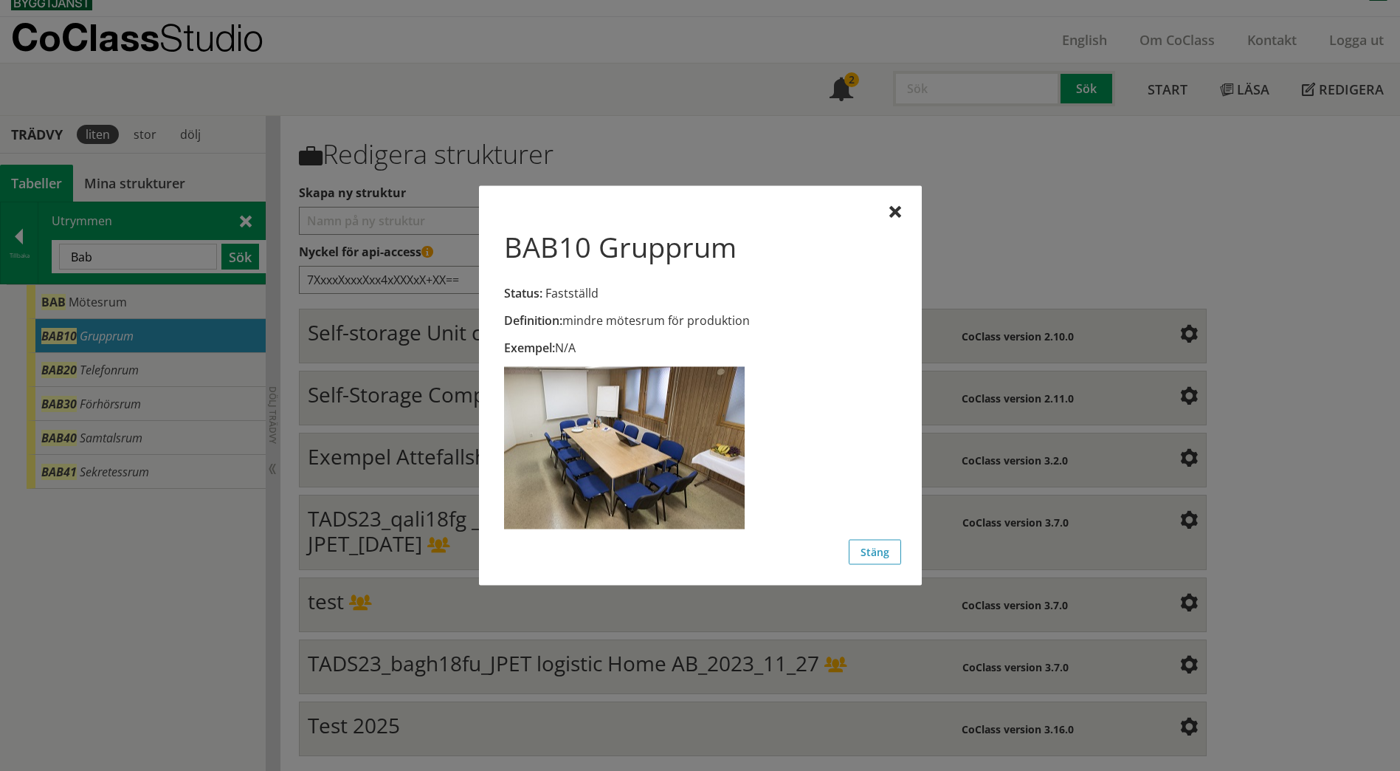
click at [118, 311] on div at bounding box center [700, 385] width 1400 height 771
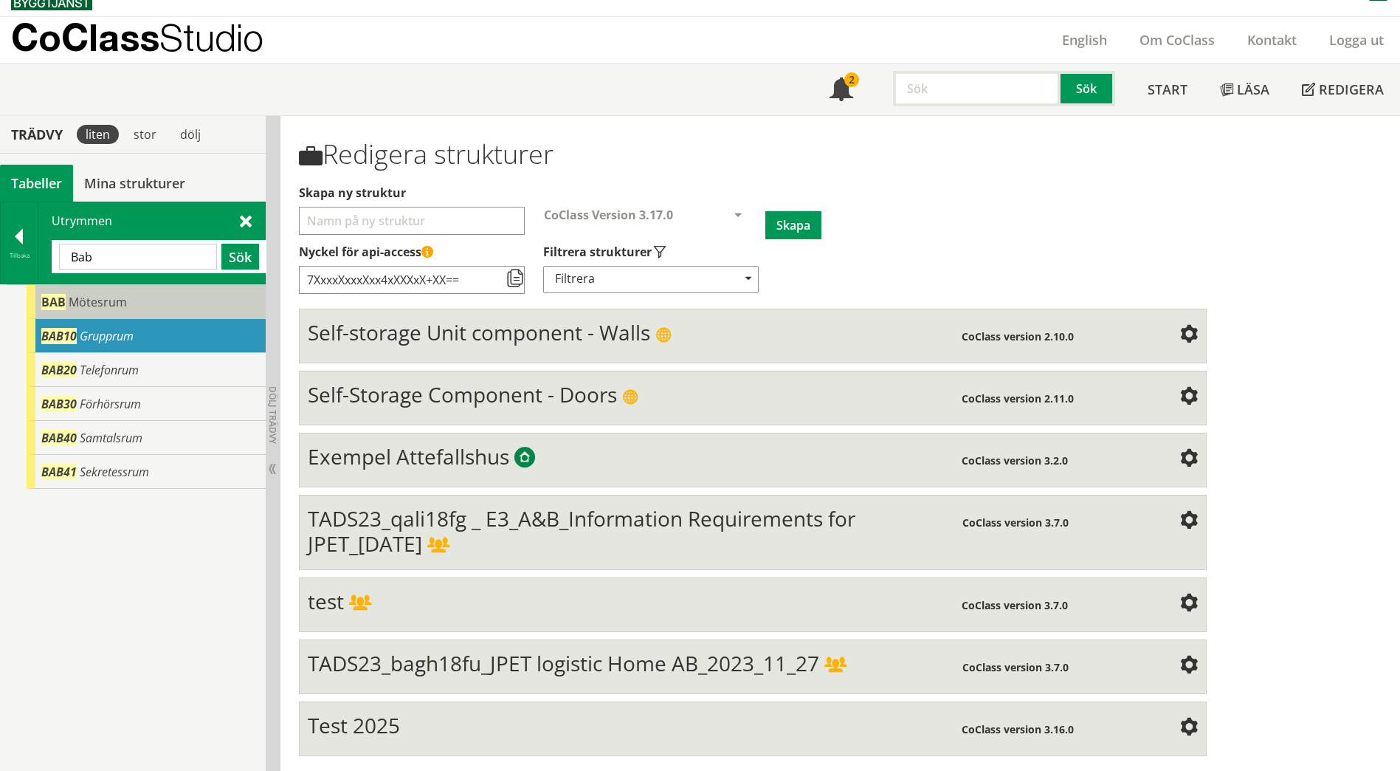
click at [118, 307] on span "Mötesrum" at bounding box center [98, 302] width 58 height 16
